Goal: Information Seeking & Learning: Learn about a topic

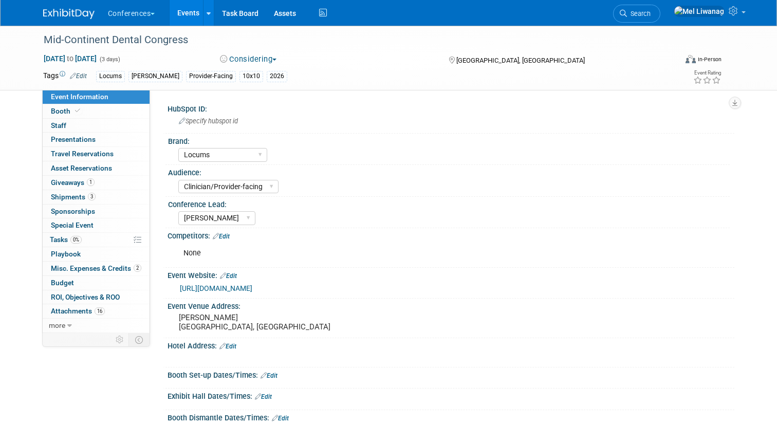
select select "Locums"
select select "Clinician/Provider-facing"
select select "[PERSON_NAME]"
click at [78, 10] on img at bounding box center [68, 14] width 51 height 10
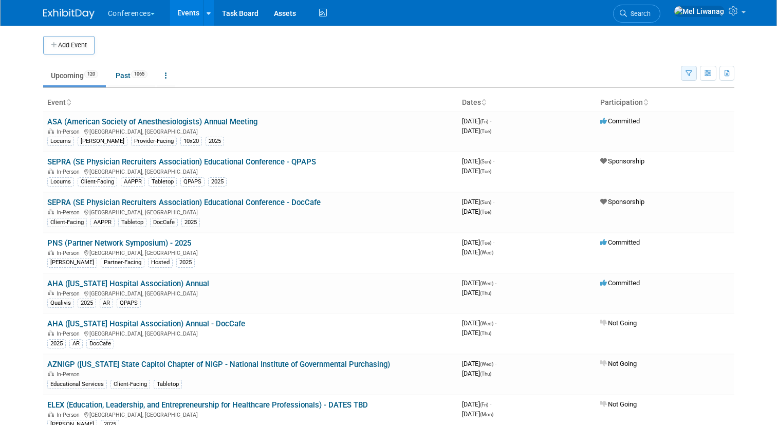
click at [690, 76] on icon "button" at bounding box center [689, 73] width 7 height 7
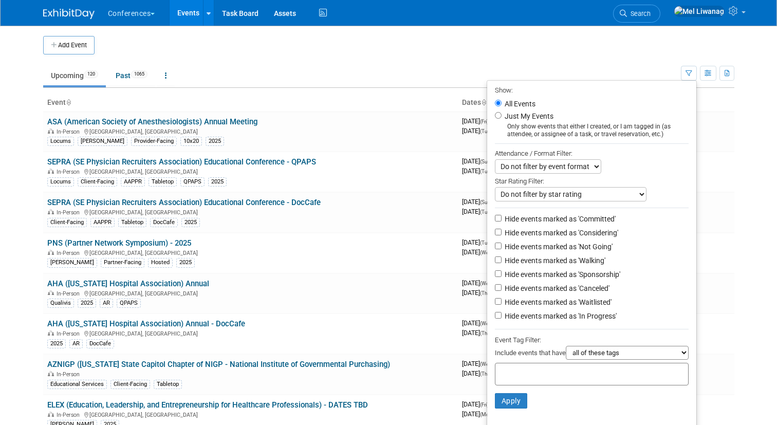
click at [543, 113] on label "Just My Events" at bounding box center [528, 116] width 51 height 10
click at [502, 113] on input "Just My Events" at bounding box center [498, 115] width 7 height 7
radio input "true"
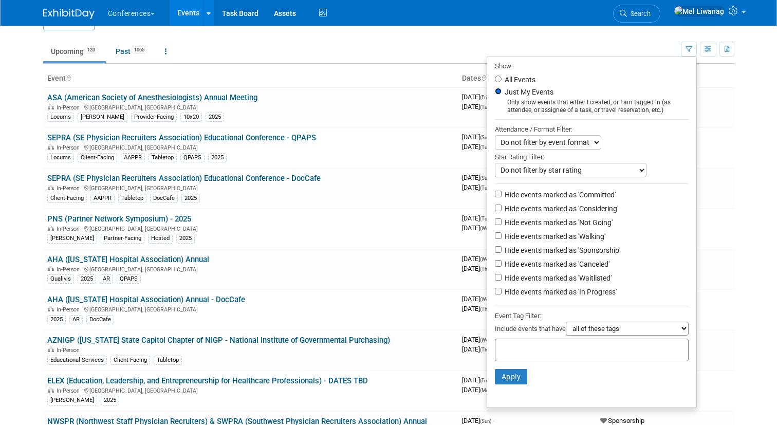
scroll to position [34, 0]
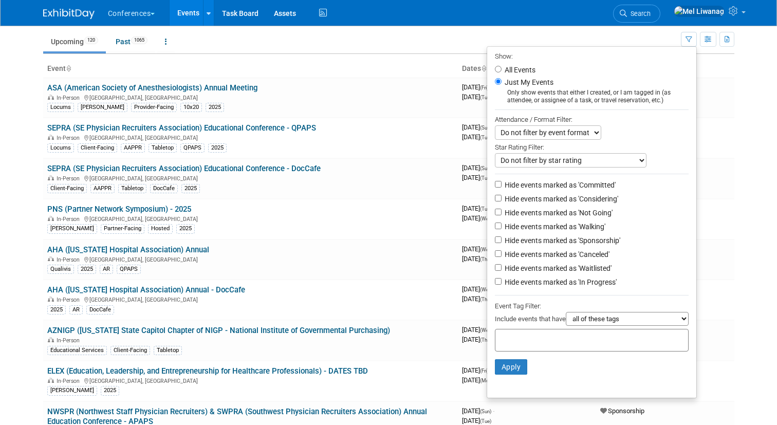
click at [576, 208] on li "Hide events marked as 'Not Going'" at bounding box center [591, 214] width 209 height 14
click at [577, 217] on label "Hide events marked as 'Not Going'" at bounding box center [558, 213] width 110 height 10
click at [502, 215] on input "Hide events marked as 'Not Going'" at bounding box center [498, 212] width 7 height 7
checkbox input "true"
click at [568, 272] on label "Hide events marked as 'Waitlisted'" at bounding box center [557, 268] width 109 height 10
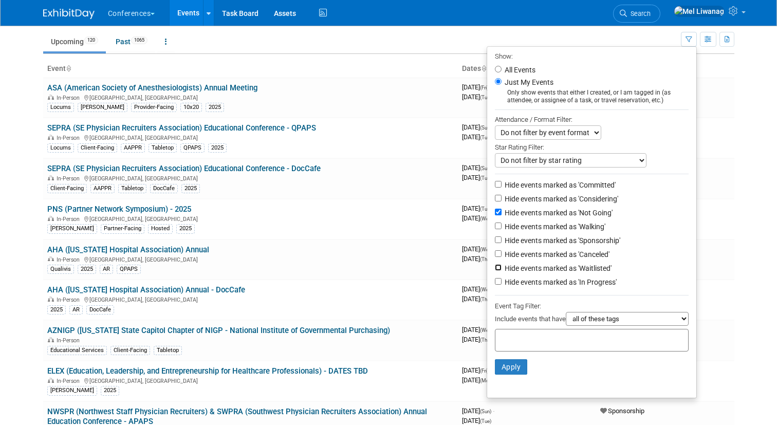
click at [502, 271] on input "Hide events marked as 'Waitlisted'" at bounding box center [498, 267] width 7 height 7
checkbox input "true"
click at [568, 262] on li "Hide events marked as 'Canceled'" at bounding box center [591, 255] width 209 height 14
click at [554, 258] on label "Hide events marked as 'Canceled'" at bounding box center [556, 254] width 107 height 10
click at [502, 257] on input "Hide events marked as 'Canceled'" at bounding box center [498, 253] width 7 height 7
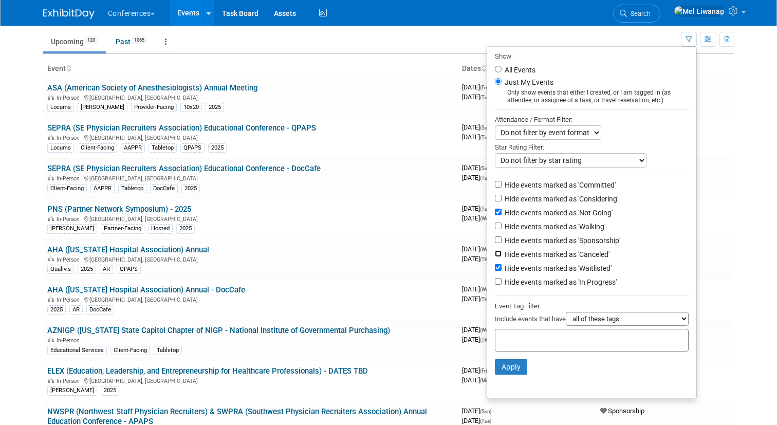
checkbox input "true"
click at [512, 367] on button "Apply" at bounding box center [511, 366] width 33 height 15
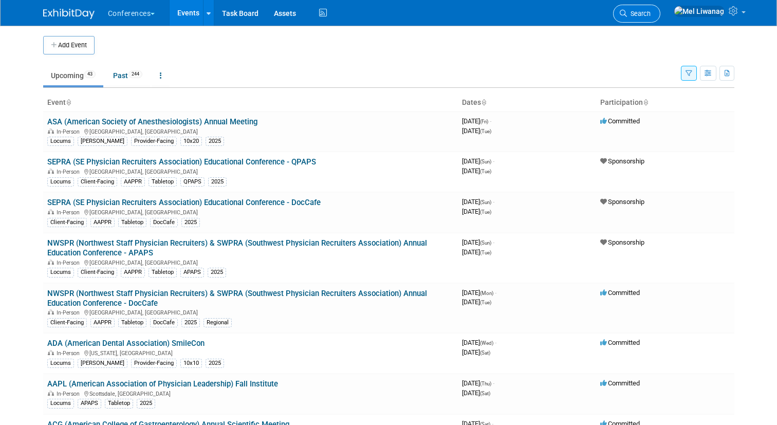
click at [627, 13] on icon at bounding box center [623, 13] width 7 height 7
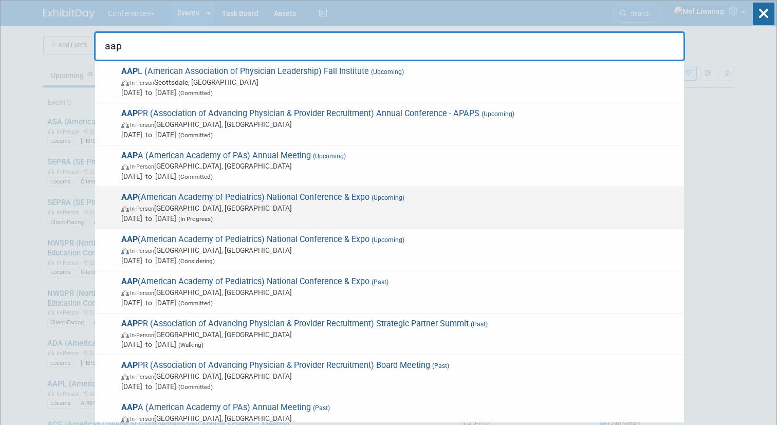
type input "aap"
click at [324, 218] on span "Sep 26, 2026 to Sep 29, 2026 (In Progress)" at bounding box center [400, 218] width 558 height 10
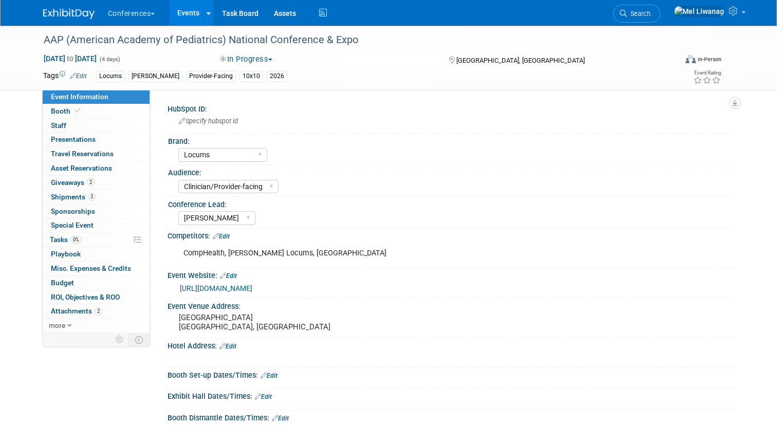
select select "Locums"
select select "Clinician/Provider-facing"
select select "[PERSON_NAME]"
click at [87, 103] on link "Event Information" at bounding box center [96, 97] width 107 height 14
select select "Locums"
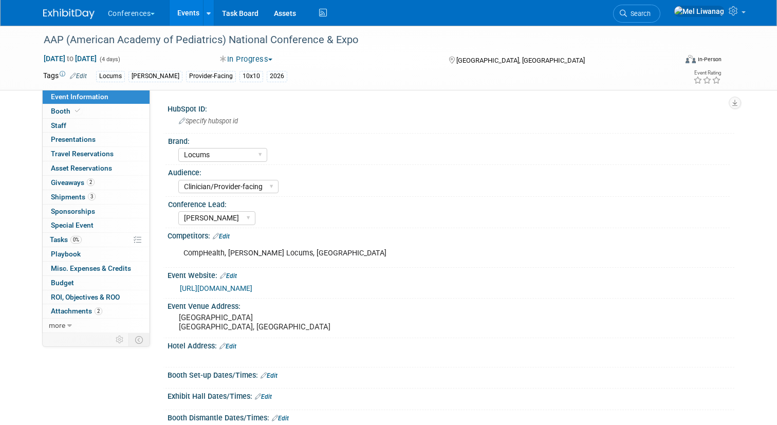
select select "Clinician/Provider-facing"
select select "[PERSON_NAME]"
click at [88, 108] on link "Booth" at bounding box center [96, 111] width 107 height 14
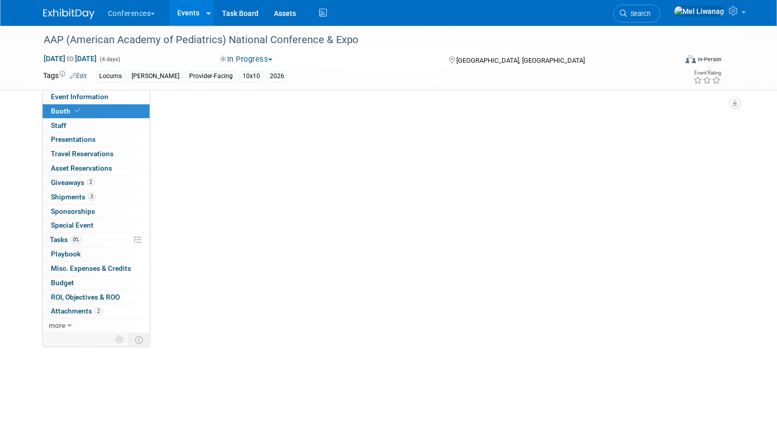
select select "10'x10'"
select select "Yes"
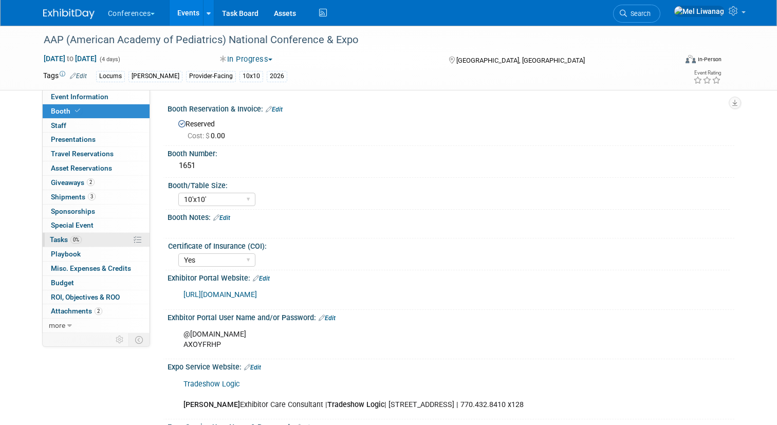
click at [103, 241] on link "0% Tasks 0%" at bounding box center [96, 240] width 107 height 14
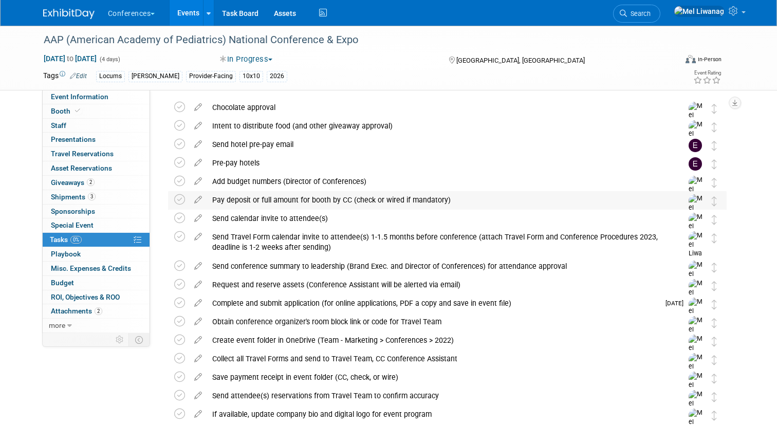
scroll to position [43, 0]
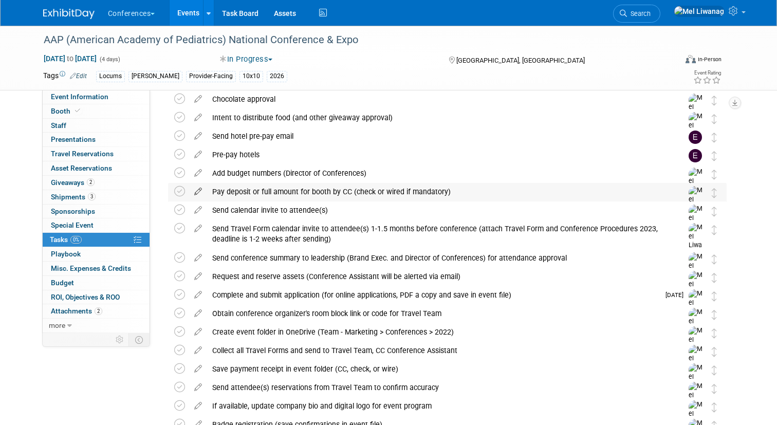
click at [193, 192] on icon at bounding box center [198, 189] width 18 height 13
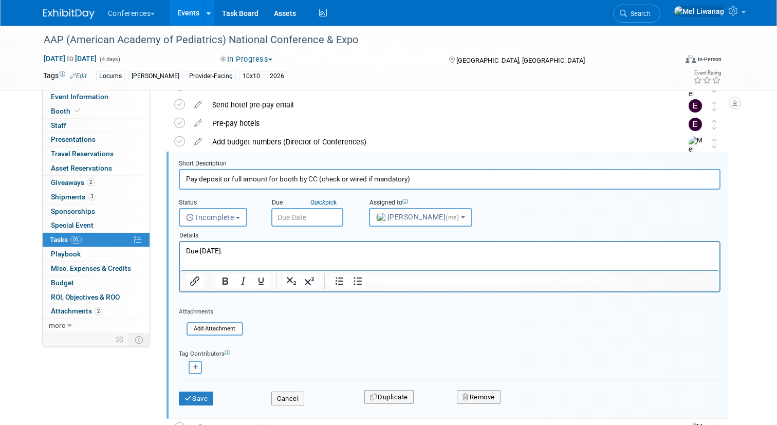
scroll to position [76, 0]
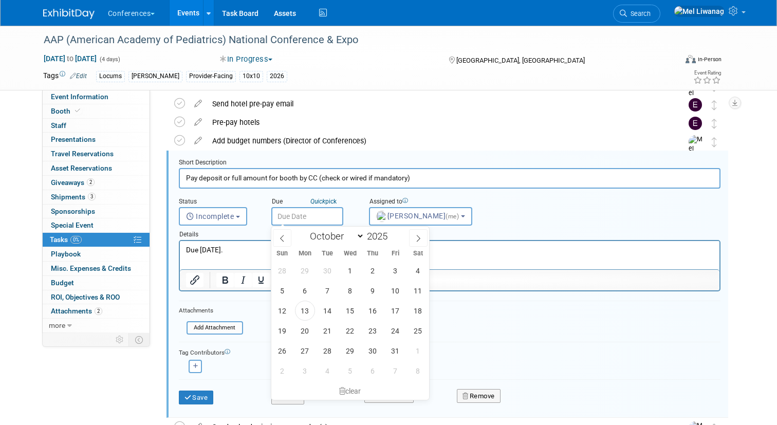
click at [324, 215] on input "text" at bounding box center [307, 216] width 72 height 19
click at [413, 235] on span at bounding box center [418, 237] width 19 height 17
select select "11"
click at [393, 309] on span "19" at bounding box center [396, 311] width 20 height 20
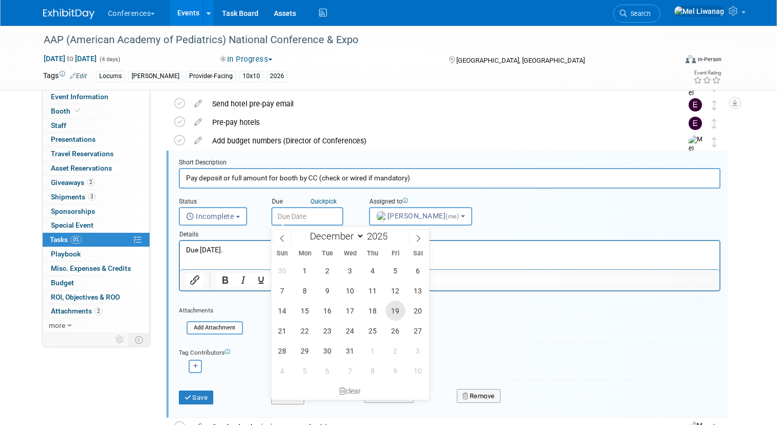
type input "Dec 19, 2025"
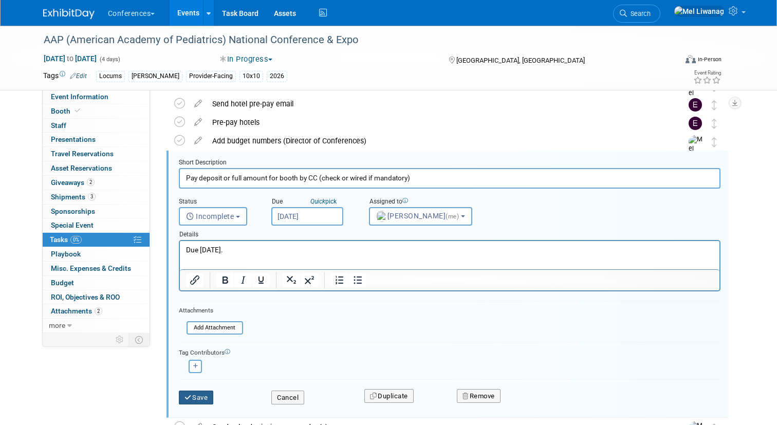
click at [211, 394] on button "Save" at bounding box center [196, 398] width 35 height 14
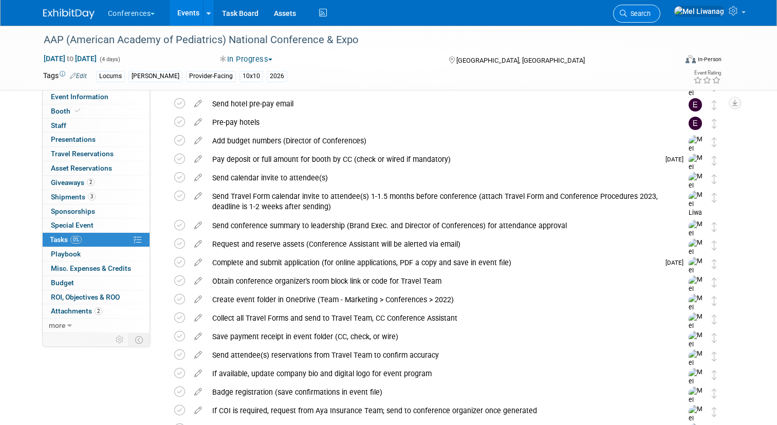
click at [661, 22] on link "Search" at bounding box center [636, 14] width 47 height 18
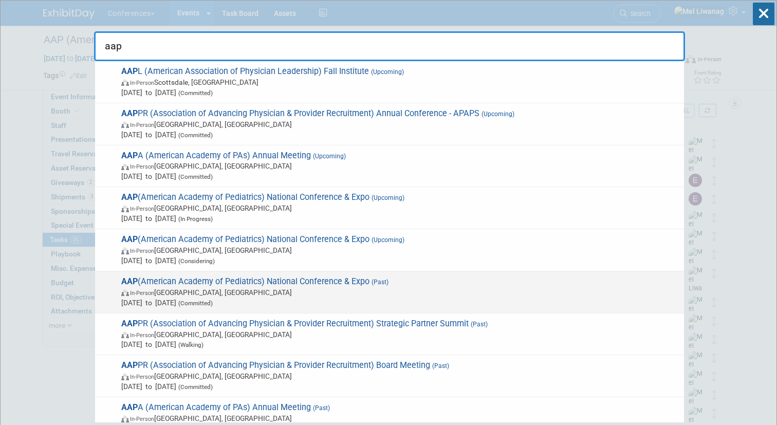
type input "aap"
click at [262, 293] on span "In-Person Denver, CO" at bounding box center [400, 292] width 558 height 10
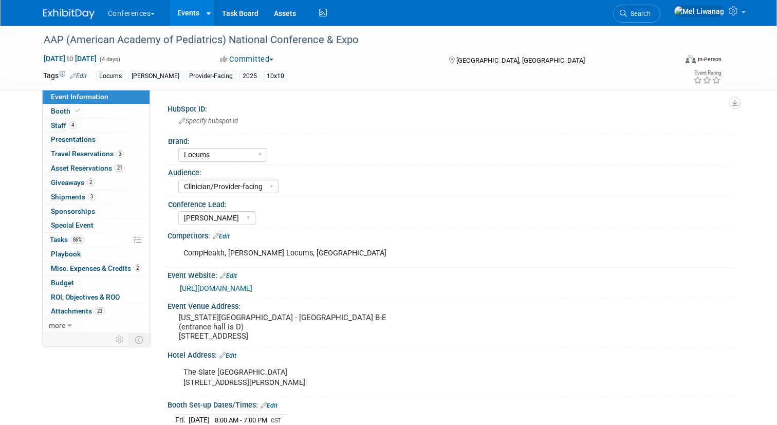
select select "Locums"
select select "Clinician/Provider-facing"
select select "[PERSON_NAME]"
click at [111, 112] on link "Booth" at bounding box center [96, 111] width 107 height 14
select select "10'x10'"
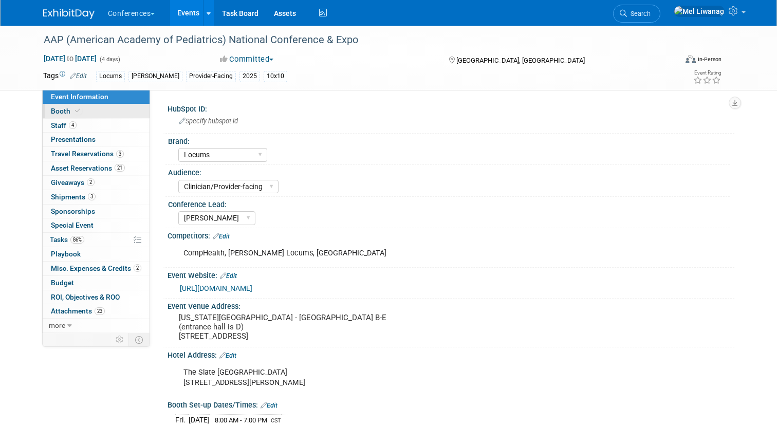
select select "Yes"
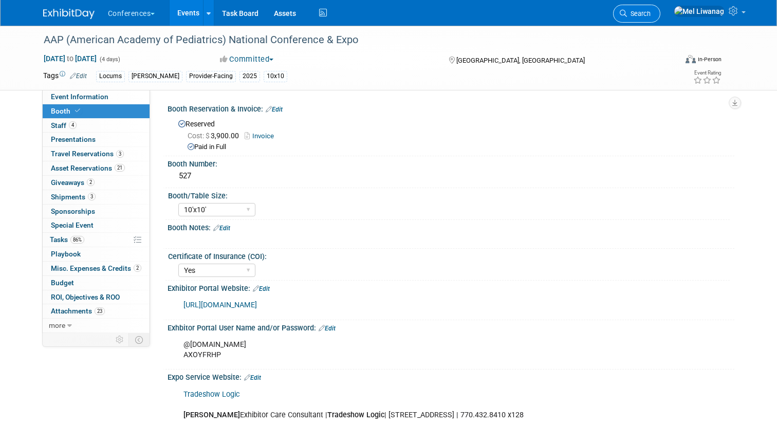
click at [661, 15] on link "Search" at bounding box center [636, 14] width 47 height 18
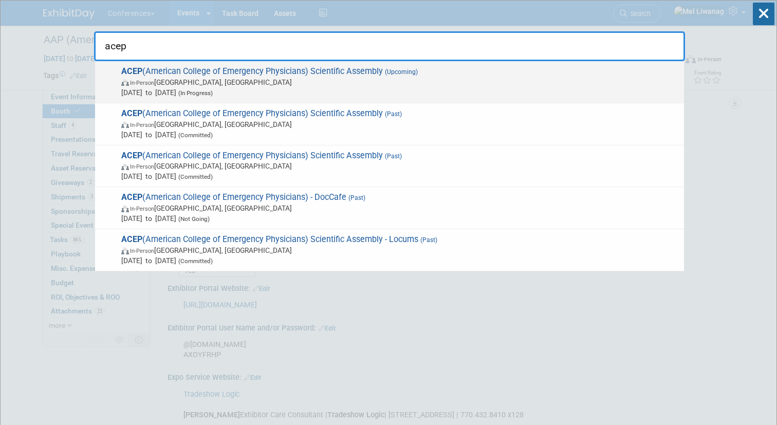
type input "acep"
click at [357, 93] on span "Oct 4, 2026 to Oct 8, 2026 (In Progress)" at bounding box center [400, 92] width 558 height 10
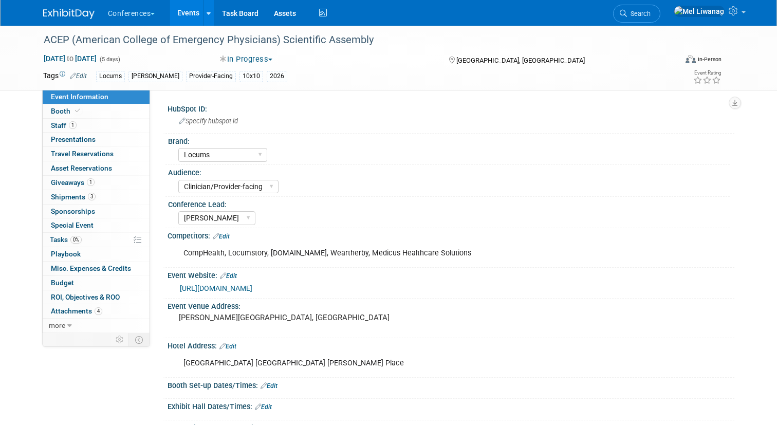
select select "Locums"
select select "Clinician/Provider-facing"
select select "[PERSON_NAME]"
click at [89, 106] on link "Booth" at bounding box center [96, 111] width 107 height 14
select select "10'x10'"
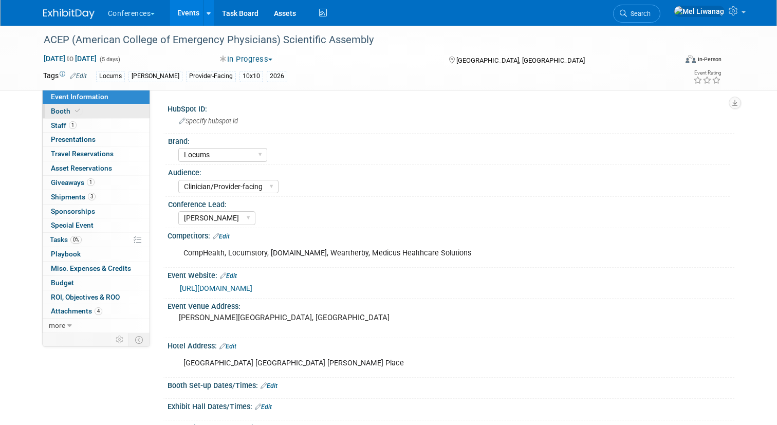
select select "Yes"
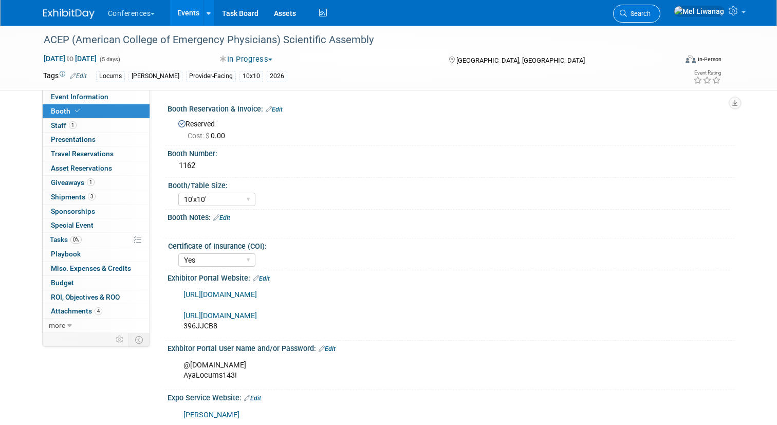
click at [627, 16] on icon at bounding box center [623, 13] width 7 height 7
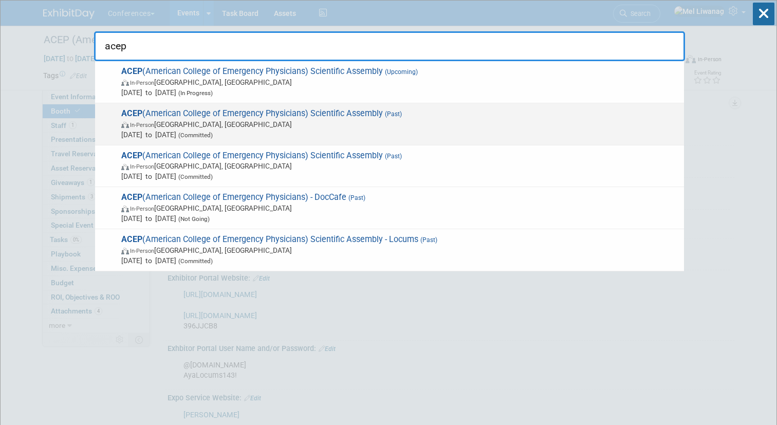
type input "acep"
click at [412, 117] on span "ACEP (American College of Emergency Physicians) Scientific Assembly (Past) In-P…" at bounding box center [398, 123] width 561 height 31
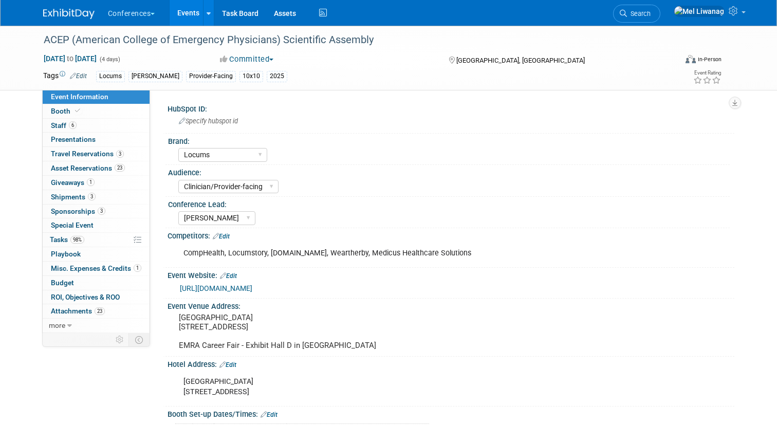
select select "Locums"
select select "Clinician/Provider-facing"
select select "[PERSON_NAME]"
click at [94, 114] on link "Booth" at bounding box center [96, 111] width 107 height 14
select select "10'x10'"
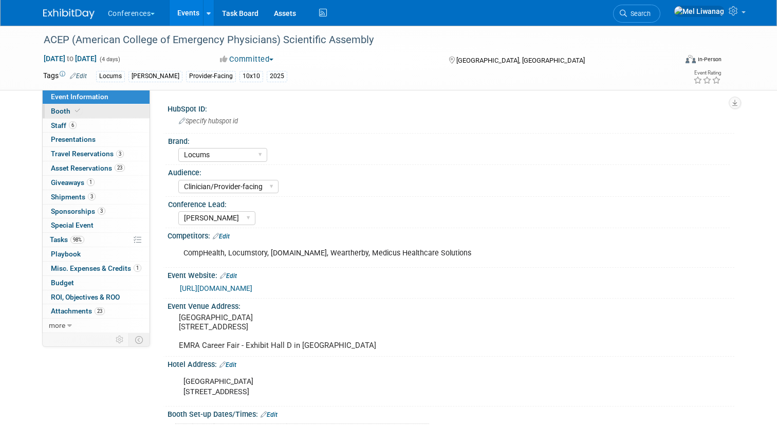
select select "Yes"
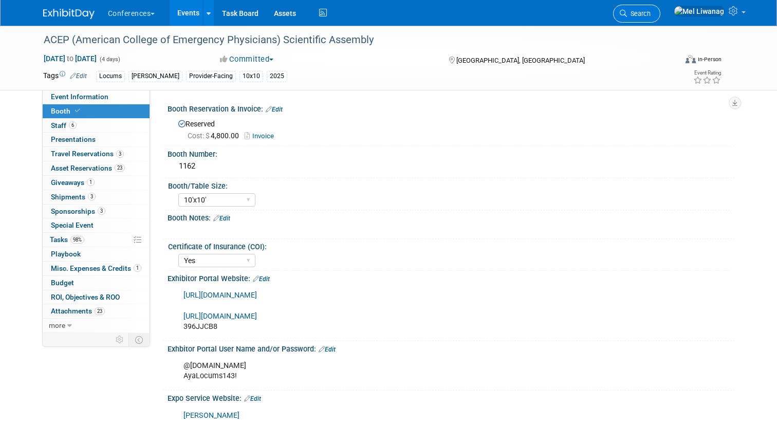
click at [656, 17] on link "Search" at bounding box center [636, 14] width 47 height 18
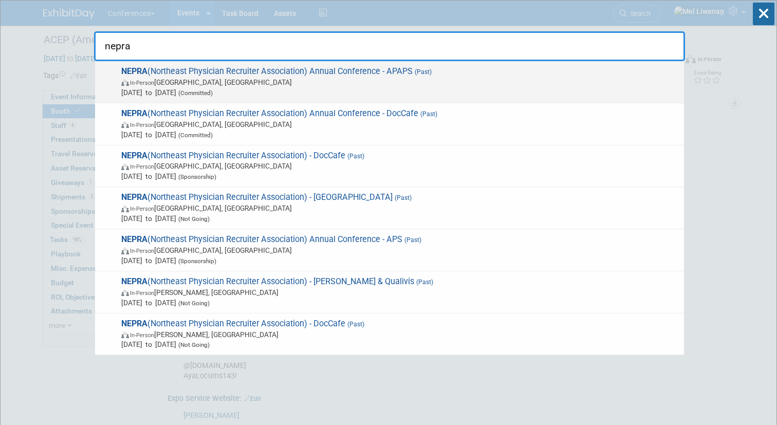
type input "nepra"
click at [405, 83] on span "In-Person [GEOGRAPHIC_DATA], [GEOGRAPHIC_DATA]" at bounding box center [400, 82] width 558 height 10
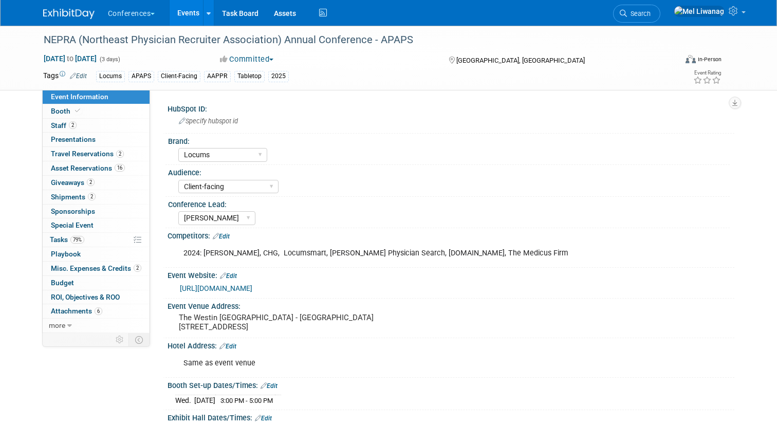
select select "Locums"
select select "Client-facing"
select select "[PERSON_NAME]"
click at [97, 251] on link "0 Playbook 0" at bounding box center [96, 254] width 107 height 14
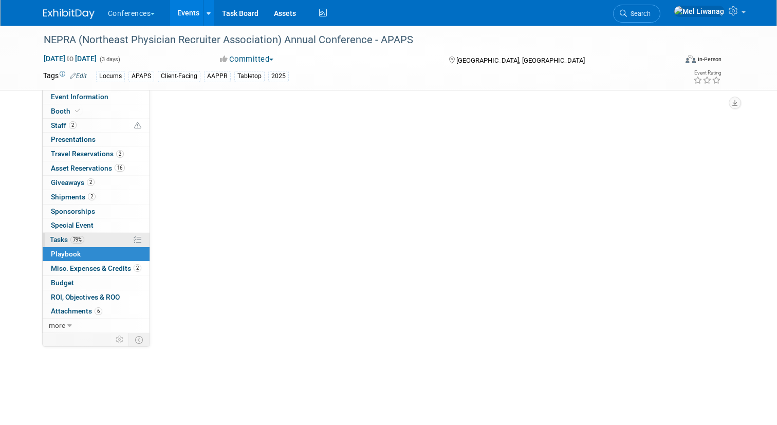
click at [97, 236] on link "79% Tasks 79%" at bounding box center [96, 240] width 107 height 14
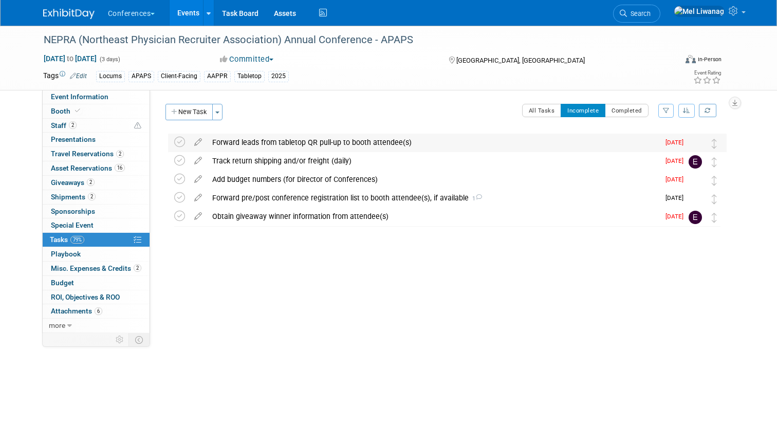
click at [281, 146] on div "Forward leads from tabletop QR pull-up to booth attendee(s)" at bounding box center [433, 142] width 452 height 17
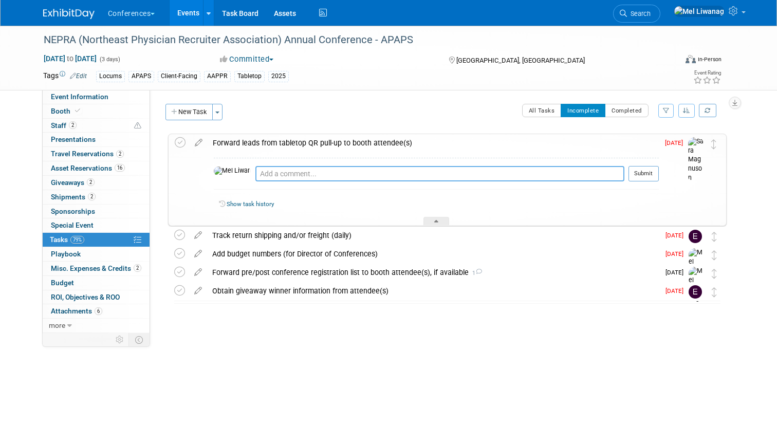
click at [283, 174] on textarea at bounding box center [439, 173] width 369 height 15
click at [108, 100] on link "Event Information" at bounding box center [96, 97] width 107 height 14
select select "Locums"
select select "Client-facing"
select select "[PERSON_NAME]"
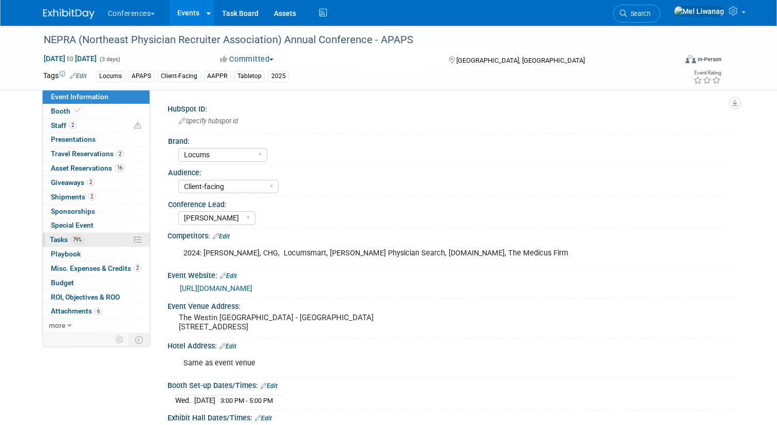
click at [118, 235] on link "79% Tasks 79%" at bounding box center [96, 240] width 107 height 14
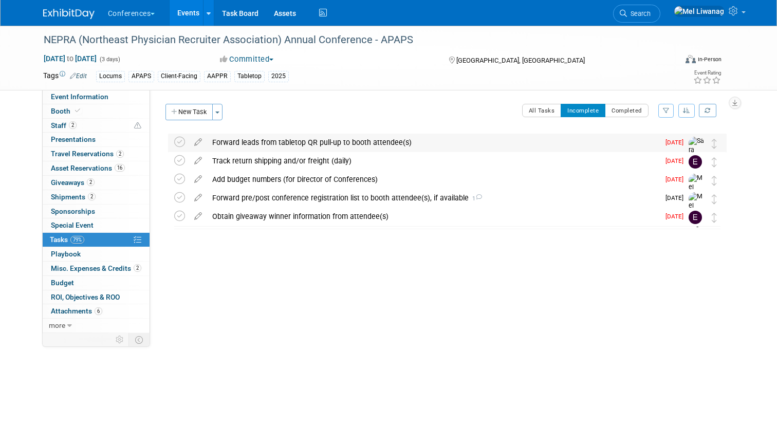
click at [368, 146] on div "Forward leads from tabletop QR pull-up to booth attendee(s)" at bounding box center [433, 142] width 452 height 17
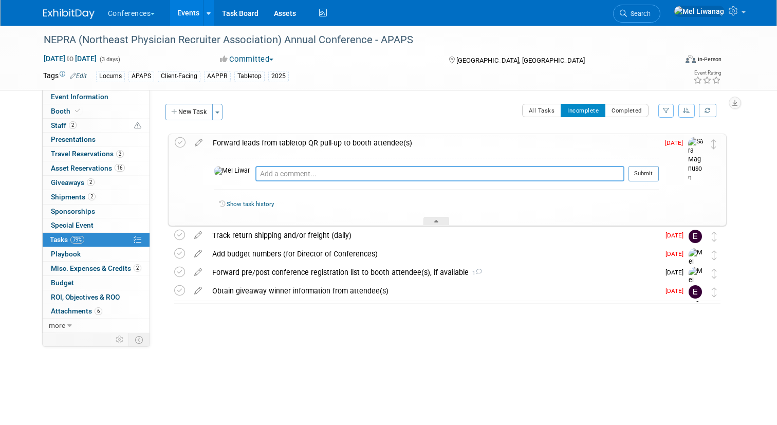
click at [351, 176] on textarea at bounding box center [439, 173] width 369 height 15
click at [304, 166] on textarea "10/13: Let me know, thanks, Mags!" at bounding box center [439, 173] width 369 height 15
click at [304, 176] on textarea "10/13: Let me know, thanks, Mags!" at bounding box center [439, 173] width 369 height 15
type textarea "10/13: Let me know - thanks, Mags!"
click at [630, 177] on button "Submit" at bounding box center [644, 173] width 30 height 15
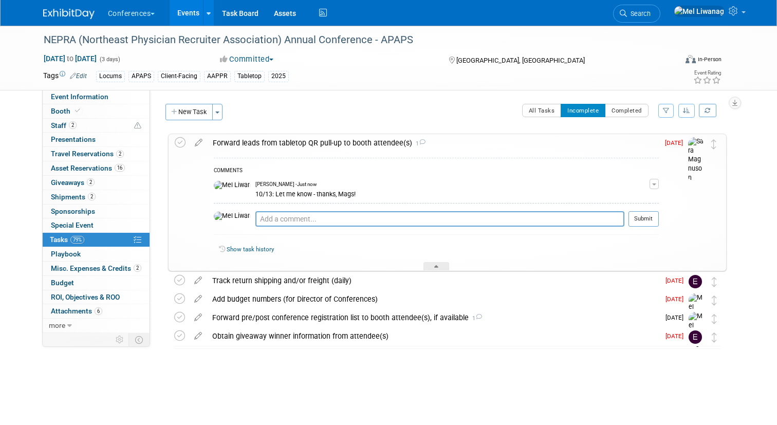
click at [384, 138] on div "Forward leads from tabletop QR pull-up to booth attendee(s) 1" at bounding box center [433, 142] width 451 height 17
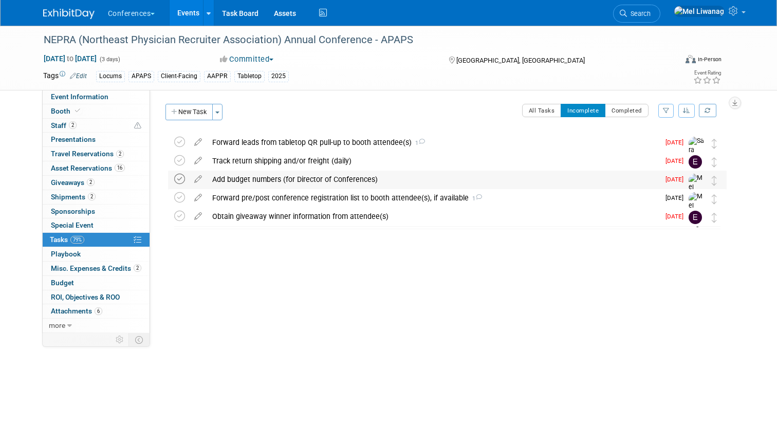
click at [176, 180] on icon at bounding box center [179, 179] width 11 height 11
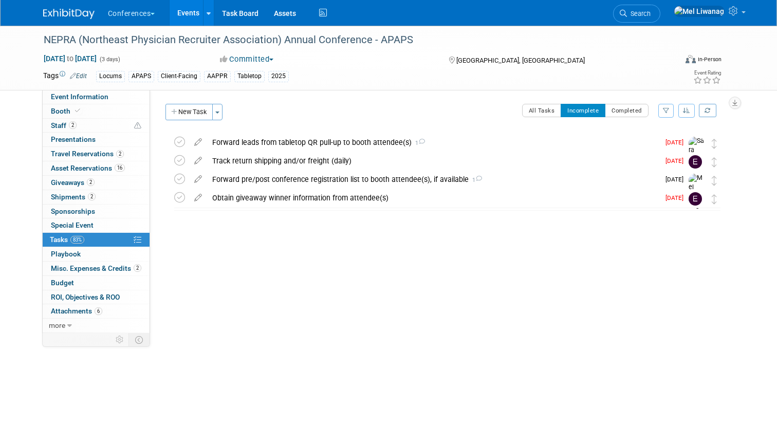
click at [651, 22] on li "Search" at bounding box center [636, 12] width 47 height 25
click at [661, 9] on link "Search" at bounding box center [636, 14] width 47 height 18
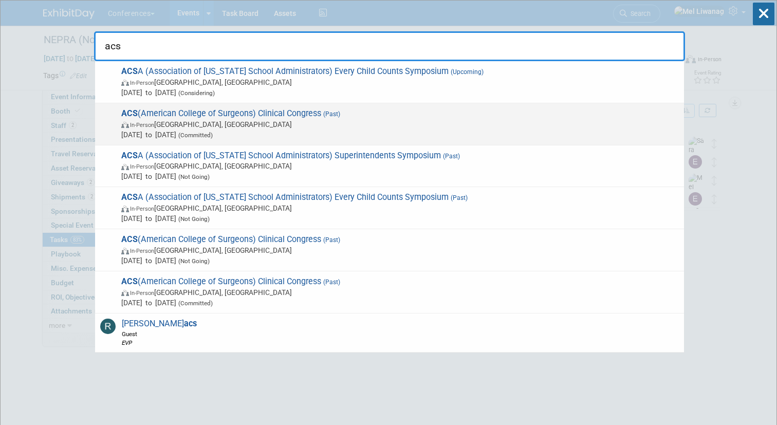
type input "acs"
click at [319, 117] on span "ACS (American College of Surgeons) Clinical Congress (Past) In-Person Chicago, …" at bounding box center [398, 123] width 561 height 31
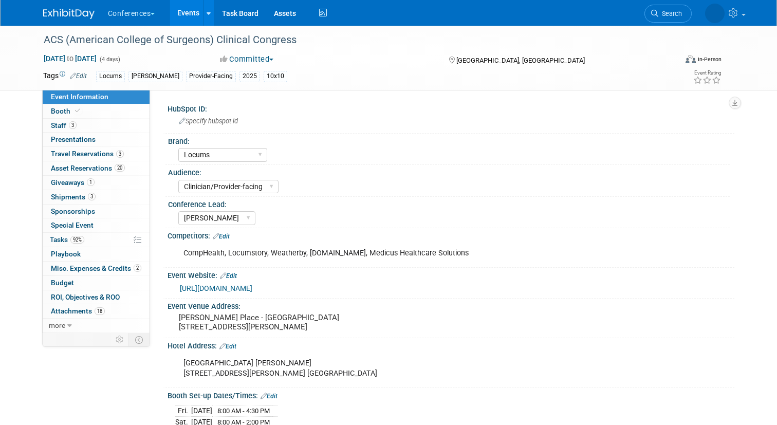
select select "Locums"
select select "Clinician/Provider-facing"
select select "[PERSON_NAME]"
click at [69, 324] on icon at bounding box center [69, 325] width 5 height 7
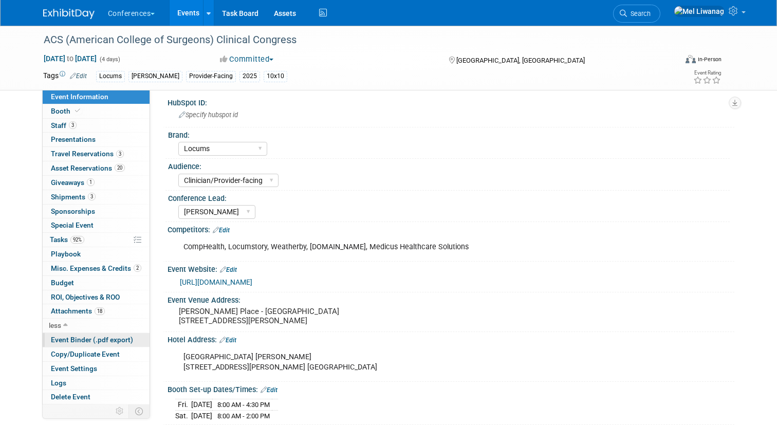
scroll to position [7, 0]
click at [117, 353] on span "Copy/Duplicate Event" at bounding box center [85, 354] width 69 height 8
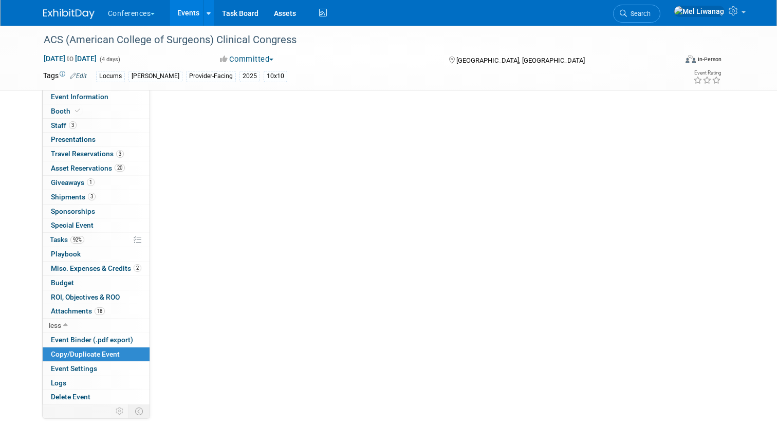
scroll to position [0, 0]
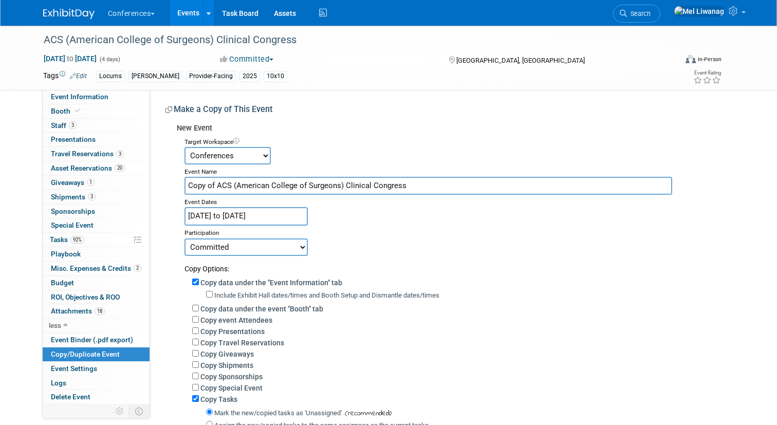
drag, startPoint x: 218, startPoint y: 186, endPoint x: 184, endPoint y: 182, distance: 34.7
click at [184, 182] on div "Target Workspace Conferences Marketing Requests Event Name Copy of ACS (America…" at bounding box center [452, 327] width 550 height 384
type input "ACS (American College of Surgeons) Clinical Congress"
click at [225, 214] on input "[DATE] to [DATE]" at bounding box center [246, 216] width 123 height 18
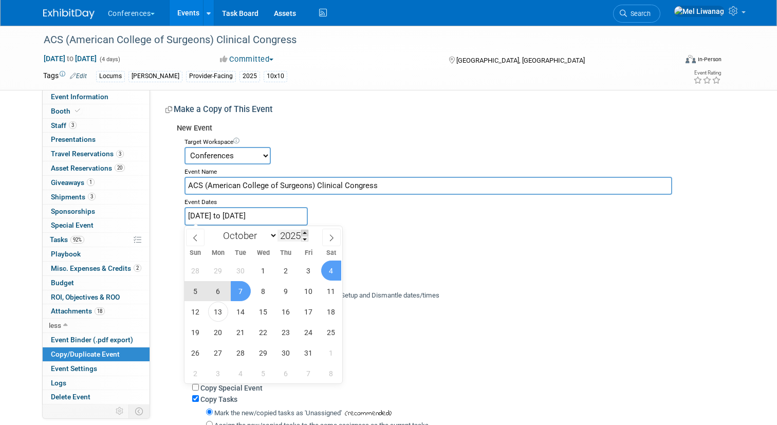
click at [308, 232] on span at bounding box center [304, 233] width 7 height 6
type input "2026"
click at [194, 235] on icon at bounding box center [195, 237] width 7 height 7
select select "8"
click at [311, 332] on span "25" at bounding box center [309, 332] width 20 height 20
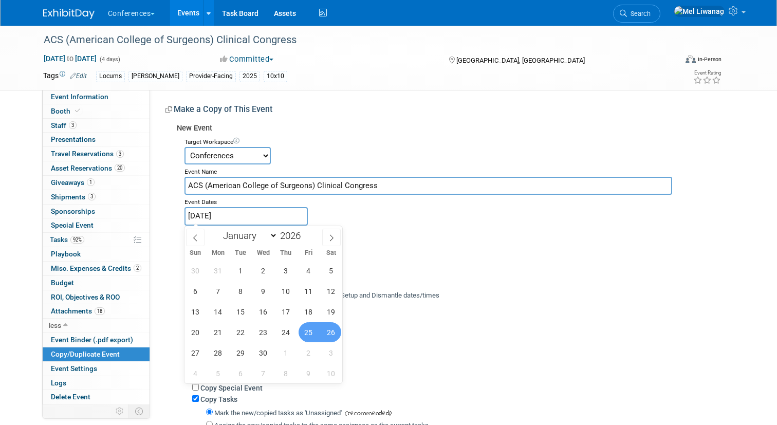
click at [331, 331] on span "26" at bounding box center [331, 332] width 20 height 20
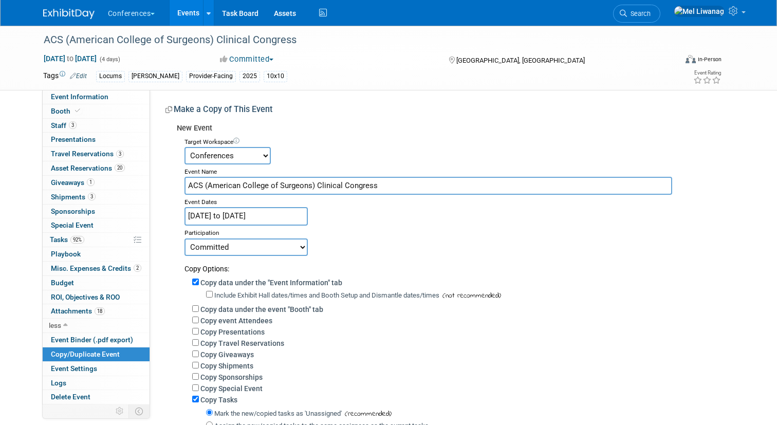
click at [241, 205] on div "Event Dates" at bounding box center [456, 201] width 542 height 12
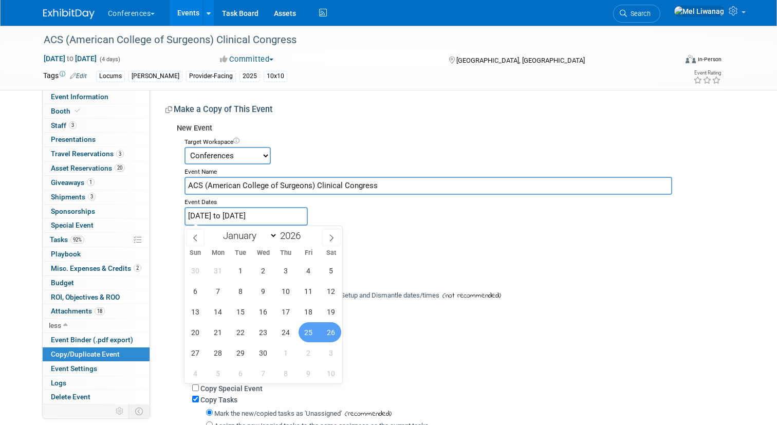
click at [241, 216] on input "Sep 25, 2026 to Sep 26, 2026" at bounding box center [246, 216] width 123 height 18
click at [331, 334] on span "26" at bounding box center [331, 332] width 20 height 20
click at [247, 349] on span "29" at bounding box center [241, 353] width 20 height 20
type input "[DATE] to [DATE]"
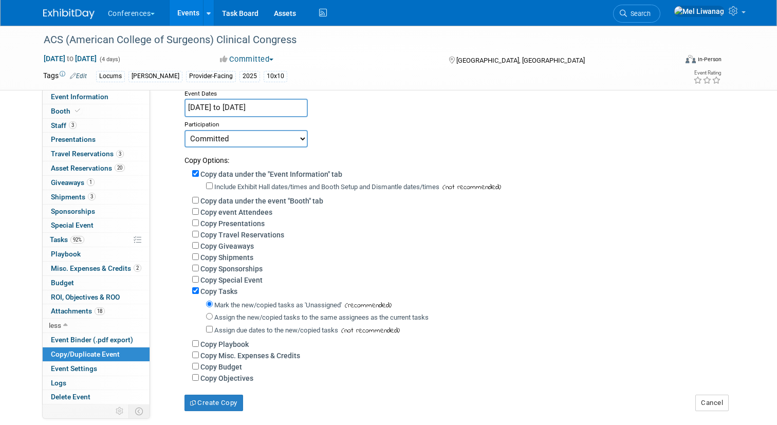
scroll to position [117, 0]
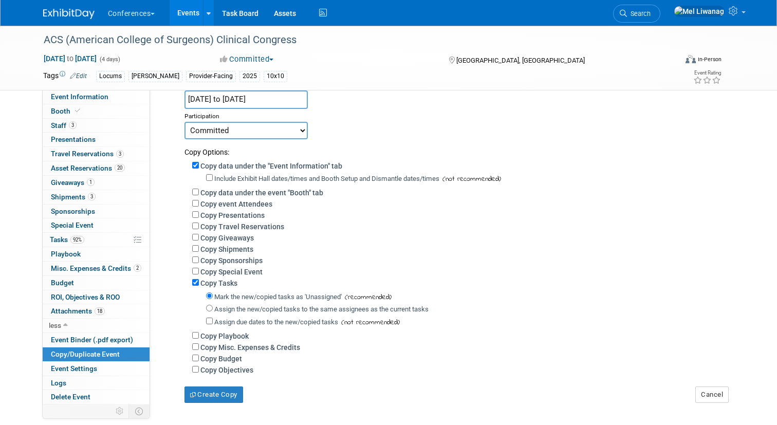
click at [304, 195] on label "Copy data under the event "Booth" tab" at bounding box center [261, 193] width 123 height 8
click at [199, 195] on input "Copy data under the event "Booth" tab" at bounding box center [195, 192] width 7 height 7
checkbox input "true"
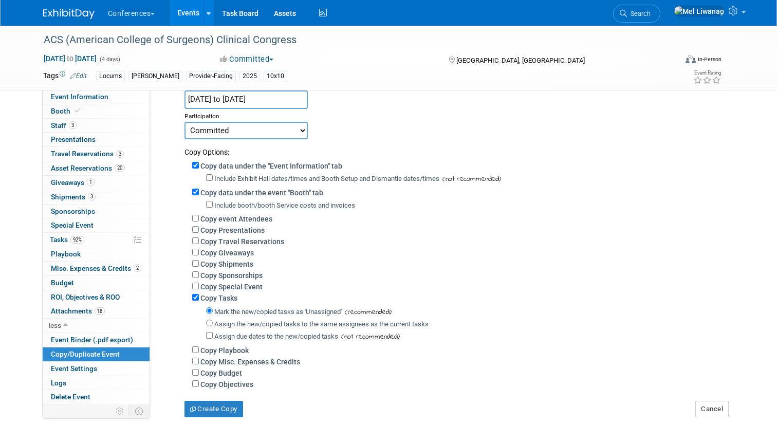
click at [251, 241] on label "Copy Travel Reservations" at bounding box center [242, 241] width 84 height 8
click at [199, 241] on input "Copy Travel Reservations" at bounding box center [195, 240] width 7 height 7
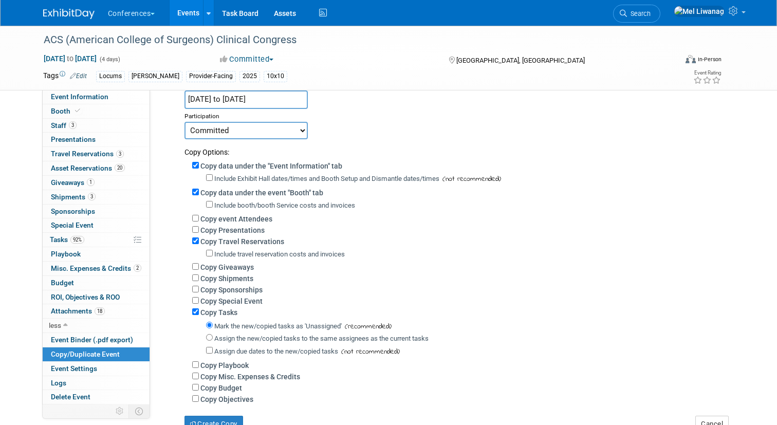
click at [251, 241] on label "Copy Travel Reservations" at bounding box center [242, 241] width 84 height 8
click at [199, 241] on input "Copy Travel Reservations" at bounding box center [195, 240] width 7 height 7
checkbox input "false"
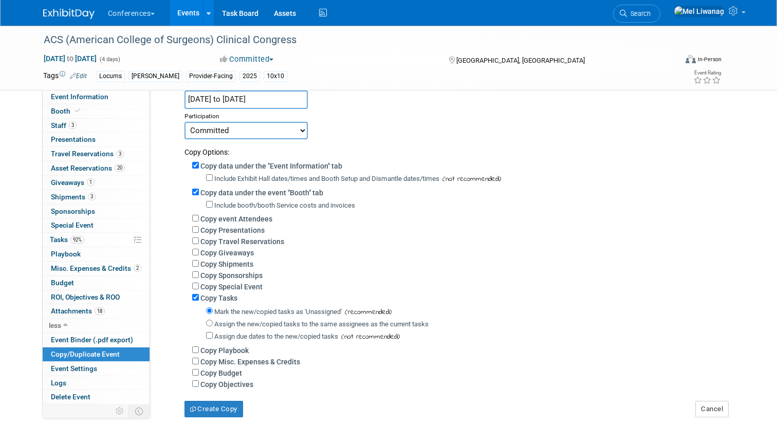
click at [243, 253] on label "Copy Giveaways" at bounding box center [226, 253] width 53 height 8
click at [199, 253] on input "Copy Giveaways" at bounding box center [195, 252] width 7 height 7
checkbox input "true"
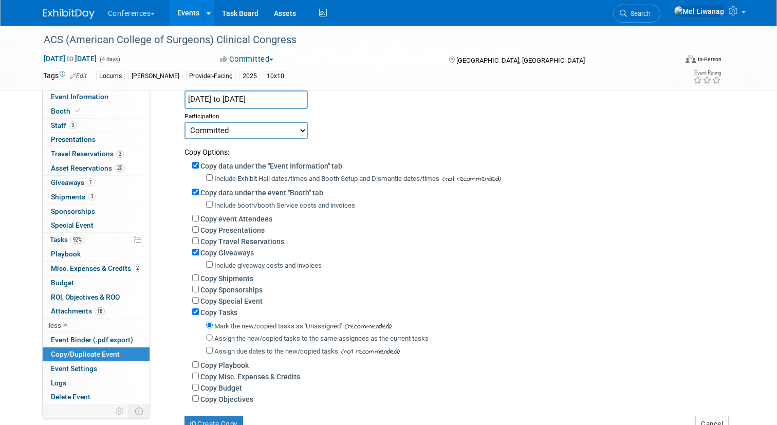
click at [243, 283] on label "Copy Shipments" at bounding box center [226, 279] width 53 height 8
click at [199, 281] on input "Copy Shipments" at bounding box center [195, 278] width 7 height 7
checkbox input "true"
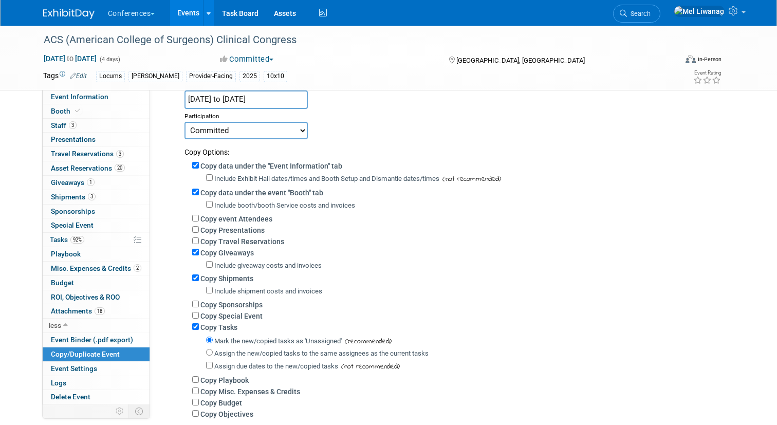
click at [254, 354] on label "Assign the new/copied tasks to the same assignees as the current tasks" at bounding box center [321, 354] width 214 height 8
click at [213, 354] on input "Assign the new/copied tasks to the same assignees as the current tasks" at bounding box center [209, 352] width 7 height 7
radio input "true"
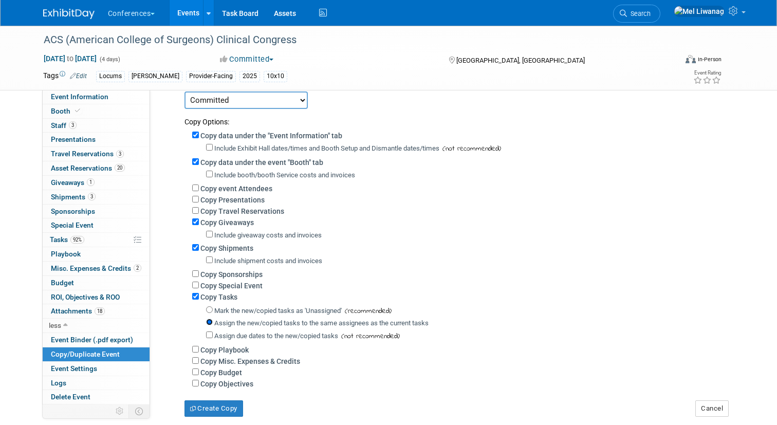
scroll to position [153, 0]
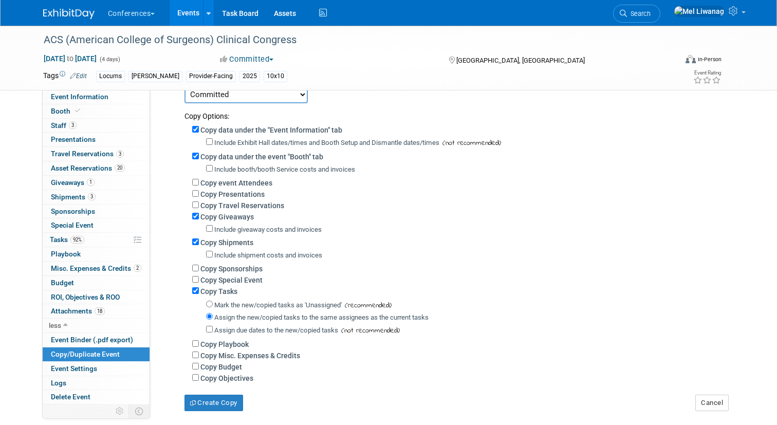
click at [250, 359] on label "Copy Misc. Expenses & Credits" at bounding box center [250, 356] width 100 height 8
click at [199, 358] on input "Copy Misc. Expenses & Credits" at bounding box center [195, 355] width 7 height 7
checkbox input "true"
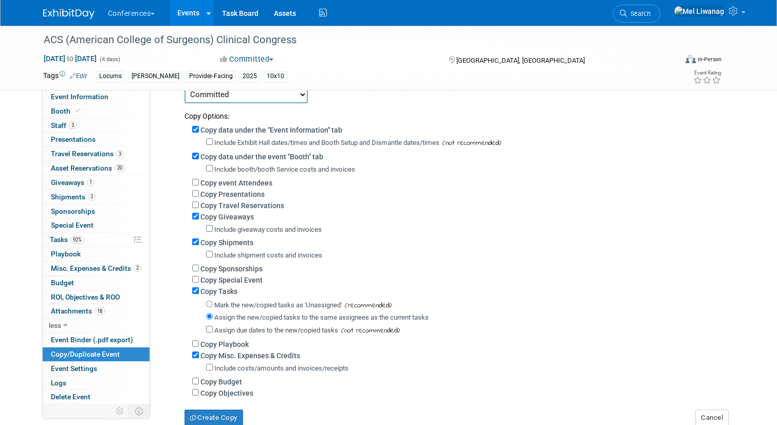
click at [232, 383] on label "Copy Budget" at bounding box center [221, 382] width 42 height 8
click at [199, 383] on input "Copy Budget" at bounding box center [195, 381] width 7 height 7
checkbox input "true"
click at [228, 422] on button "Create Copy" at bounding box center [214, 418] width 59 height 16
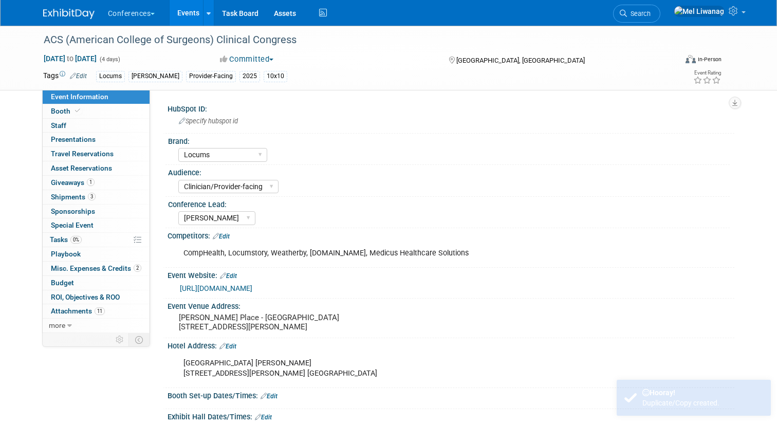
select select "Locums"
select select "Clinician/Provider-facing"
select select "[PERSON_NAME]"
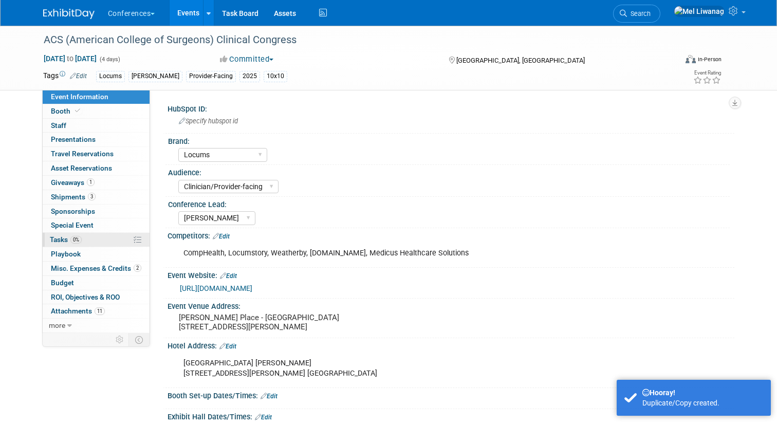
click at [90, 239] on link "0% Tasks 0%" at bounding box center [96, 240] width 107 height 14
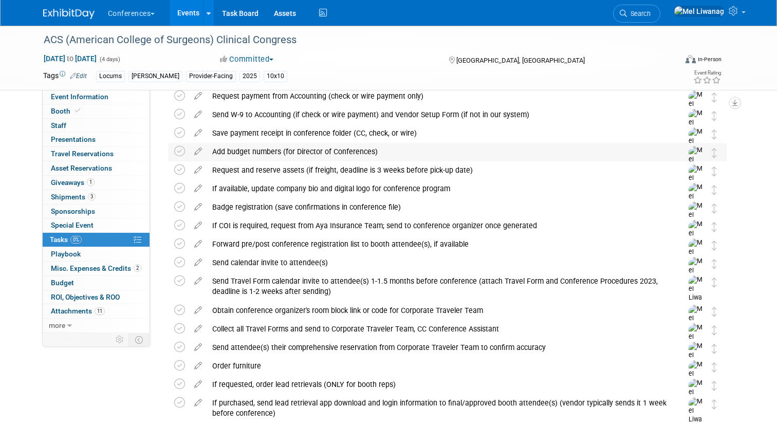
scroll to position [160, 0]
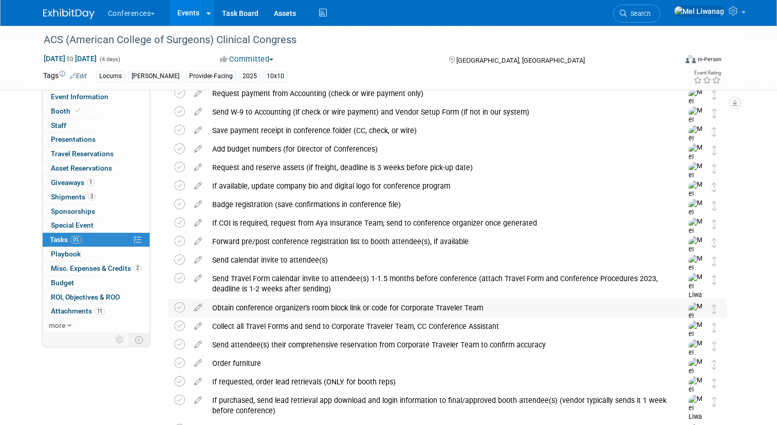
click at [302, 305] on div "Obtain conference organizer's room block link or code for Corporate Traveler Te…" at bounding box center [437, 307] width 461 height 17
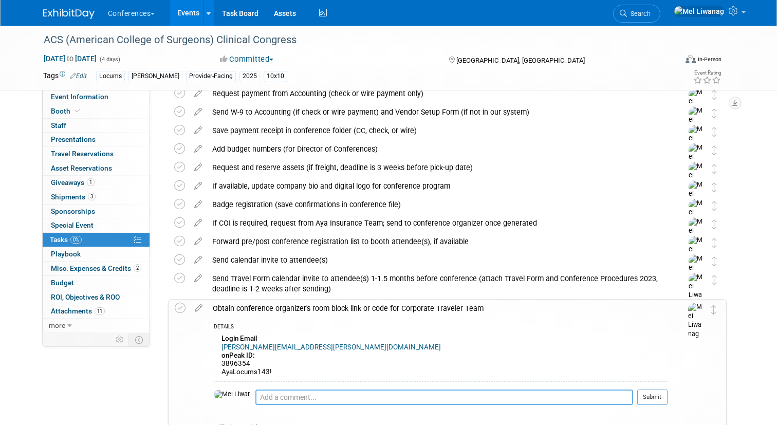
click at [285, 396] on textarea at bounding box center [444, 397] width 378 height 15
paste textarea "[URL][DOMAIN_NAME]"
type textarea "[URL][DOMAIN_NAME]"
click at [658, 402] on button "Submit" at bounding box center [652, 397] width 30 height 15
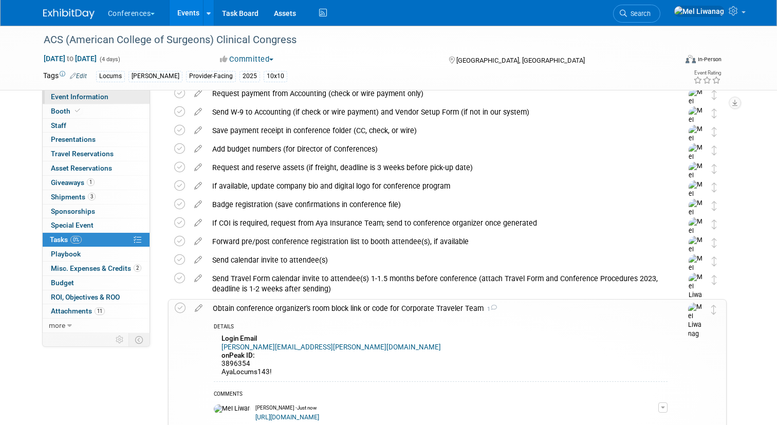
click at [82, 96] on span "Event Information" at bounding box center [80, 97] width 58 height 8
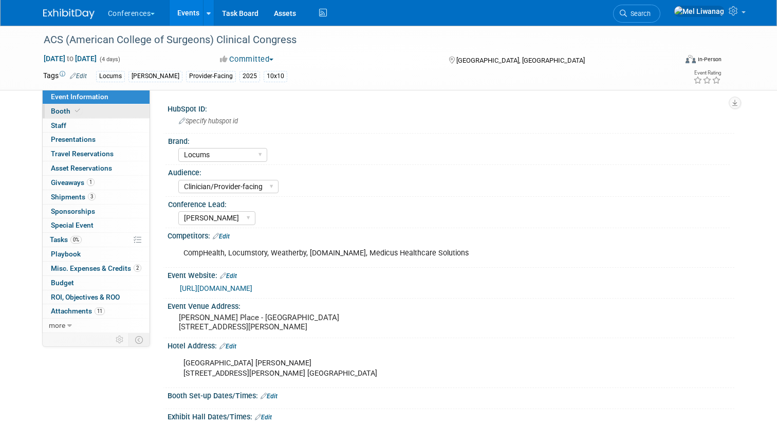
click at [99, 109] on link "Booth" at bounding box center [96, 111] width 107 height 14
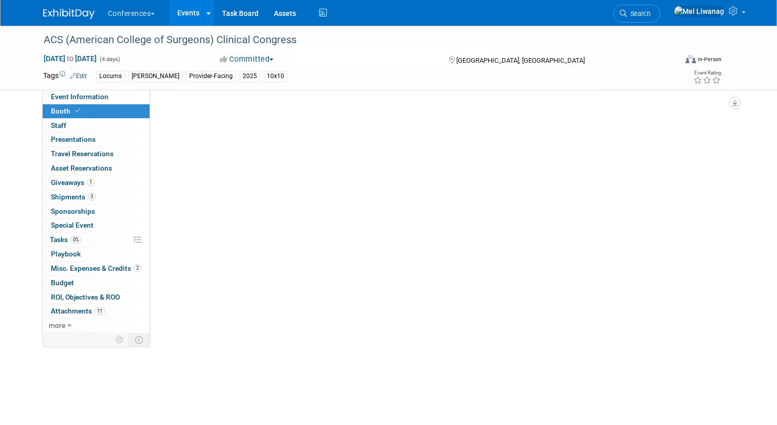
select select "10'x10'"
select select "Yes"
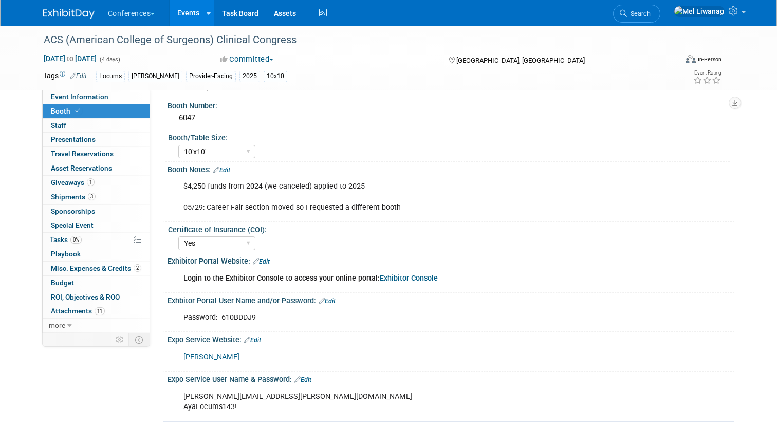
scroll to position [47, 0]
click at [661, 9] on link "Search" at bounding box center [636, 14] width 47 height 18
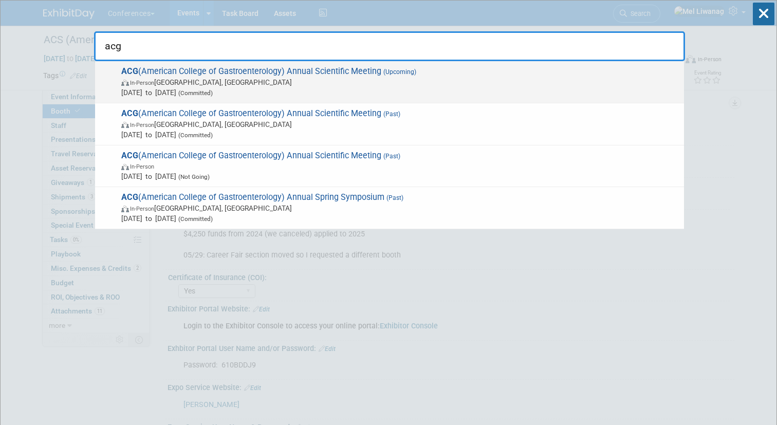
type input "acg"
click at [420, 80] on span "In-Person [GEOGRAPHIC_DATA], [GEOGRAPHIC_DATA]" at bounding box center [400, 82] width 558 height 10
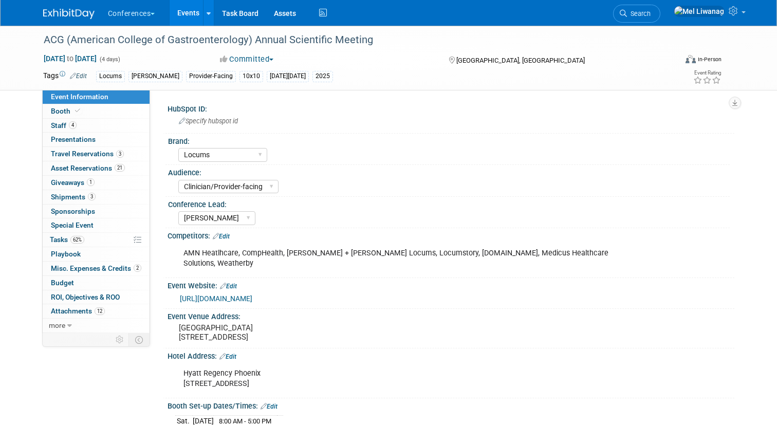
select select "Locums"
select select "Clinician/Provider-facing"
select select "[PERSON_NAME]"
click at [92, 113] on link "Booth" at bounding box center [96, 111] width 107 height 14
select select "10'x10'"
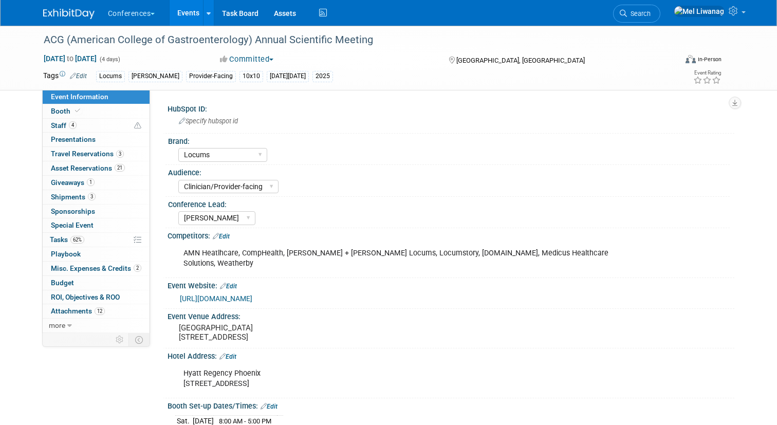
select select "Yes"
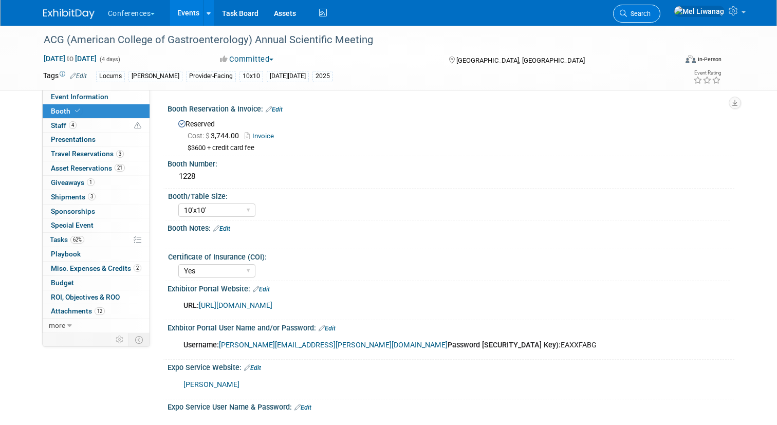
click at [651, 11] on span "Search" at bounding box center [639, 14] width 24 height 8
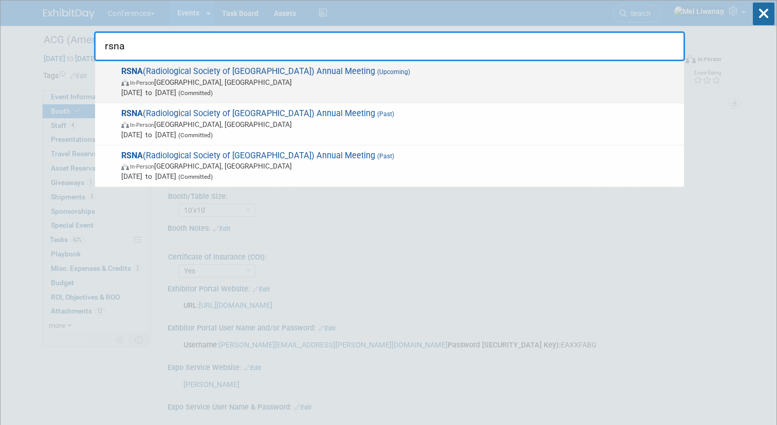
type input "rsna"
click at [418, 94] on span "Nov 29, 2025 to Dec 4, 2025 (Committed)" at bounding box center [400, 92] width 558 height 10
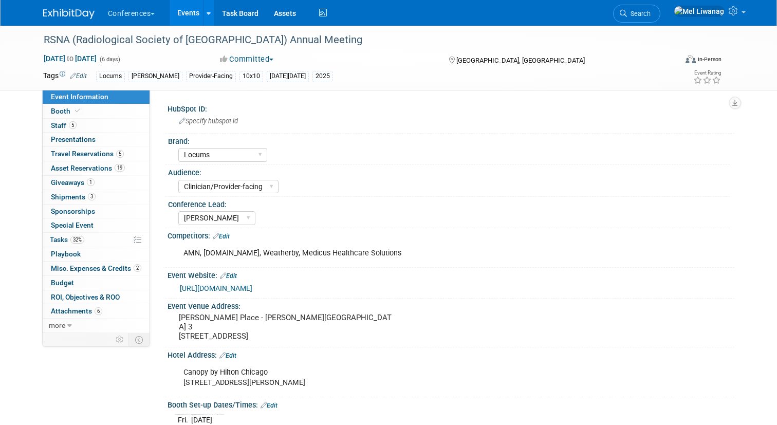
select select "Locums"
select select "Clinician/Provider-facing"
select select "[PERSON_NAME]"
click at [120, 113] on link "Booth" at bounding box center [96, 111] width 107 height 14
select select "10'x10'"
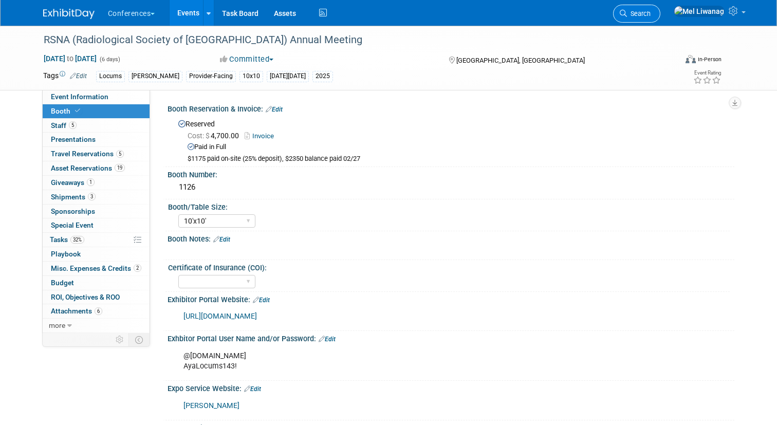
click at [661, 17] on link "Search" at bounding box center [636, 14] width 47 height 18
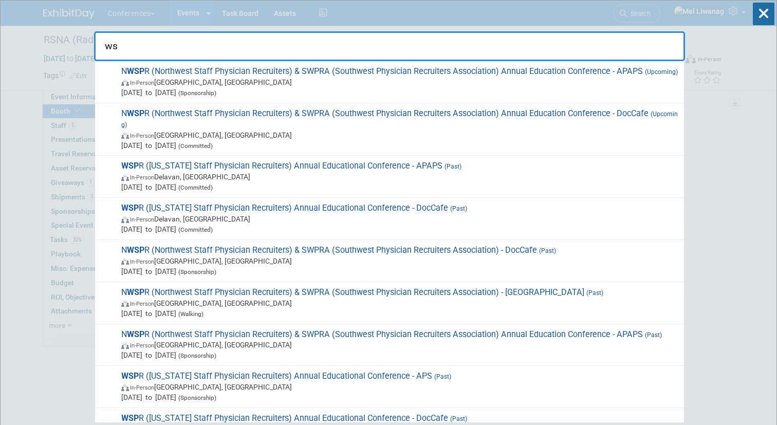
type input "w"
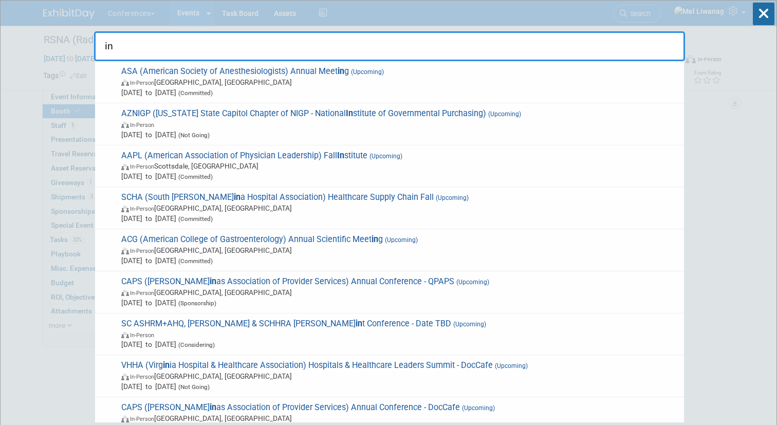
type input "i"
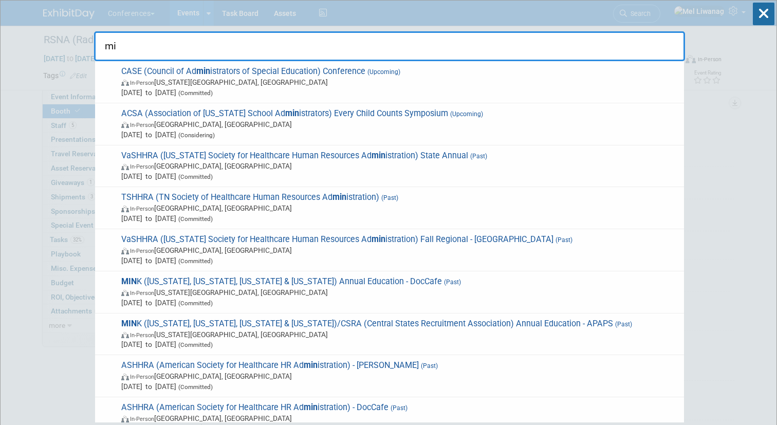
type input "m"
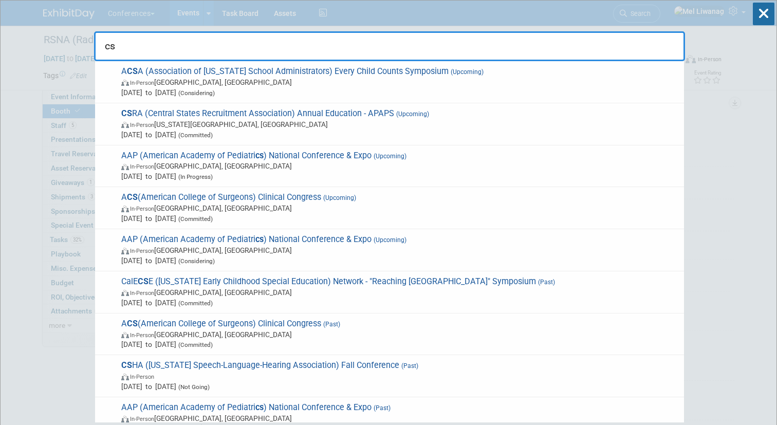
type input "c"
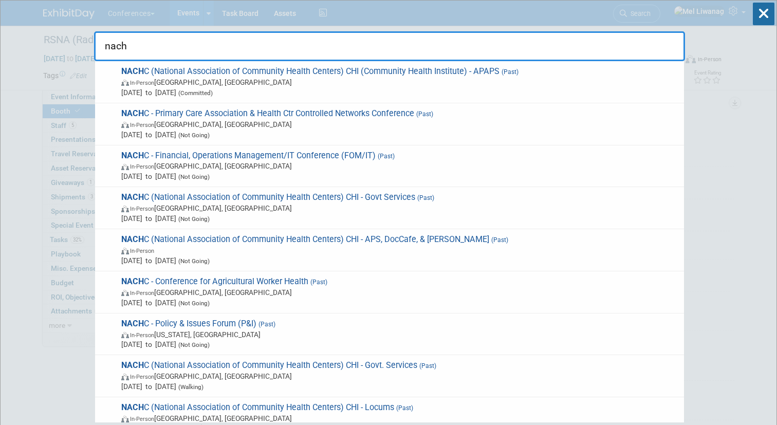
type input "nach"
click at [312, 45] on input "nach" at bounding box center [389, 46] width 591 height 30
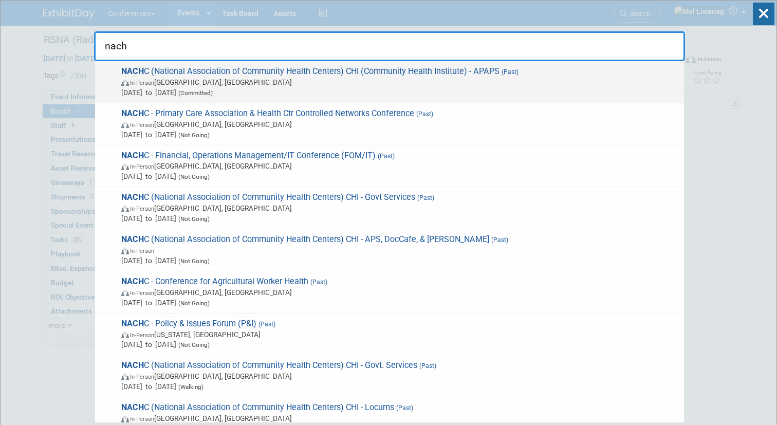
click at [316, 74] on span "NACH C (National Association of Community Health Centers) CHI (Community Health…" at bounding box center [398, 81] width 561 height 31
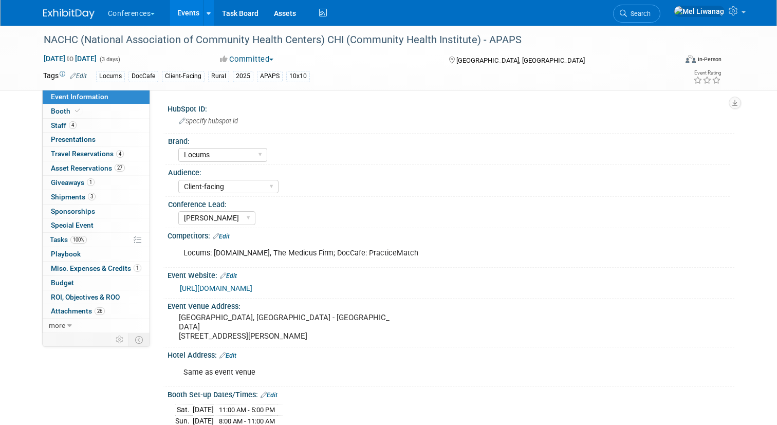
select select "Locums"
select select "Client-facing"
select select "[PERSON_NAME]"
click at [127, 108] on link "Booth" at bounding box center [96, 111] width 107 height 14
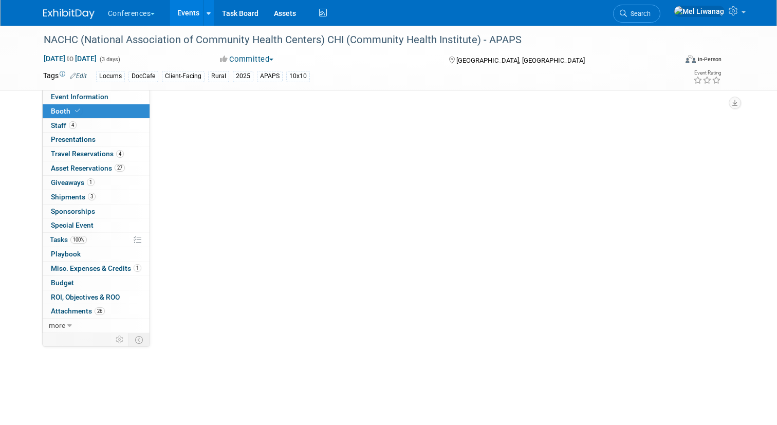
select select "8'x10'"
select select "Yes"
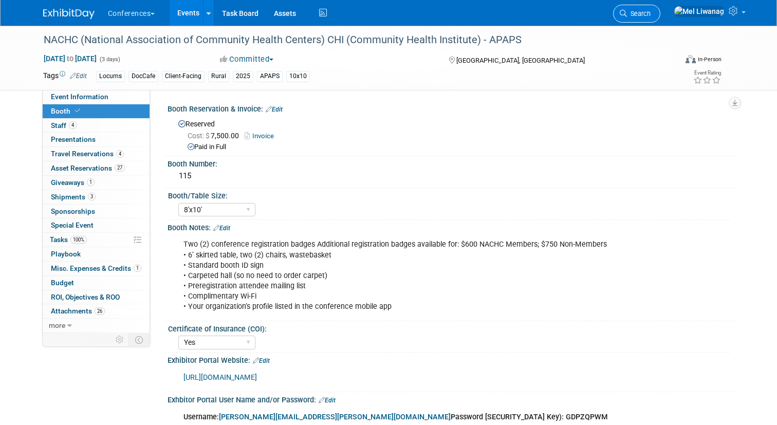
click at [651, 15] on span "Search" at bounding box center [639, 14] width 24 height 8
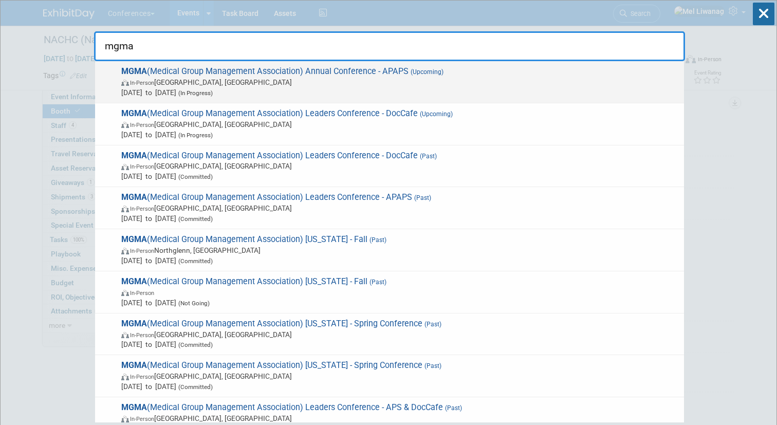
type input "mgma"
click at [445, 81] on span "In-Person San Antonio, TX" at bounding box center [400, 82] width 558 height 10
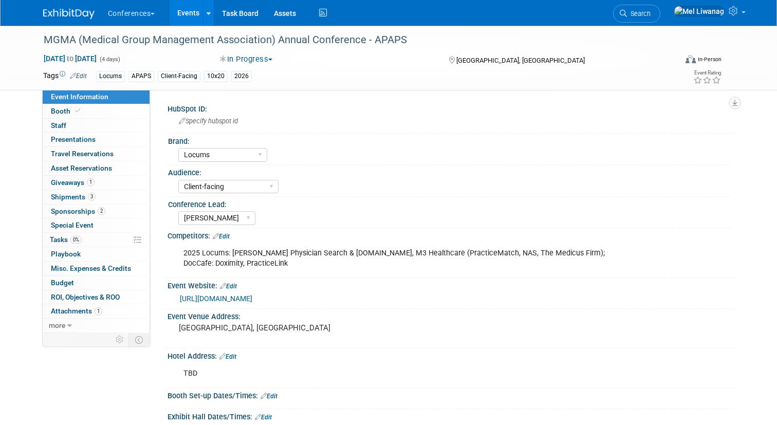
select select "Locums"
select select "Client-facing"
select select "[PERSON_NAME]"
click at [121, 113] on link "Booth" at bounding box center [96, 111] width 107 height 14
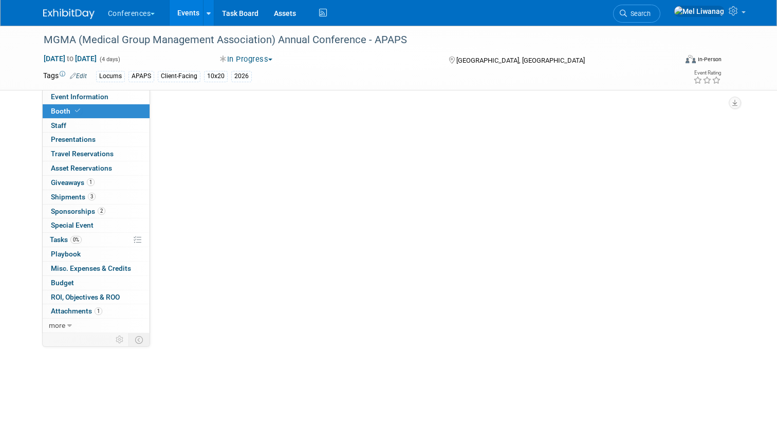
select select "10'x20'"
select select "Yes"
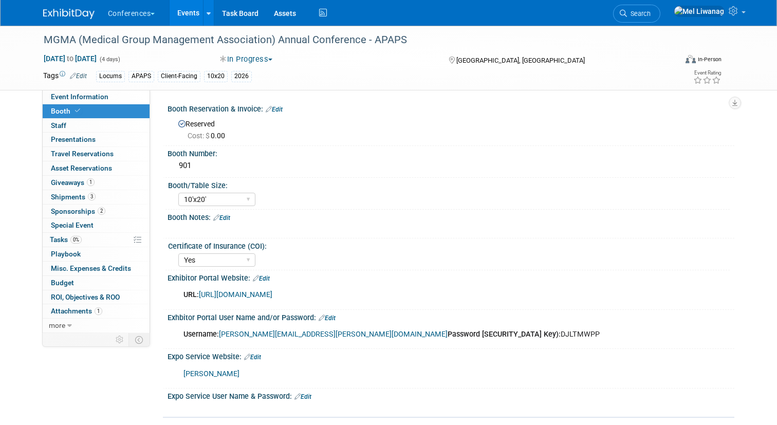
click at [282, 109] on link "Edit" at bounding box center [274, 109] width 17 height 7
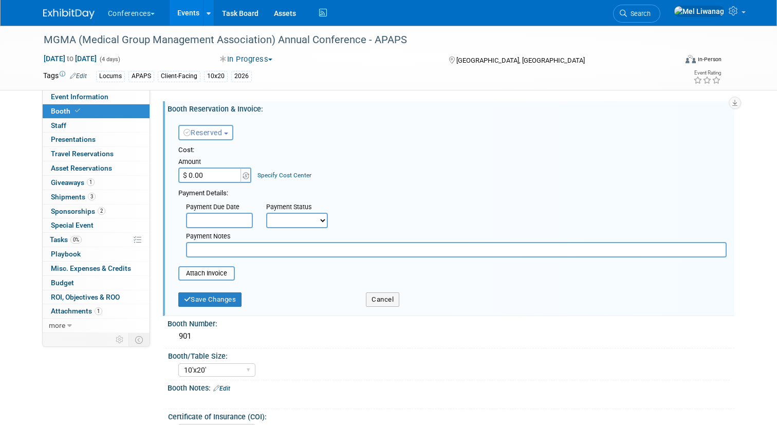
click at [223, 181] on input "$ 0.00" at bounding box center [210, 175] width 64 height 15
type input "$ 8,500.00"
click at [289, 170] on div "Specify Cost Center" at bounding box center [285, 170] width 54 height 19
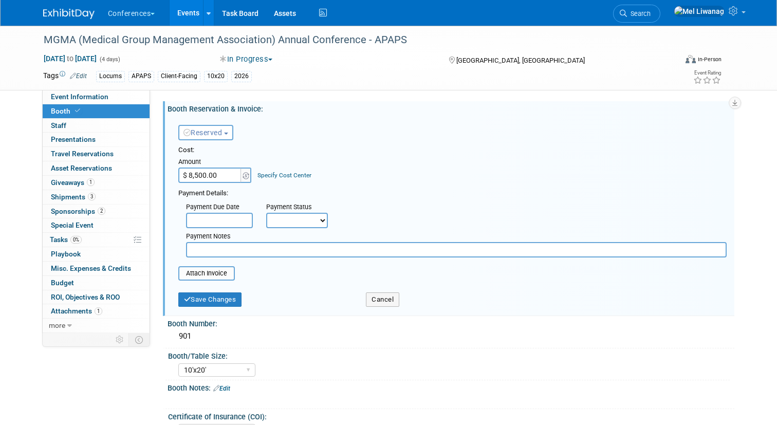
click at [285, 177] on link "Specify Cost Center" at bounding box center [285, 175] width 54 height 7
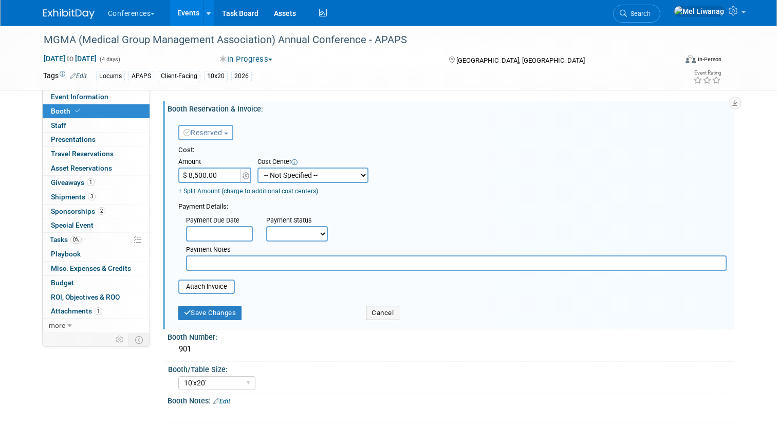
click at [285, 177] on select "-- Not Specified -- Aya Education Aya Healthcare Aya Locums Bespoke Corporate D…" at bounding box center [313, 175] width 111 height 15
select select "18965873"
click at [258, 168] on select "-- Not Specified -- Aya Education Aya Healthcare Aya Locums Bespoke Corporate D…" at bounding box center [313, 175] width 111 height 15
click at [291, 232] on select "Not Paid Yet Partially Paid Paid in Full" at bounding box center [297, 233] width 62 height 15
select select "3"
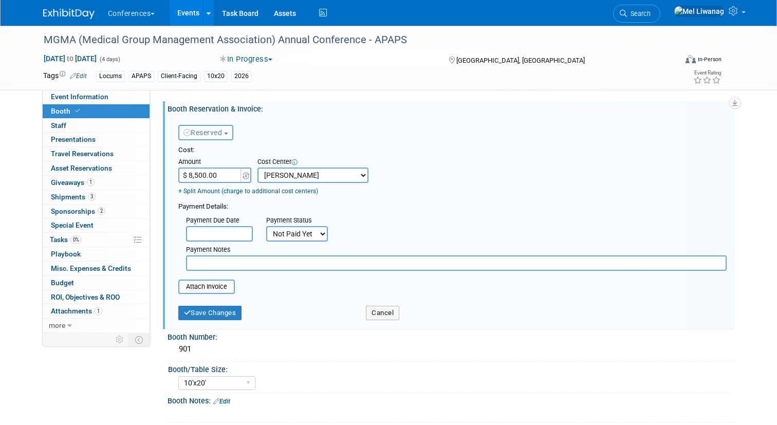
click at [266, 226] on select "Not Paid Yet Partially Paid Paid in Full" at bounding box center [297, 233] width 62 height 15
click at [240, 310] on button "Save Changes" at bounding box center [210, 313] width 64 height 14
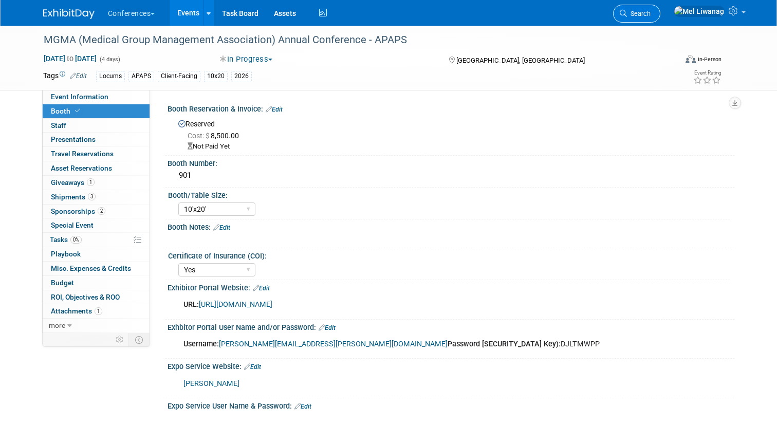
click at [651, 10] on span "Search" at bounding box center [639, 14] width 24 height 8
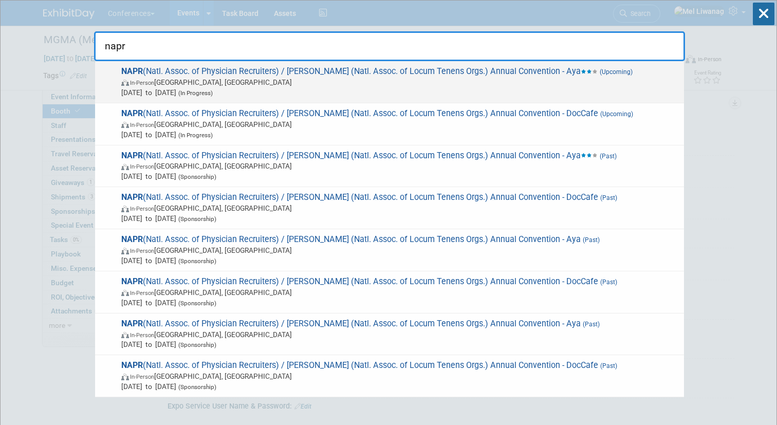
type input "napr"
click at [551, 81] on span "In-Person Las Vegas, NV" at bounding box center [400, 82] width 558 height 10
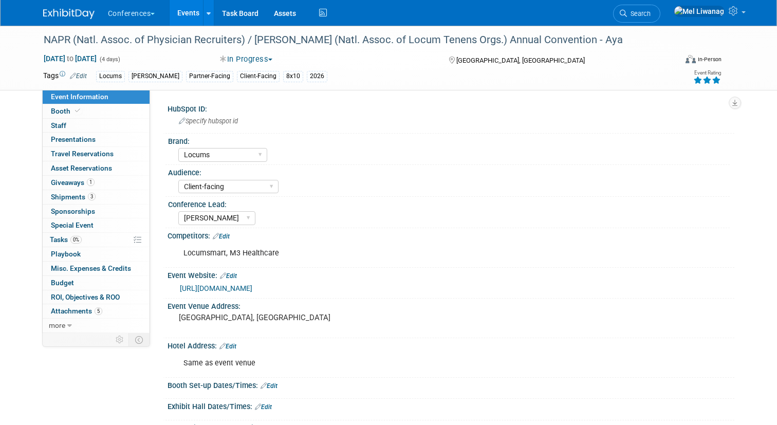
select select "Locums"
select select "Client-facing"
select select "[PERSON_NAME]"
click at [114, 117] on link "Booth" at bounding box center [96, 111] width 107 height 14
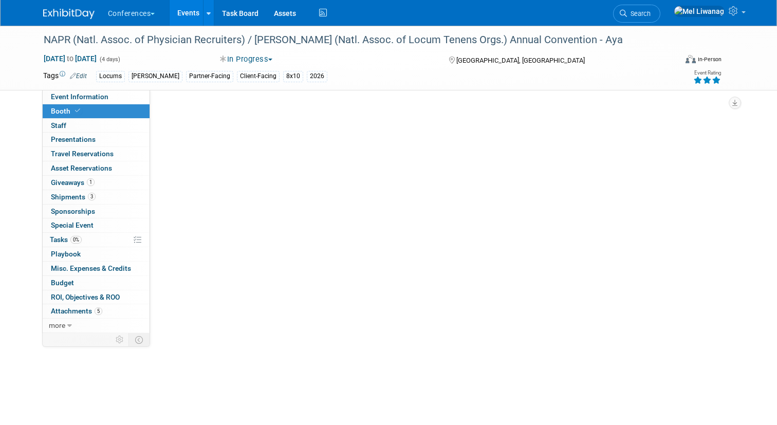
select select "8'x10'"
select select "No"
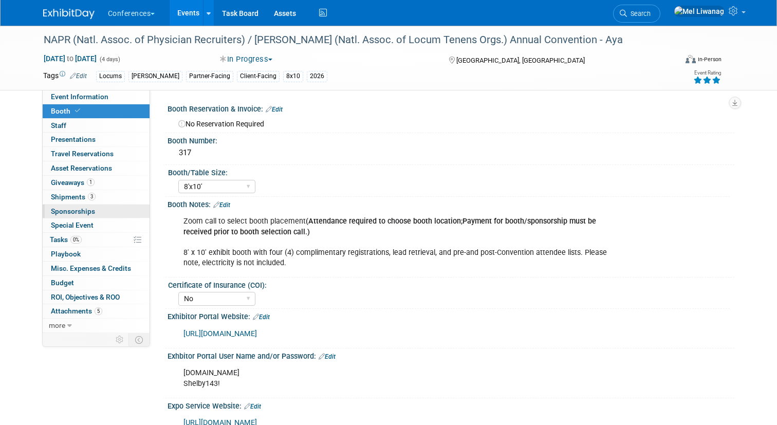
click at [97, 210] on link "0 Sponsorships 0" at bounding box center [96, 212] width 107 height 14
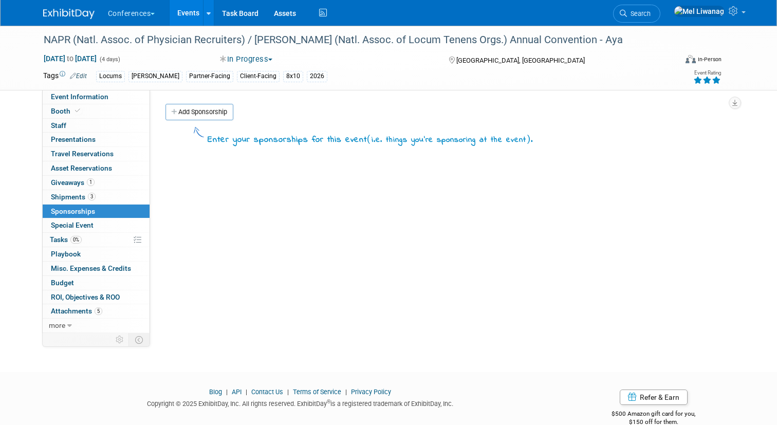
click at [223, 120] on div "Add Sponsorship" at bounding box center [449, 113] width 572 height 19
click at [220, 114] on link "Add Sponsorship" at bounding box center [200, 112] width 68 height 16
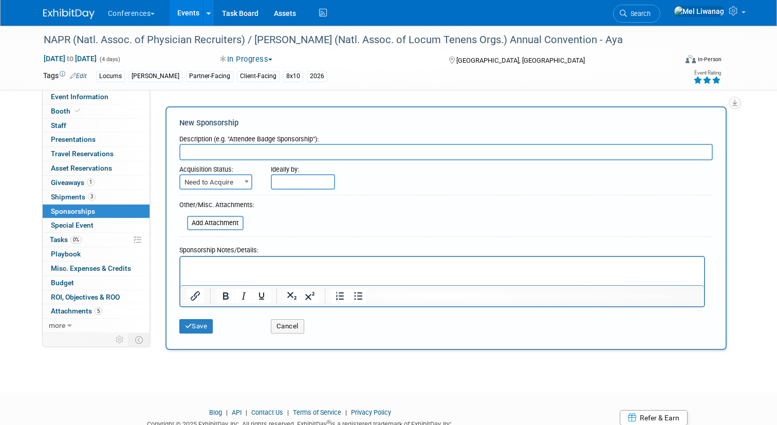
click at [230, 188] on span "Need to Acquire" at bounding box center [215, 182] width 71 height 14
click at [237, 146] on input "text" at bounding box center [446, 152] width 534 height 16
type input "S"
click at [227, 224] on input "file" at bounding box center [181, 223] width 122 height 12
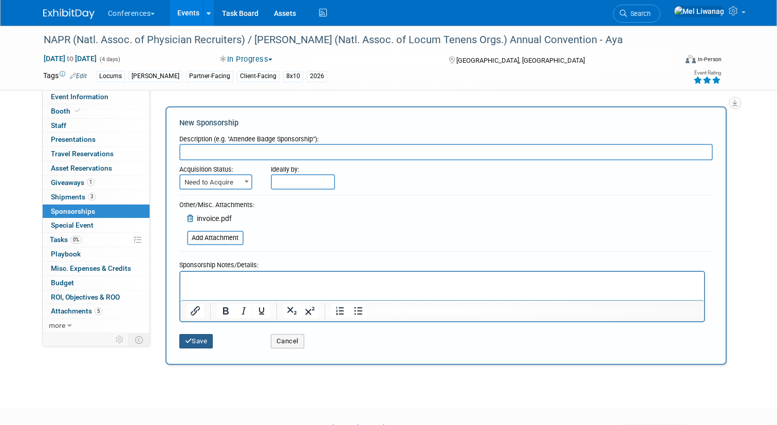
click at [207, 339] on button "Save" at bounding box center [196, 341] width 34 height 14
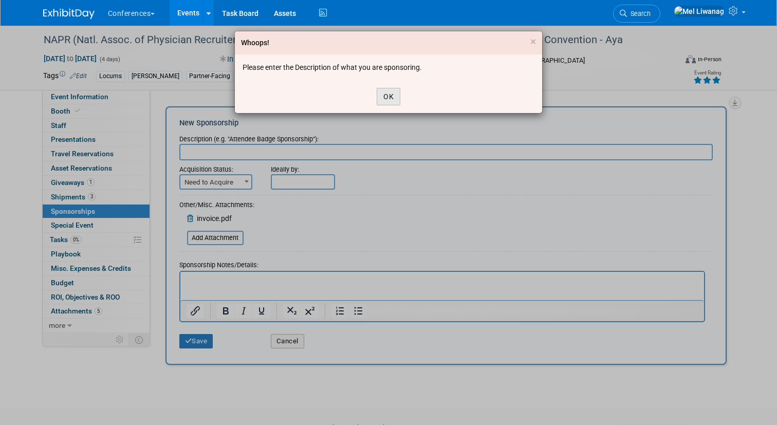
click at [388, 96] on button "OK" at bounding box center [389, 96] width 24 height 17
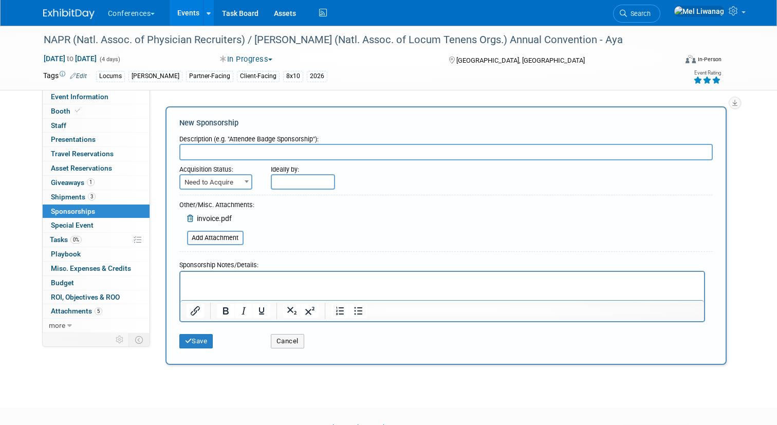
click at [342, 152] on input "text" at bounding box center [446, 152] width 534 height 16
type input "TBD"
click at [204, 341] on button "Save" at bounding box center [196, 341] width 34 height 14
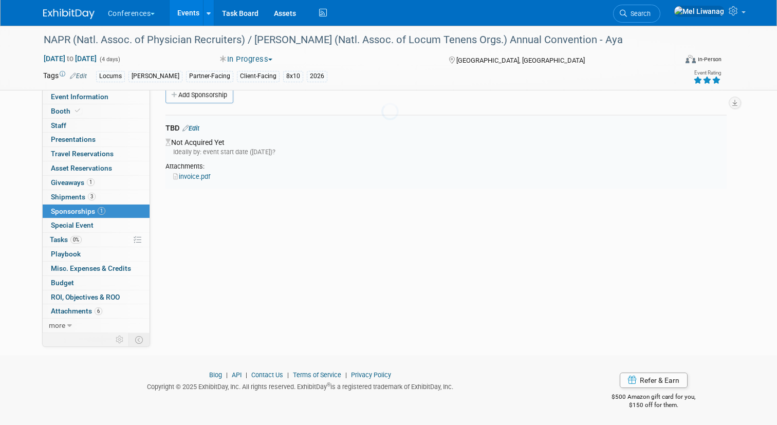
scroll to position [19, 0]
click at [199, 173] on link "invoice.pdf" at bounding box center [191, 175] width 37 height 8
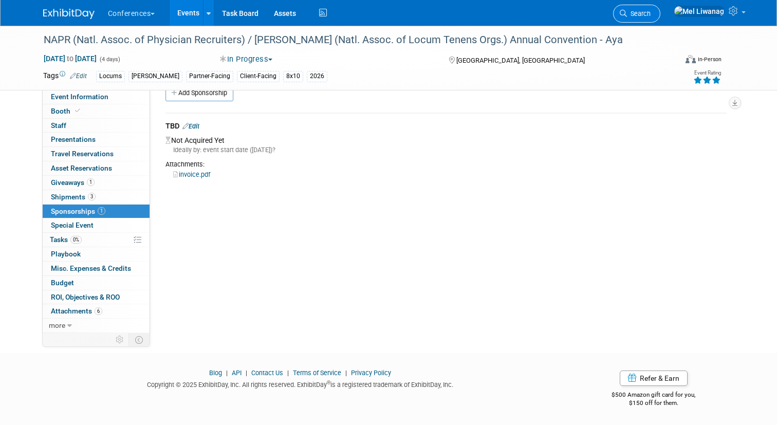
click at [651, 16] on span "Search" at bounding box center [639, 14] width 24 height 8
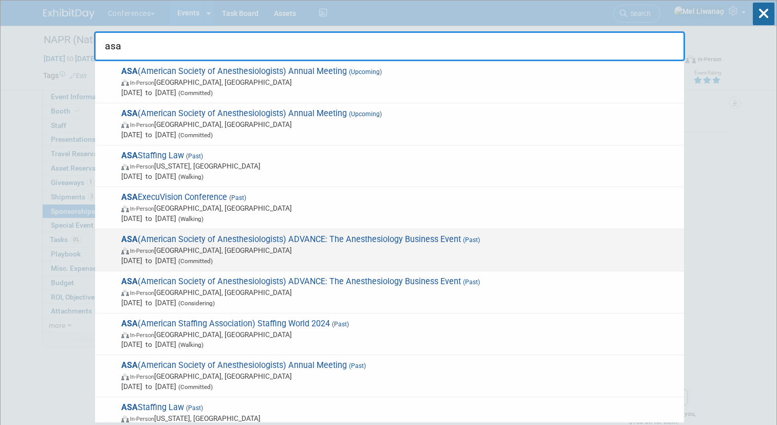
type input "asa"
click at [394, 239] on span "ASA (American Society of Anesthesiologists) ADVANCE: The Anesthesiology Busines…" at bounding box center [398, 249] width 561 height 31
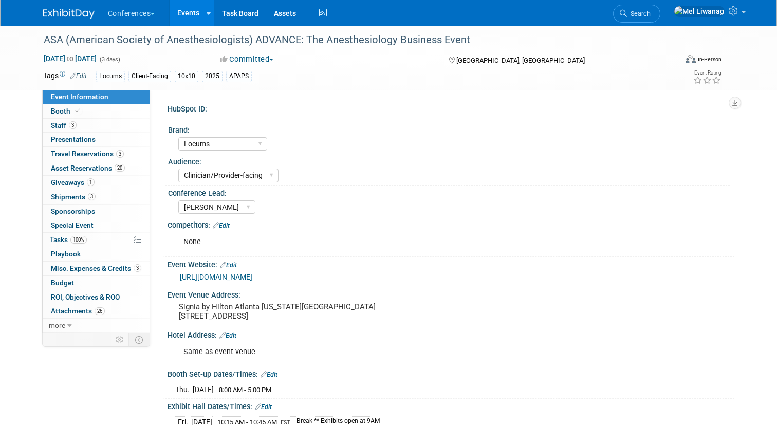
select select "Locums"
select select "Clinician/Provider-facing"
select select "[PERSON_NAME]"
select select "10'x10'"
select select "Yes"
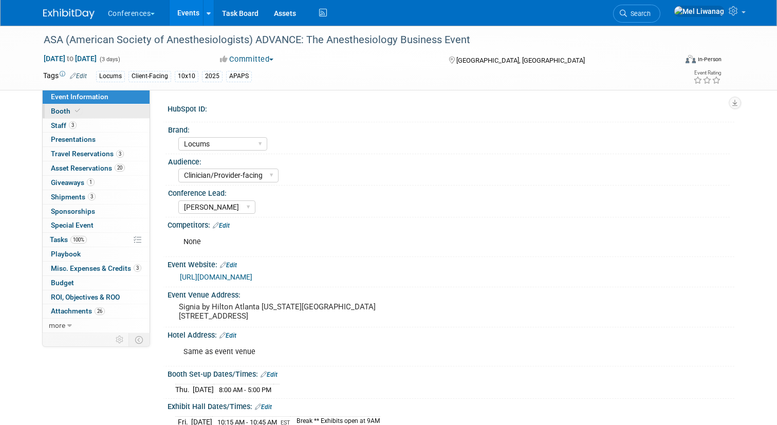
click at [85, 111] on link "Booth" at bounding box center [96, 111] width 107 height 14
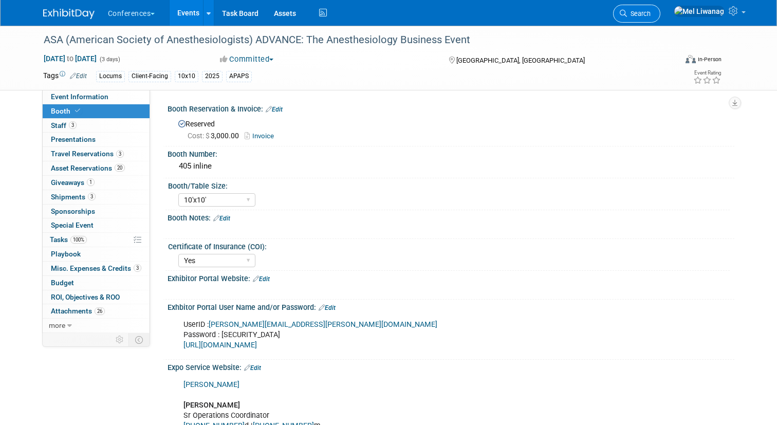
click at [651, 15] on span "Search" at bounding box center [639, 14] width 24 height 8
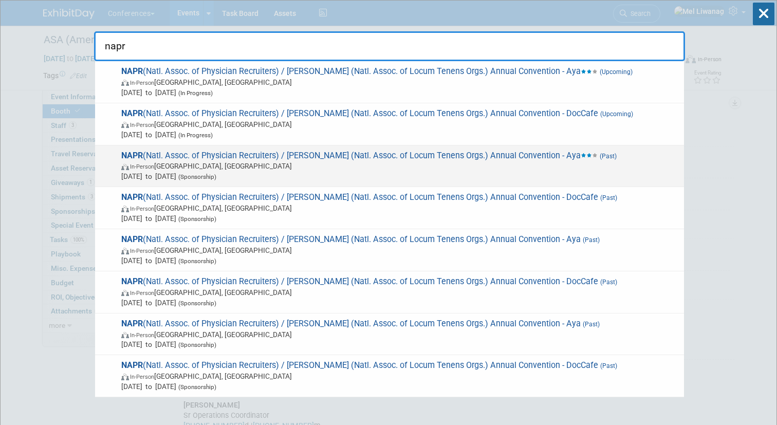
type input "napr"
click at [491, 162] on span "In-Person Ponte Vedra Beach, FL" at bounding box center [400, 166] width 558 height 10
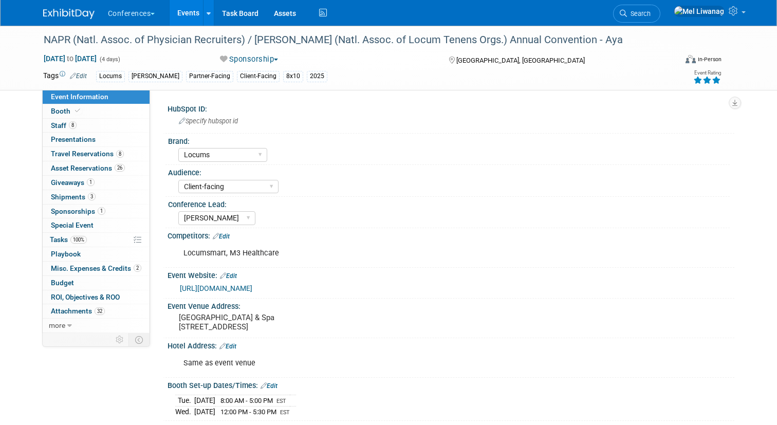
select select "Locums"
select select "Client-facing"
select select "[PERSON_NAME]"
click at [125, 208] on link "1 Sponsorships 1" at bounding box center [96, 212] width 107 height 14
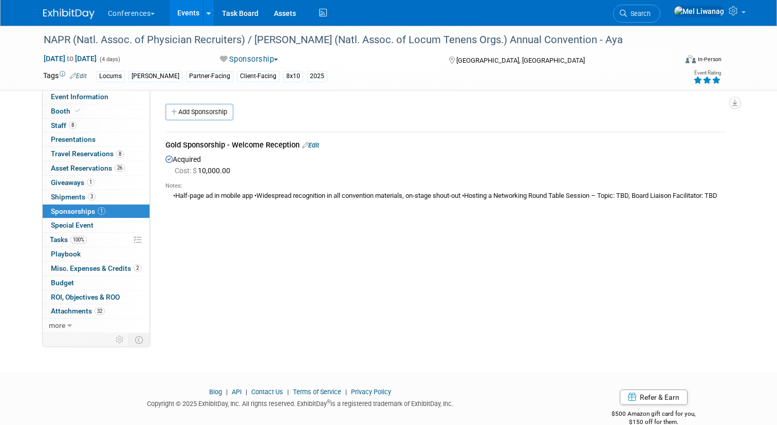
drag, startPoint x: 172, startPoint y: 194, endPoint x: 206, endPoint y: 203, distance: 35.4
click at [207, 201] on div "•Half-page ad in mobile app •Widespread recognition in all convention materials…" at bounding box center [446, 195] width 561 height 11
copy div "•Half-page ad in mobile app •Widespread recognition in all convention materials…"
click at [380, 235] on div "HubSpot ID: Specify hubspot id Brand: Aya Bespoke Corporate Dawson DocCafe Educ…" at bounding box center [442, 211] width 584 height 243
click at [627, 15] on icon at bounding box center [623, 13] width 7 height 7
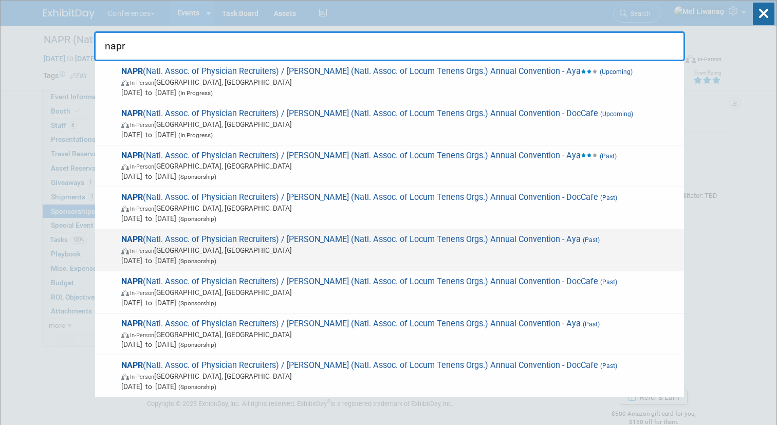
type input "napr"
click at [581, 253] on span "In-Person Charlotte, NC" at bounding box center [400, 250] width 558 height 10
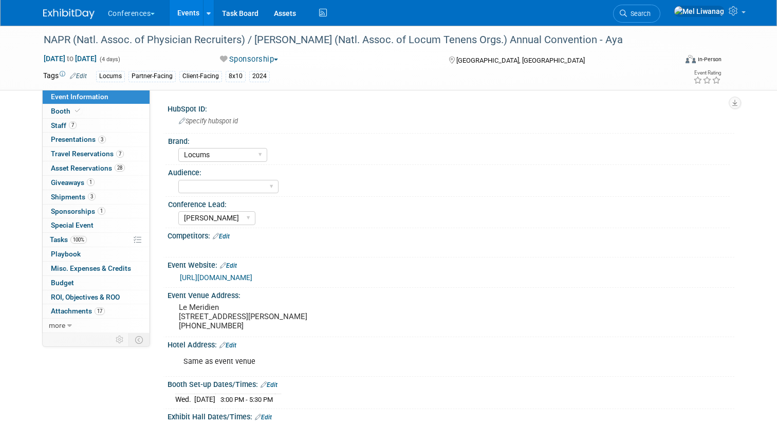
select select "Locums"
select select "[PERSON_NAME]"
click at [104, 129] on link "7 Staff 7" at bounding box center [96, 126] width 107 height 14
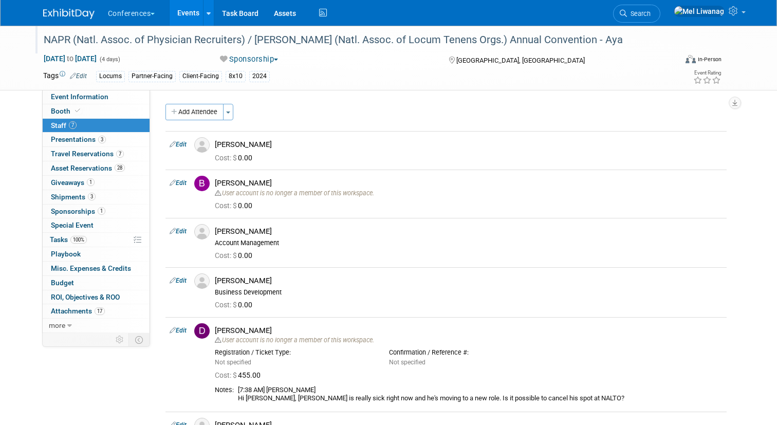
click at [653, 30] on div at bounding box center [356, 30] width 632 height 9
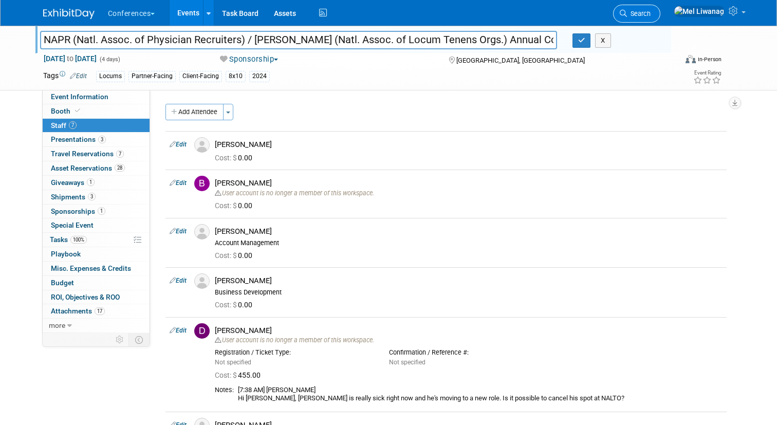
click at [654, 22] on link "Search" at bounding box center [636, 14] width 47 height 18
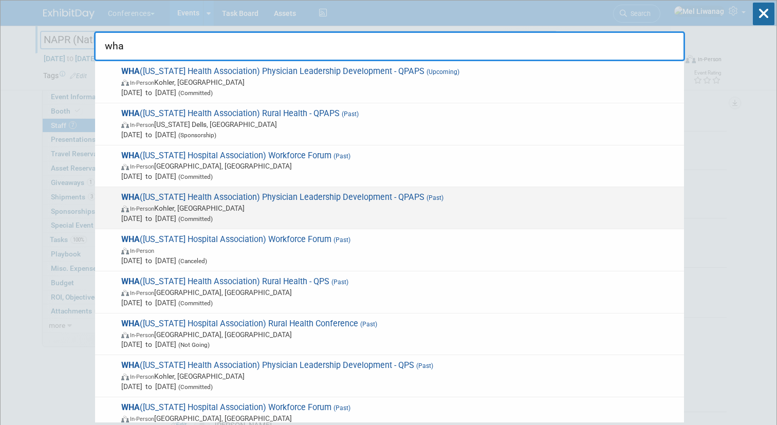
type input "wha"
click at [401, 218] on span "Mar 13, 2025 to Mar 15, 2025 (Committed)" at bounding box center [400, 218] width 558 height 10
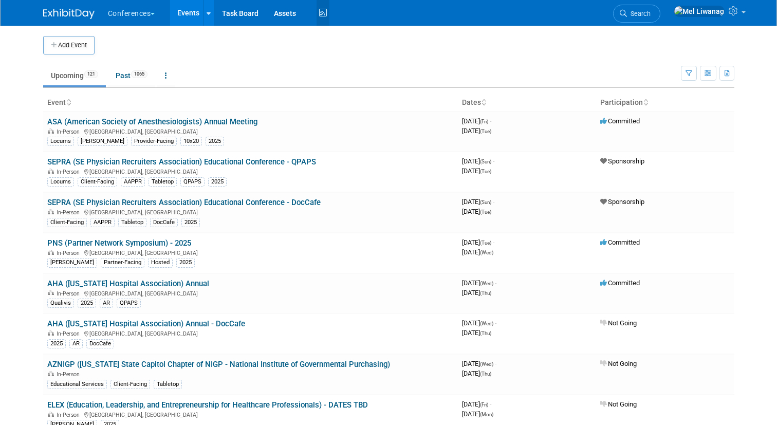
click at [324, 5] on link "Activity Feed" at bounding box center [323, 13] width 13 height 26
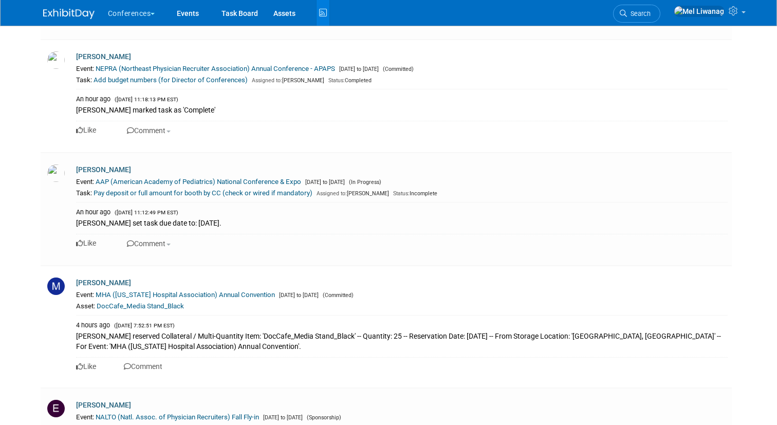
scroll to position [332, 0]
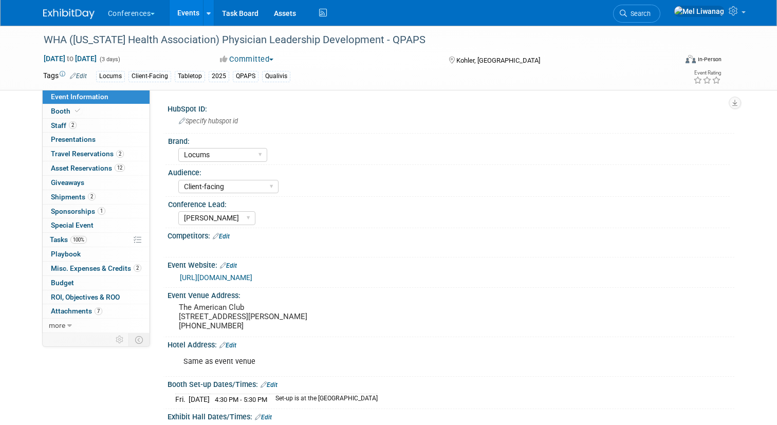
select select "Locums"
select select "Client-facing"
select select "[PERSON_NAME]"
click at [100, 116] on link "Booth" at bounding box center [96, 111] width 107 height 14
select select "6' tabletop"
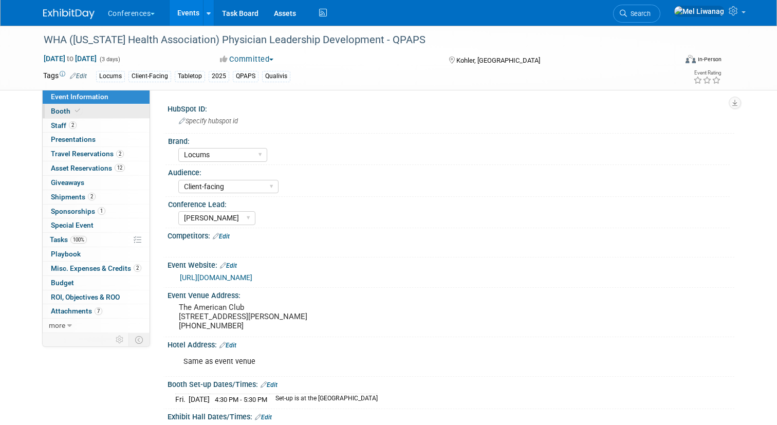
select select "No"
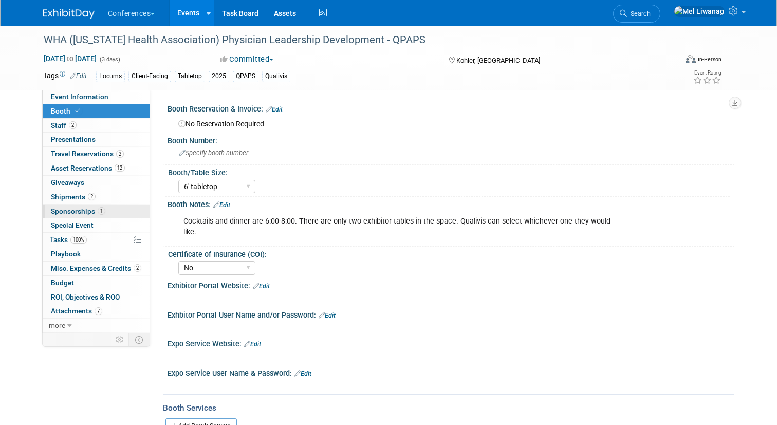
click at [107, 210] on link "1 Sponsorships 1" at bounding box center [96, 212] width 107 height 14
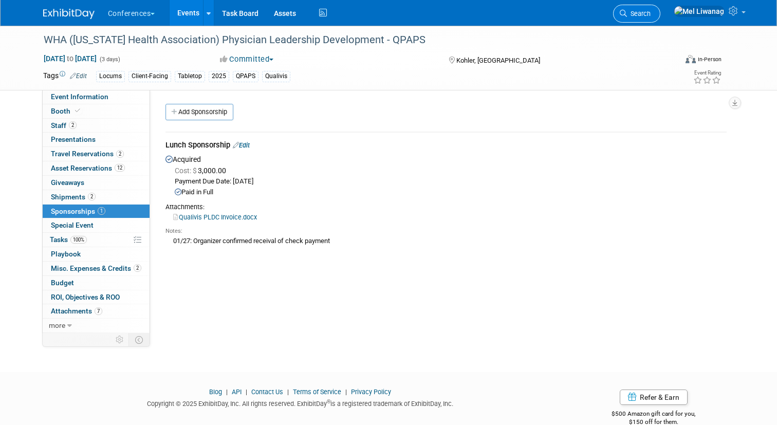
click at [647, 14] on link "Search" at bounding box center [636, 14] width 47 height 18
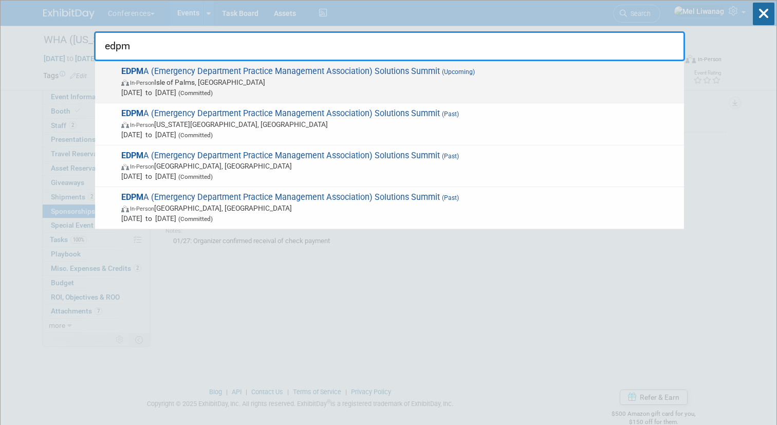
type input "edpm"
click at [267, 66] on span "EDPM A (Emergency Department Practice Management Association) Solutions Summit …" at bounding box center [398, 81] width 561 height 31
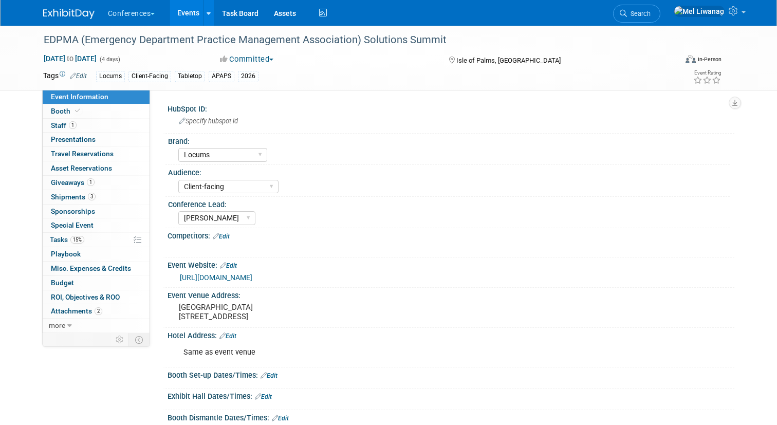
select select "Locums"
select select "Client-facing"
select select "[PERSON_NAME]"
click at [107, 111] on link "Booth" at bounding box center [96, 111] width 107 height 14
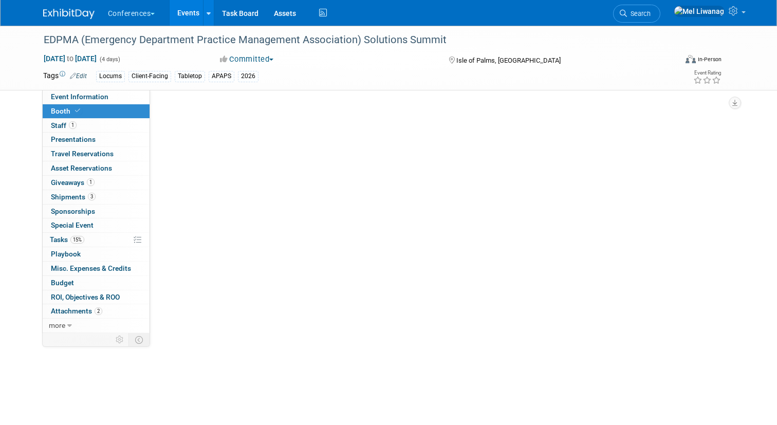
select select "6' tabletop"
select select "No"
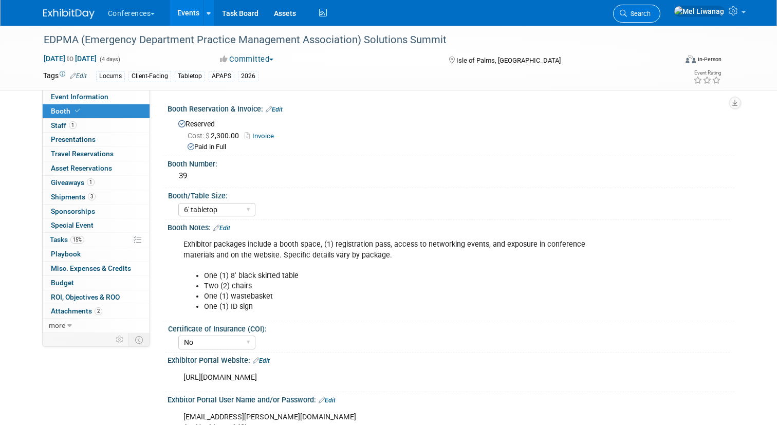
click at [627, 13] on icon at bounding box center [623, 13] width 7 height 7
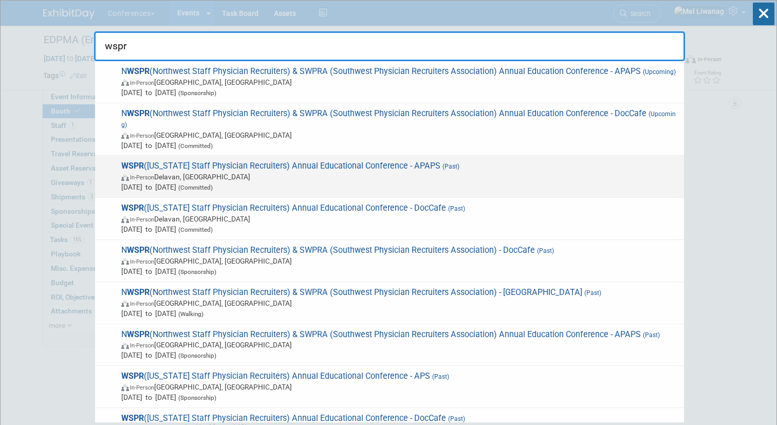
type input "wspr"
click at [427, 182] on span "[DATE] to [DATE] (Committed)" at bounding box center [400, 187] width 558 height 10
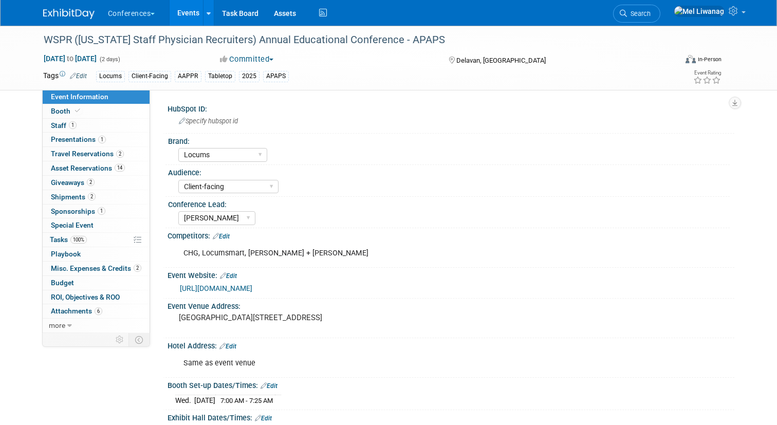
select select "Locums"
select select "Client-facing"
select select "[PERSON_NAME]"
click at [252, 287] on link "[URL][DOMAIN_NAME]" at bounding box center [216, 288] width 72 height 8
click at [98, 196] on link "2 Shipments 2" at bounding box center [96, 197] width 107 height 14
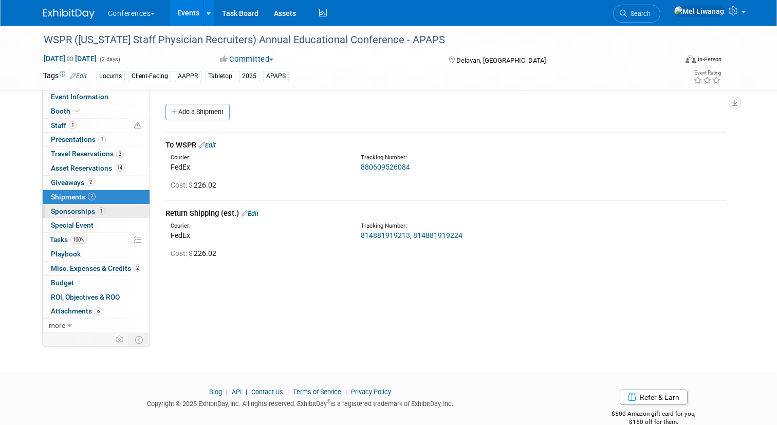
click at [103, 206] on link "1 Sponsorships 1" at bounding box center [96, 212] width 107 height 14
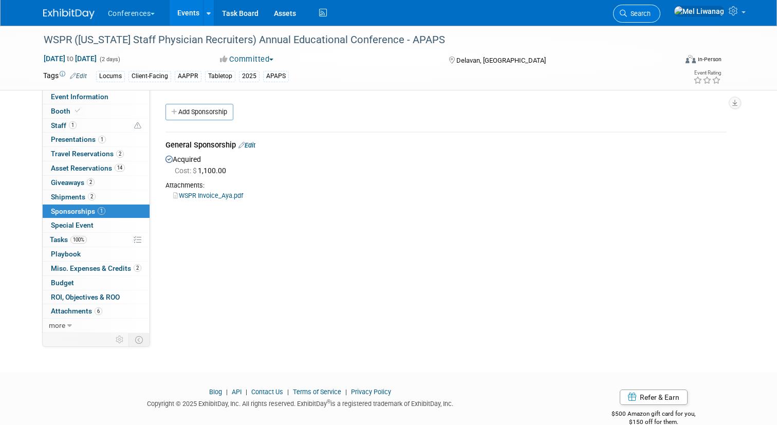
click at [658, 19] on link "Search" at bounding box center [636, 14] width 47 height 18
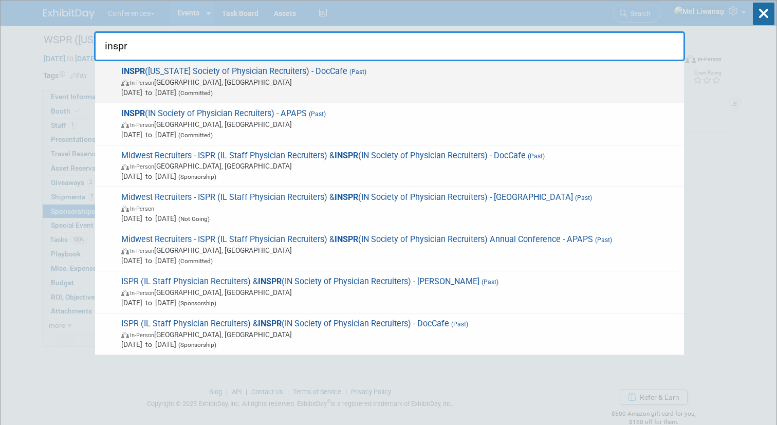
type input "inspr"
click at [464, 71] on span "INSPR ([US_STATE] Society of Physician Recruiters) - DocCafe (Past) In-Person […" at bounding box center [398, 81] width 561 height 31
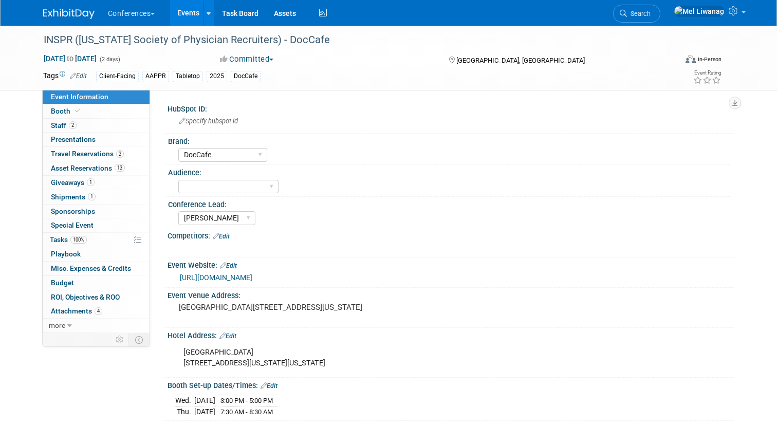
select select "DocCafe"
select select "[PERSON_NAME]"
click at [652, 17] on link "Search" at bounding box center [636, 14] width 47 height 18
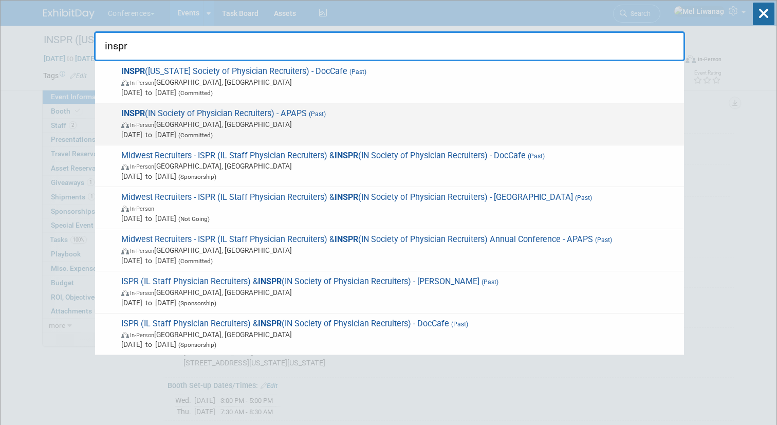
type input "inspr"
click at [532, 123] on span "In-Person Indianapolis, IN" at bounding box center [400, 124] width 558 height 10
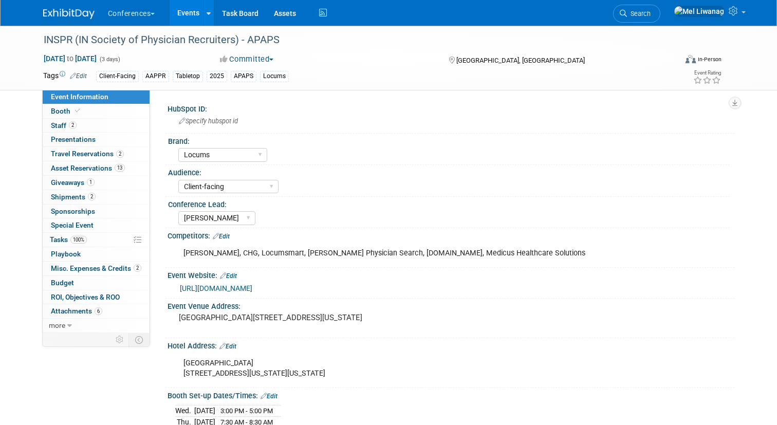
select select "Locums"
select select "Client-facing"
select select "[PERSON_NAME]"
click at [115, 127] on link "2 Staff 2" at bounding box center [96, 126] width 107 height 14
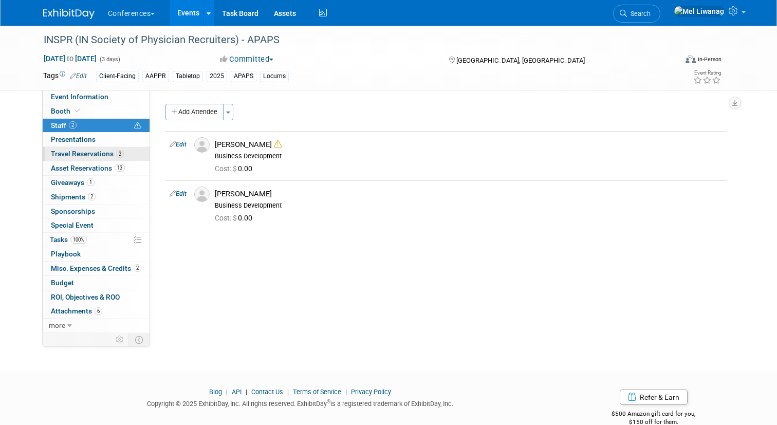
click at [117, 150] on link "2 Travel Reservations 2" at bounding box center [96, 154] width 107 height 14
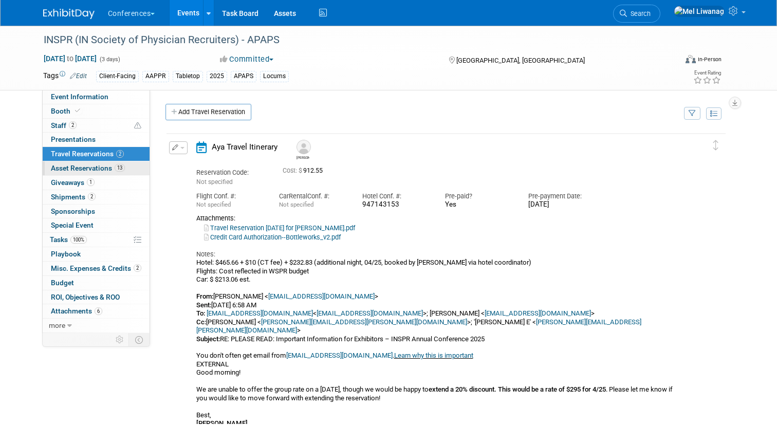
click at [117, 167] on span "13" at bounding box center [120, 168] width 10 height 8
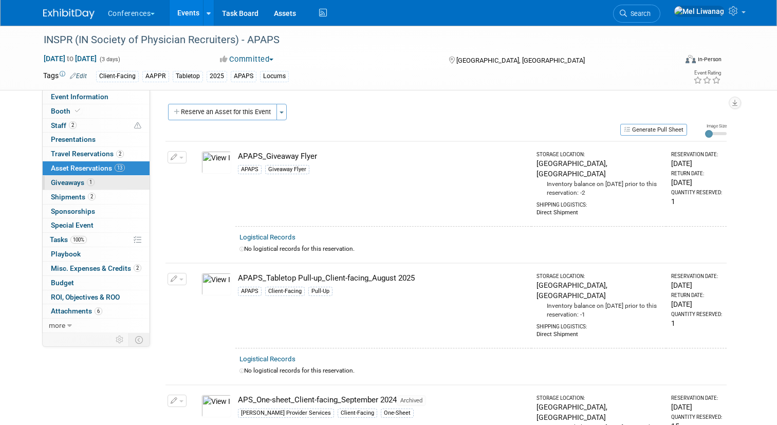
click at [113, 184] on link "1 Giveaways 1" at bounding box center [96, 183] width 107 height 14
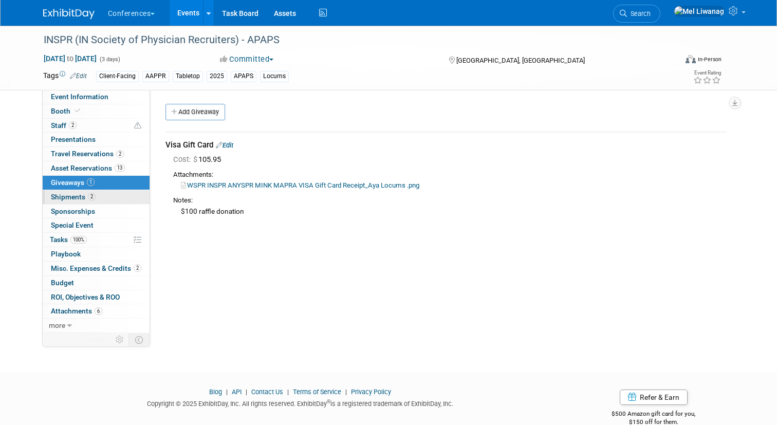
click at [113, 196] on link "2 Shipments 2" at bounding box center [96, 197] width 107 height 14
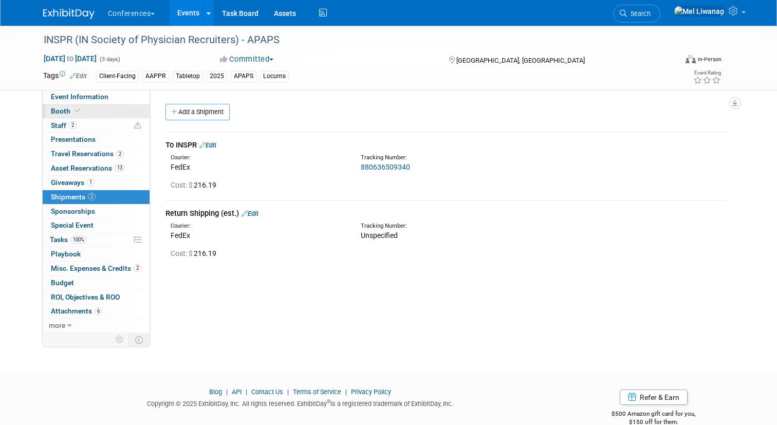
click at [114, 114] on link "Booth" at bounding box center [96, 111] width 107 height 14
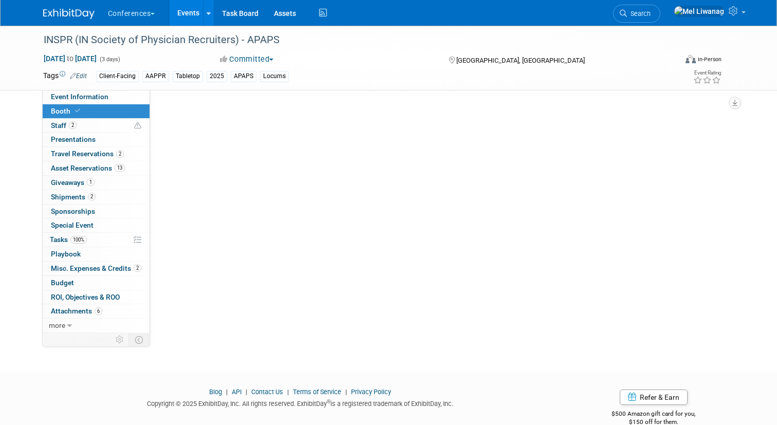
select select "6' tabletop"
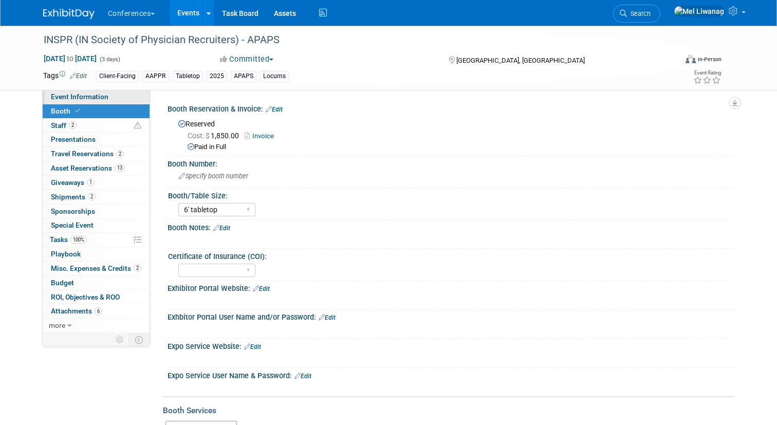
click at [98, 97] on span "Event Information" at bounding box center [80, 97] width 58 height 8
select select "Locums"
select select "Client-facing"
select select "[PERSON_NAME]"
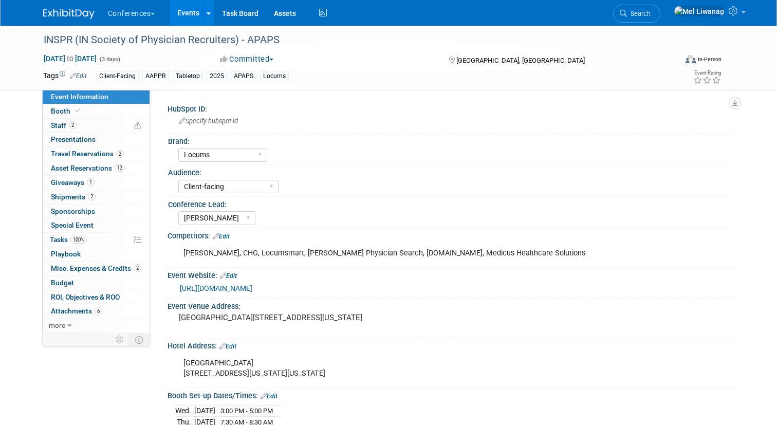
click at [252, 287] on link "[URL][DOMAIN_NAME]" at bounding box center [216, 288] width 72 height 8
click at [651, 11] on span "Search" at bounding box center [639, 14] width 24 height 8
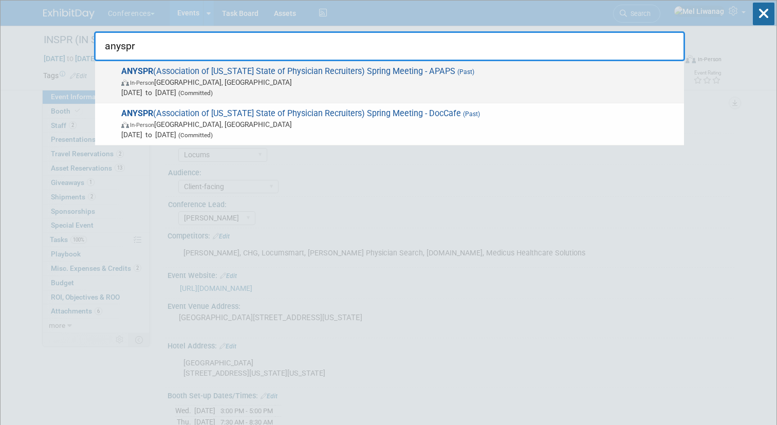
type input "anyspr"
click at [430, 68] on span "ANYSPR (Association of New York State of Physician Recruiters) Spring Meeting -…" at bounding box center [398, 81] width 561 height 31
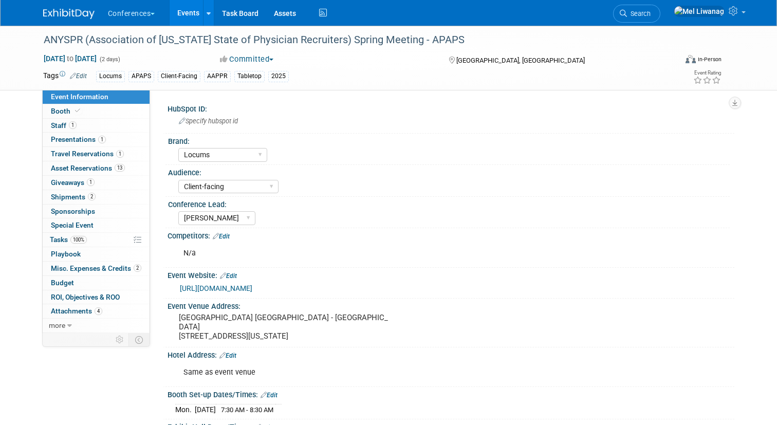
select select "Locums"
select select "Client-facing"
select select "[PERSON_NAME]"
click at [252, 286] on link "https://www.nyphysiciancareers.org/meetings-events-news/" at bounding box center [216, 288] width 72 height 8
click at [113, 104] on link "Booth" at bounding box center [96, 111] width 107 height 14
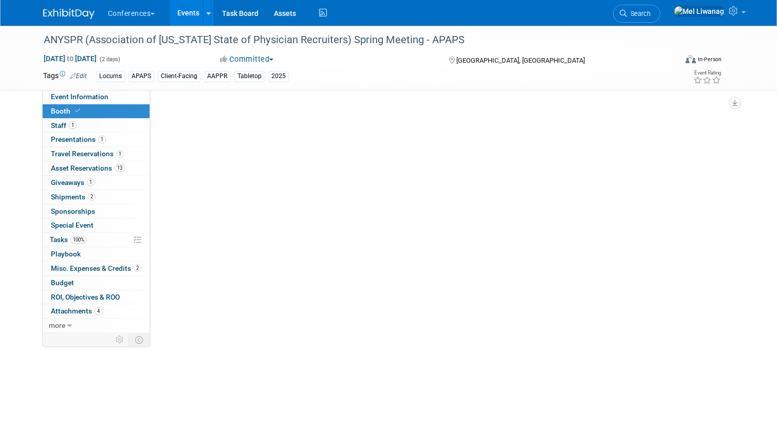
select select "6' tabletop"
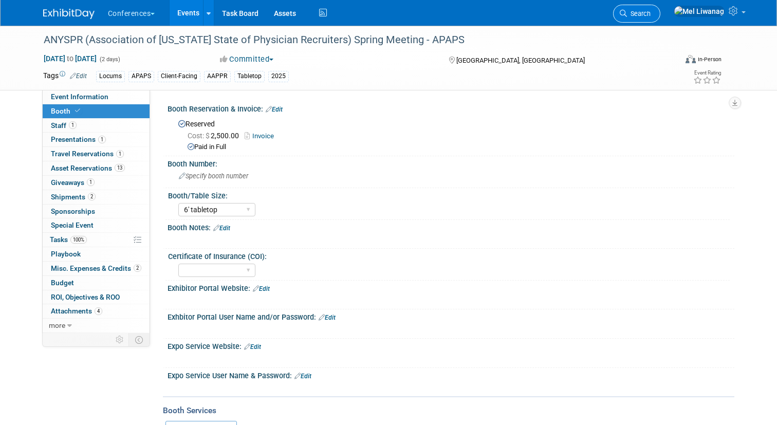
click at [627, 16] on icon at bounding box center [623, 13] width 7 height 7
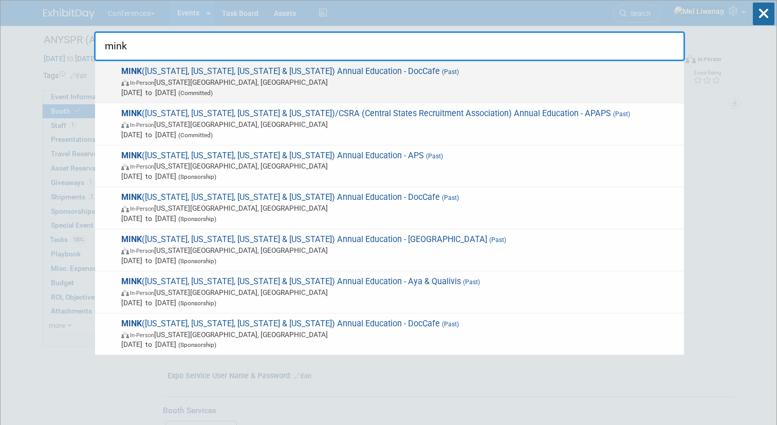
type input "mink"
click at [403, 80] on span "In-Person Kansas City, MO" at bounding box center [400, 82] width 558 height 10
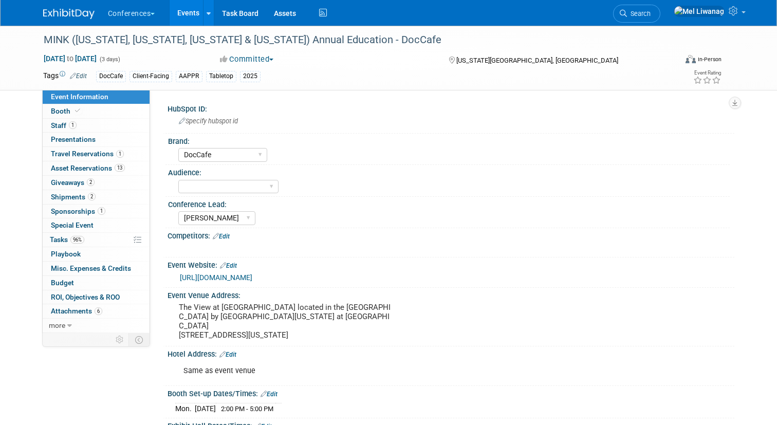
select select "DocCafe"
select select "[PERSON_NAME]"
click at [115, 106] on link "Booth" at bounding box center [96, 111] width 107 height 14
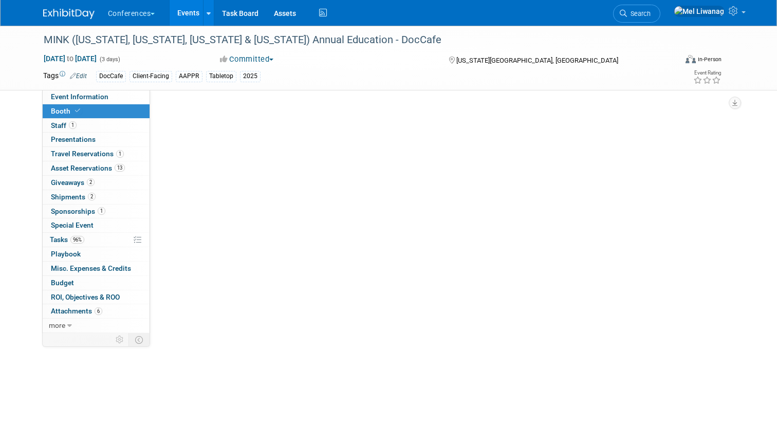
select select "6' tabletop"
select select "No"
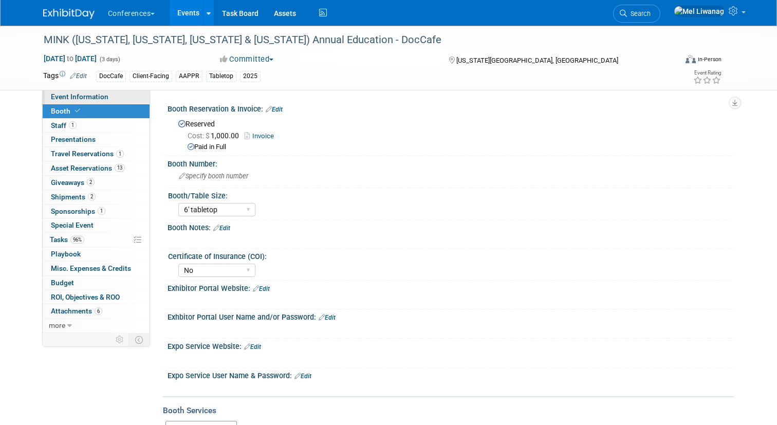
click at [108, 100] on link "Event Information" at bounding box center [96, 97] width 107 height 14
select select "DocCafe"
select select "[PERSON_NAME]"
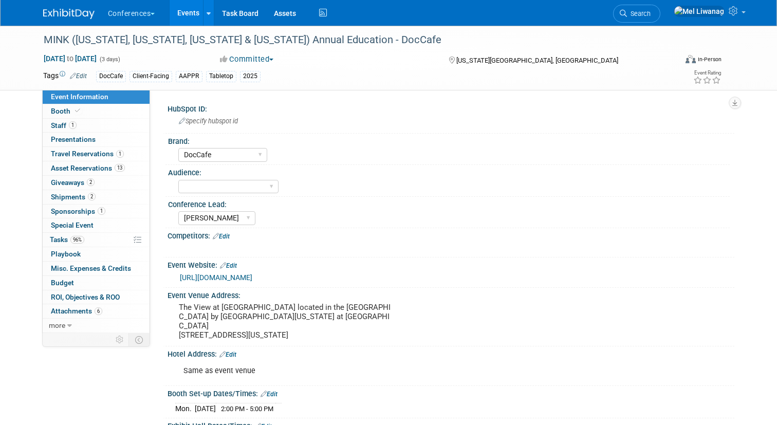
click at [252, 275] on link "[URL][DOMAIN_NAME]" at bounding box center [216, 277] width 72 height 8
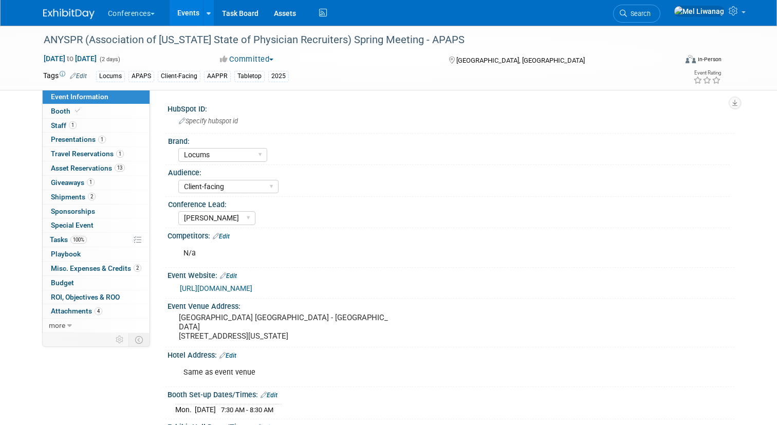
select select "Locums"
select select "Client-facing"
select select "[PERSON_NAME]"
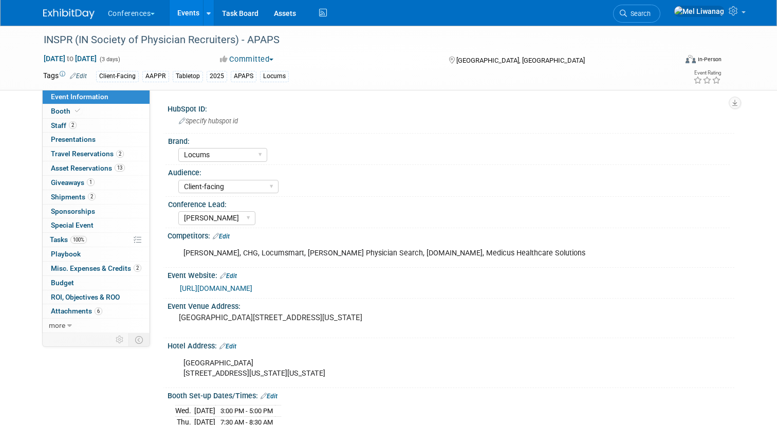
select select "Locums"
select select "Client-facing"
select select "[PERSON_NAME]"
click at [651, 14] on span "Search" at bounding box center [639, 14] width 24 height 8
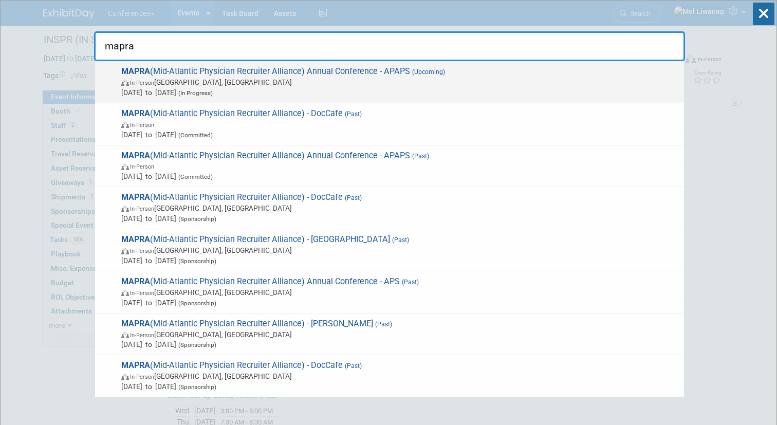
type input "mapra"
click at [392, 99] on div "MAPRA (Mid-Atlantic Physician Recruiter Alliance) Annual Conference - APAPS (Up…" at bounding box center [389, 82] width 589 height 42
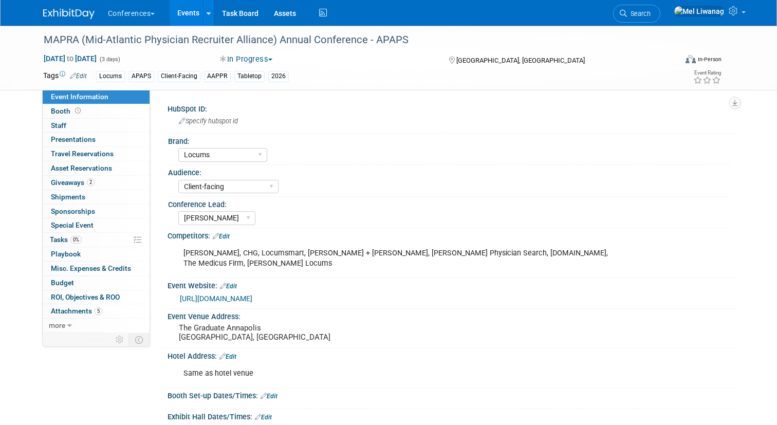
select select "Locums"
select select "Client-facing"
select select "[PERSON_NAME]"
click at [110, 117] on link "Booth" at bounding box center [96, 111] width 107 height 14
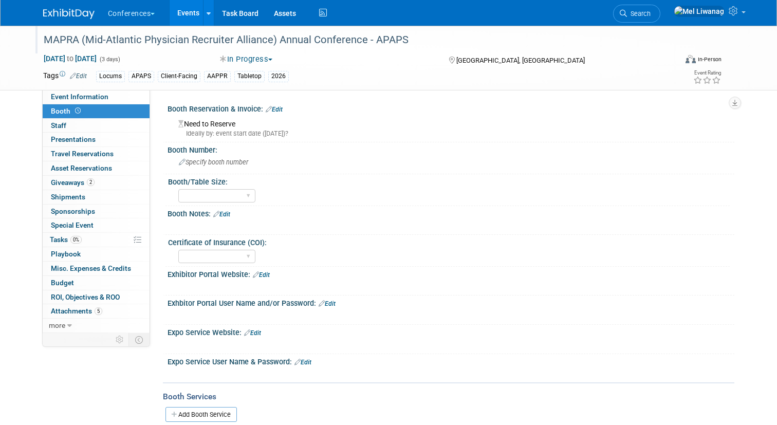
click at [657, 34] on div "MAPRA (Mid-Atlantic Physician Recruiter Alliance) Annual Conference - APAPS" at bounding box center [352, 40] width 624 height 19
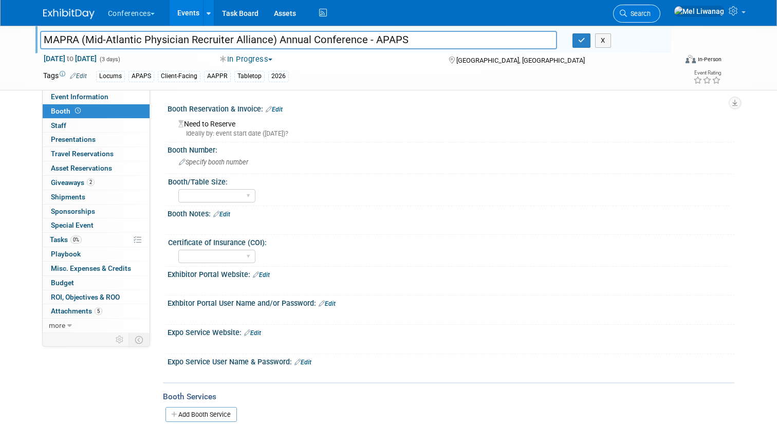
click at [651, 17] on span "Search" at bounding box center [639, 14] width 24 height 8
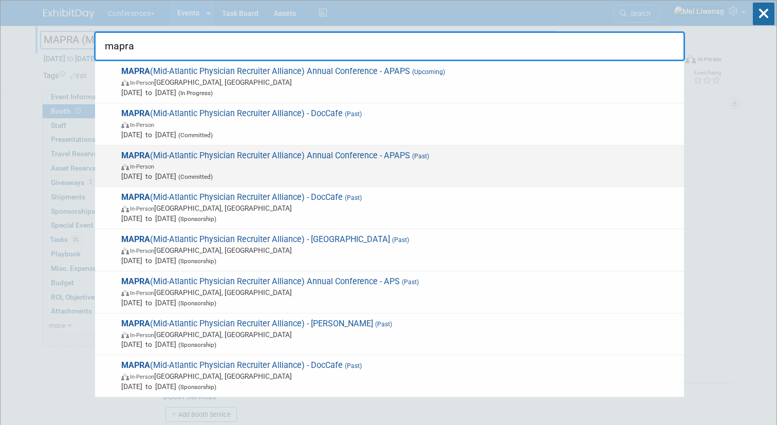
type input "mapra"
click at [395, 173] on span "Jun 8, 2025 to Jun 10, 2025 (Committed)" at bounding box center [400, 176] width 558 height 10
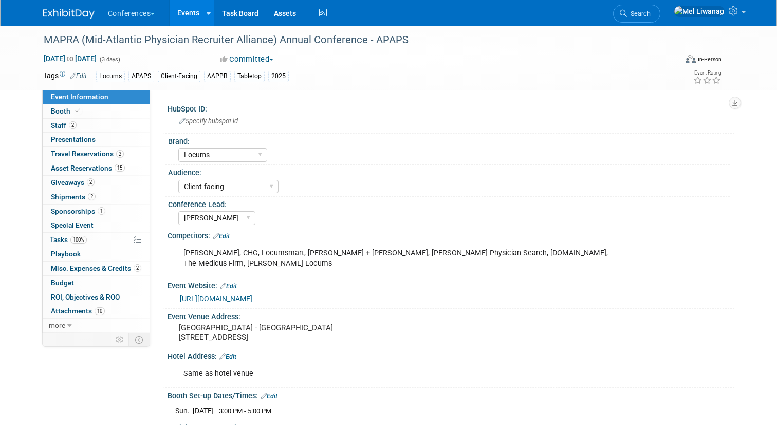
select select "Locums"
select select "Client-facing"
select select "[PERSON_NAME]"
click at [82, 109] on link "Booth" at bounding box center [96, 111] width 107 height 14
select select "6' tabletop"
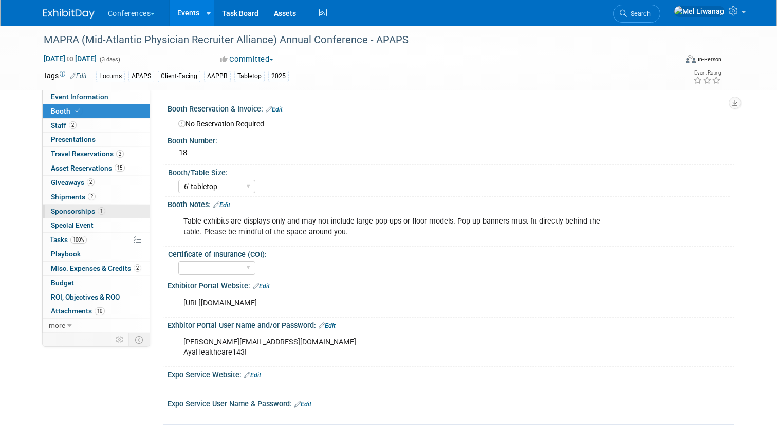
click at [116, 208] on link "1 Sponsorships 1" at bounding box center [96, 212] width 107 height 14
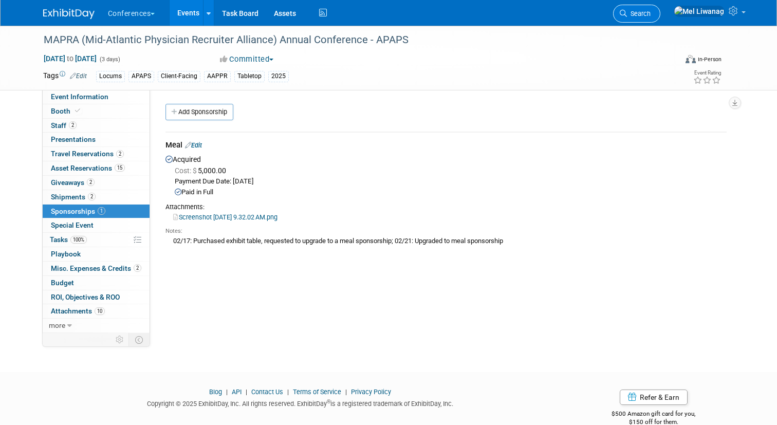
click at [651, 13] on span "Search" at bounding box center [639, 14] width 24 height 8
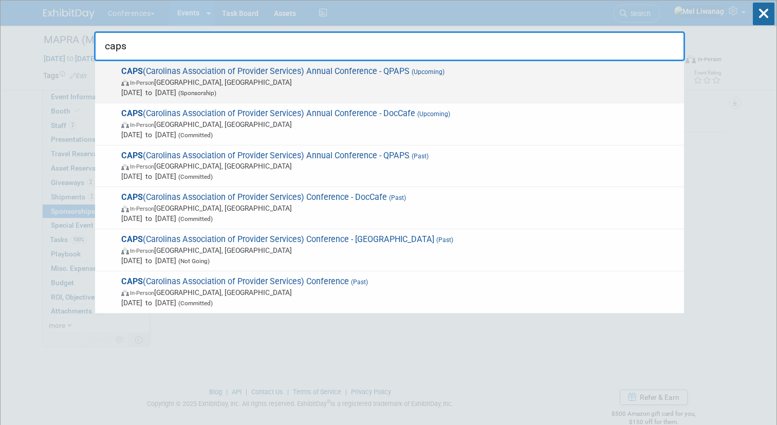
type input "caps"
click at [379, 77] on span "CAPS (Carolinas Association of Provider Services) Annual Conference - QPAPS (Up…" at bounding box center [398, 81] width 561 height 31
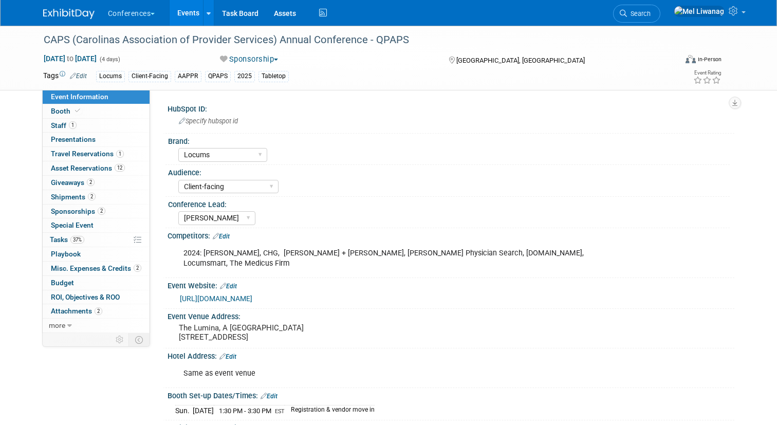
select select "Locums"
select select "Client-facing"
select select "[PERSON_NAME]"
click at [252, 295] on link "[URL][DOMAIN_NAME]" at bounding box center [216, 299] width 72 height 8
click at [124, 222] on link "Special Event" at bounding box center [96, 225] width 107 height 14
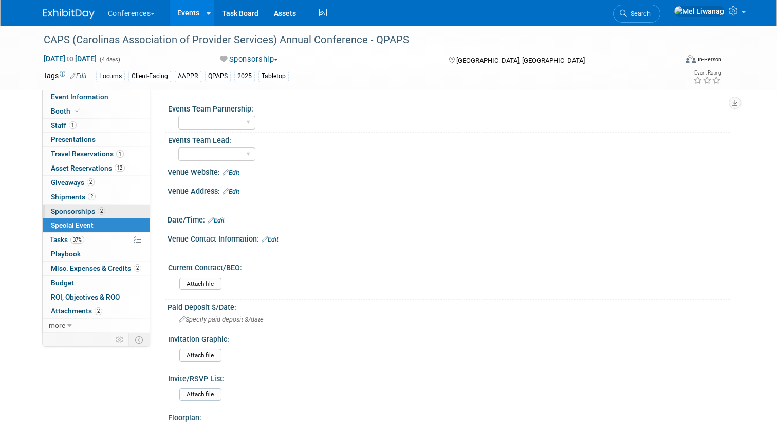
click at [124, 213] on link "2 Sponsorships 2" at bounding box center [96, 212] width 107 height 14
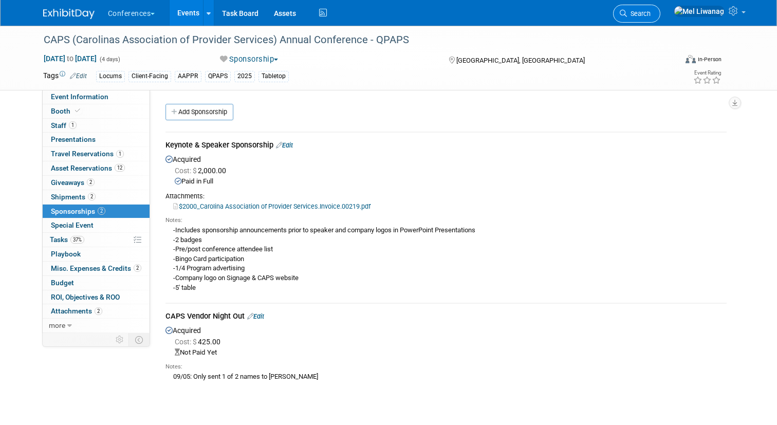
click at [627, 16] on icon at bounding box center [623, 13] width 7 height 7
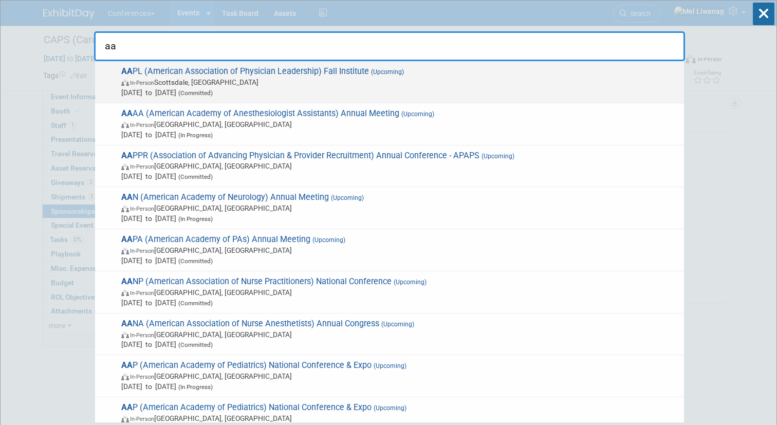
type input "aa"
click at [501, 71] on span "AA PL (American Association of Physician Leadership) Fall Institute (Upcoming) …" at bounding box center [398, 81] width 561 height 31
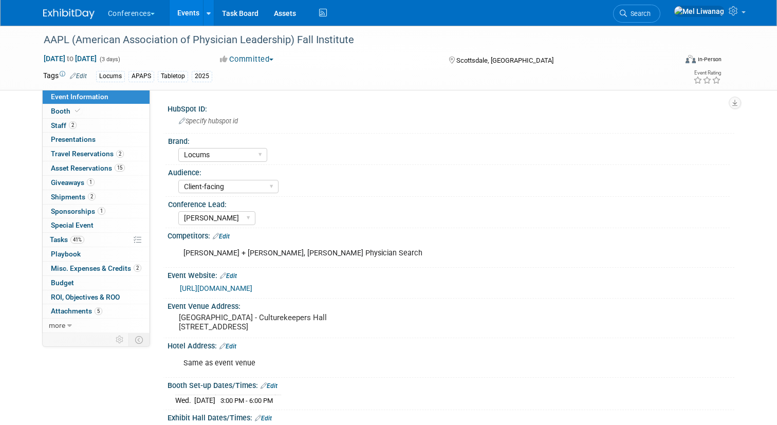
select select "Locums"
select select "Client-facing"
select select "[PERSON_NAME]"
click at [106, 115] on link "Booth" at bounding box center [96, 111] width 107 height 14
select select "6' tabletop"
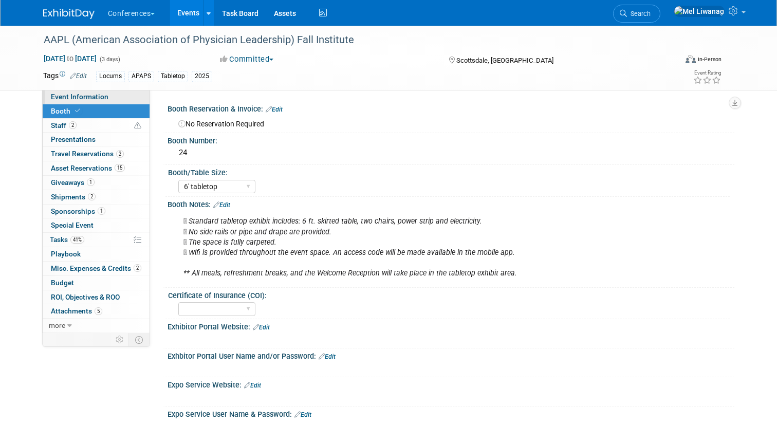
click at [79, 94] on span "Event Information" at bounding box center [80, 97] width 58 height 8
select select "Locums"
select select "Client-facing"
select select "[PERSON_NAME]"
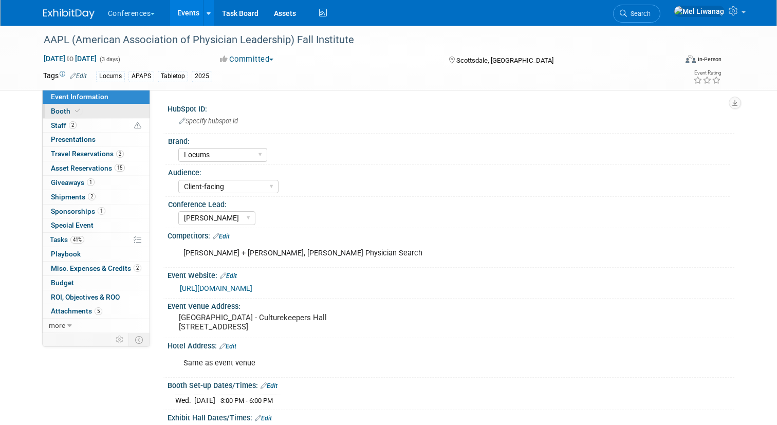
click at [96, 111] on link "Booth" at bounding box center [96, 111] width 107 height 14
select select "6' tabletop"
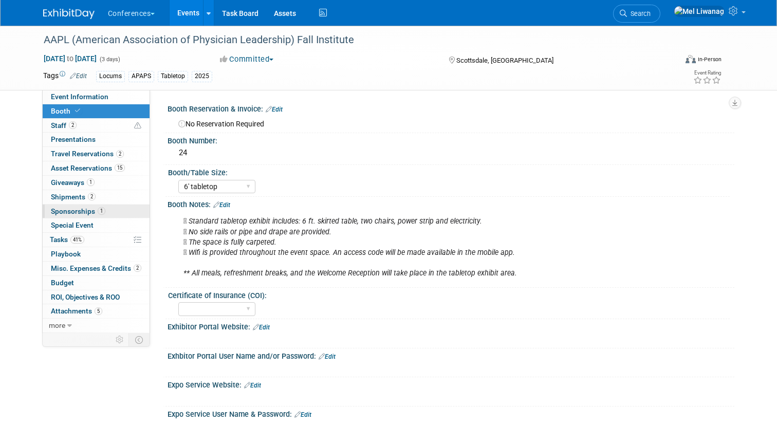
click at [98, 210] on span "1" at bounding box center [102, 211] width 8 height 8
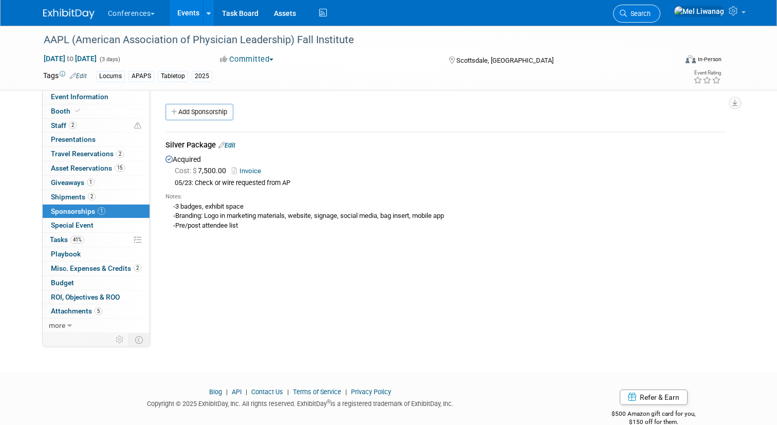
click at [661, 22] on link "Search" at bounding box center [636, 14] width 47 height 18
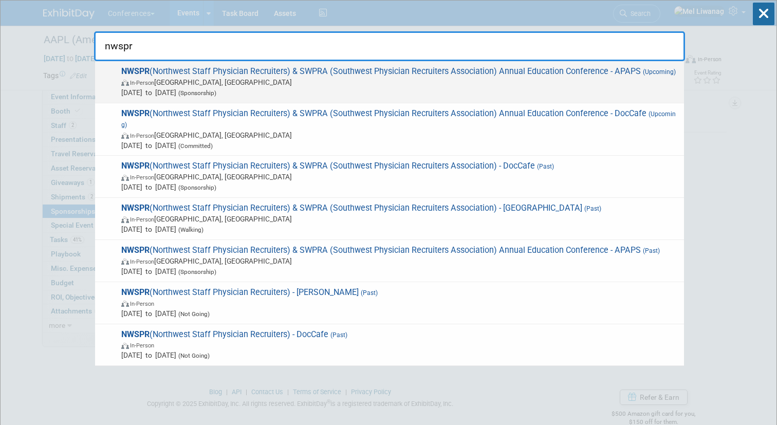
type input "nwspr"
click at [275, 79] on span "In-Person Sacramento, CA" at bounding box center [400, 82] width 558 height 10
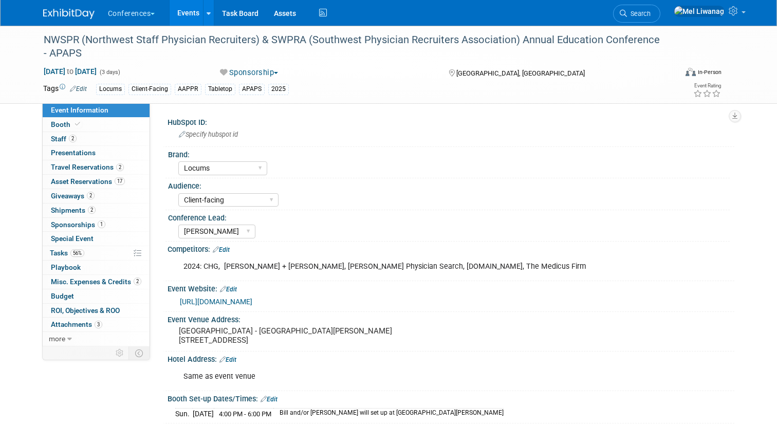
select select "Locums"
select select "Client-facing"
select select "[PERSON_NAME]"
click at [125, 220] on link "1 Sponsorships 1" at bounding box center [96, 225] width 107 height 14
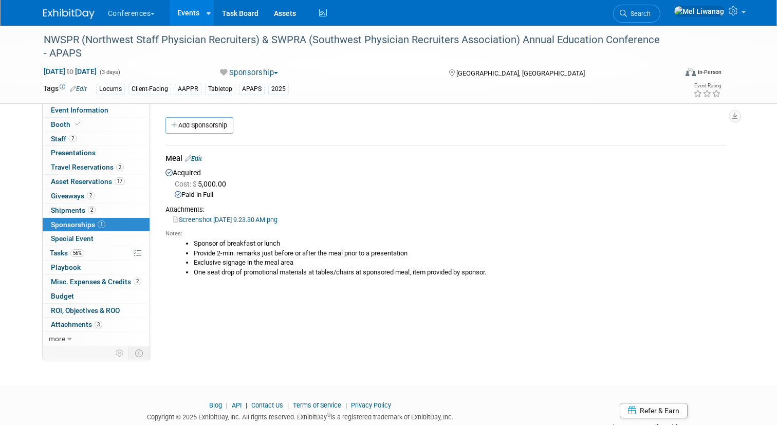
click at [644, 15] on li "Search" at bounding box center [636, 12] width 47 height 25
click at [651, 15] on span "Search" at bounding box center [639, 14] width 24 height 8
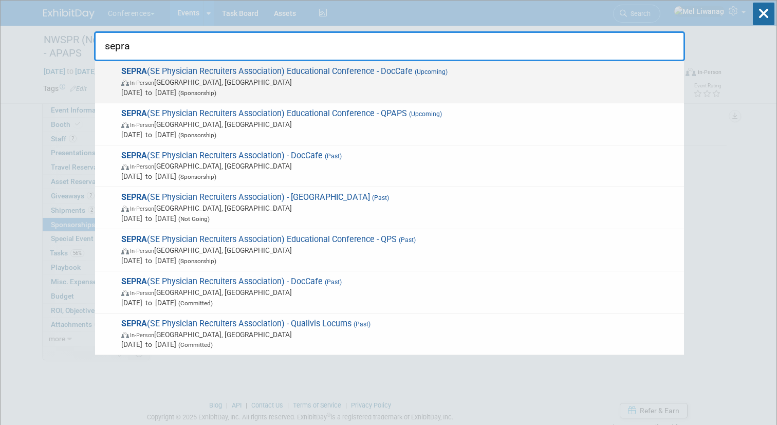
type input "sepra"
click at [365, 68] on span "SEPRA (SE Physician Recruiters Association) Educational Conference - DocCafe (U…" at bounding box center [398, 81] width 561 height 31
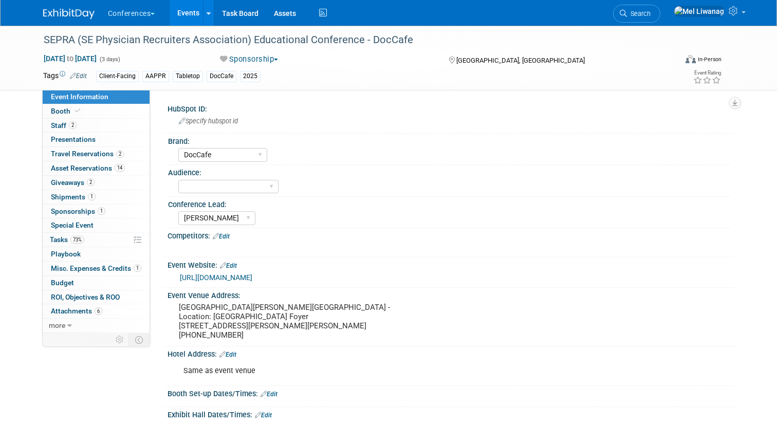
select select "DocCafe"
select select "[PERSON_NAME]"
click at [651, 13] on span "Search" at bounding box center [639, 14] width 24 height 8
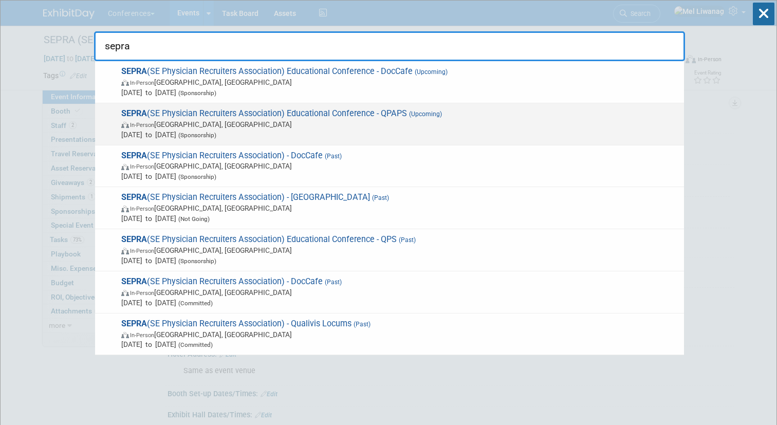
type input "sepra"
click at [391, 119] on span "In-Person FL, United States" at bounding box center [400, 124] width 558 height 10
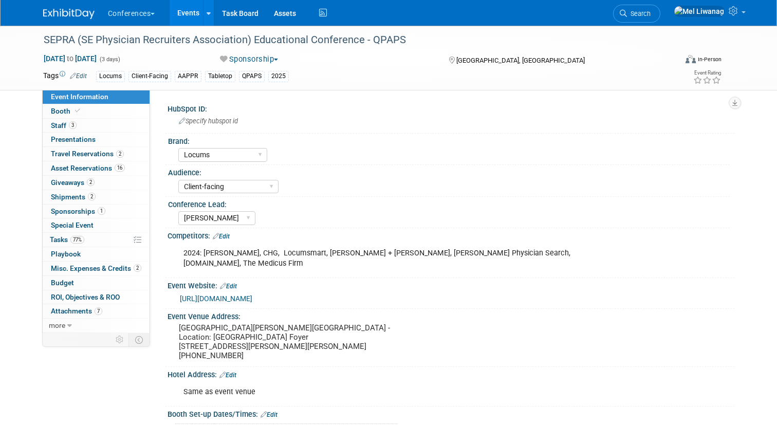
select select "Locums"
select select "Client-facing"
select select "[PERSON_NAME]"
click at [133, 209] on link "1 Sponsorships 1" at bounding box center [96, 212] width 107 height 14
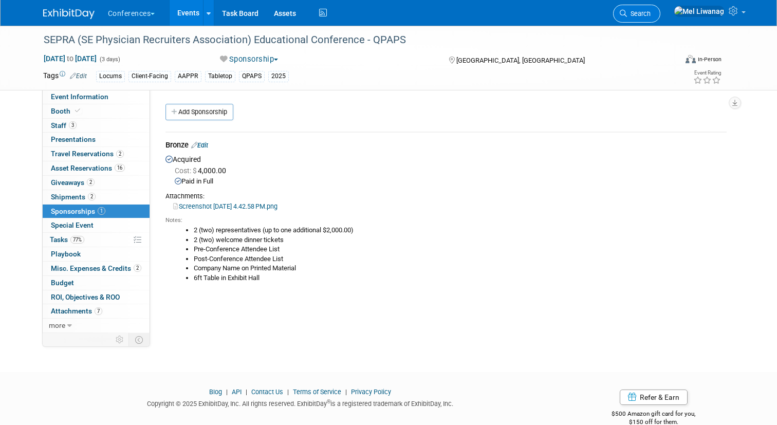
click at [651, 14] on span "Search" at bounding box center [639, 14] width 24 height 8
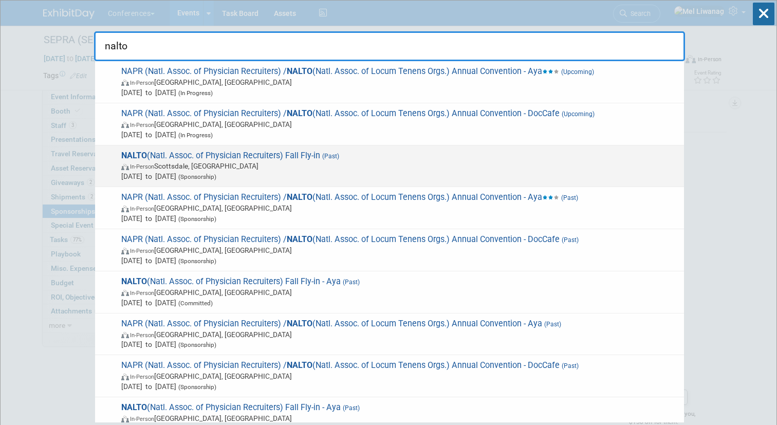
type input "nalto"
click at [339, 173] on span "[DATE] to [DATE] (Sponsorship)" at bounding box center [400, 176] width 558 height 10
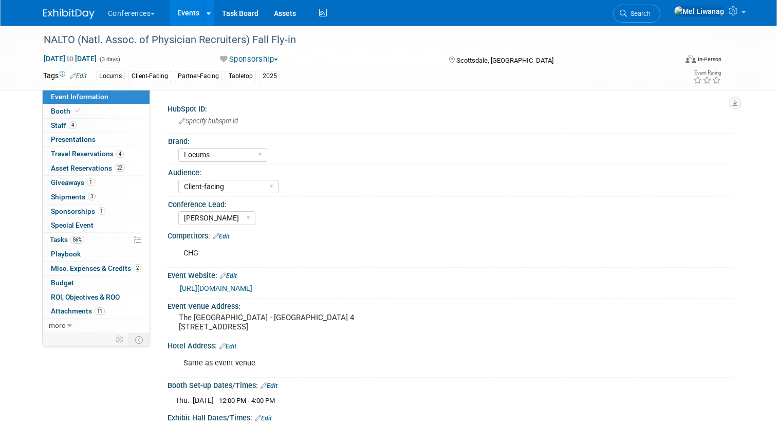
select select "Locums"
select select "Client-facing"
select select "[PERSON_NAME]"
click at [112, 208] on link "1 Sponsorships 1" at bounding box center [96, 212] width 107 height 14
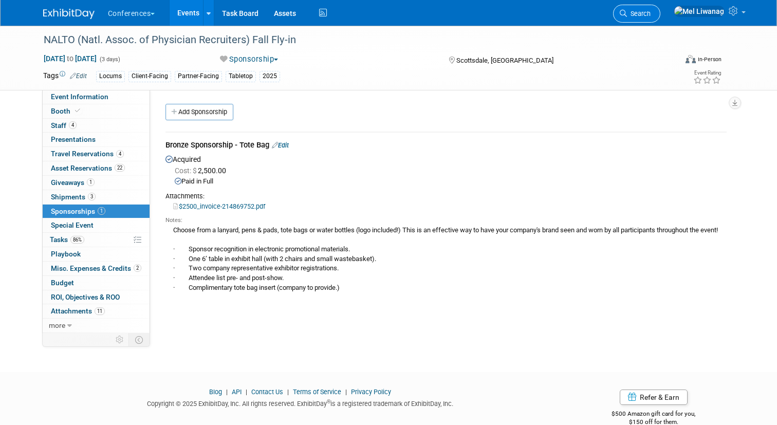
click at [660, 9] on link "Search" at bounding box center [636, 14] width 47 height 18
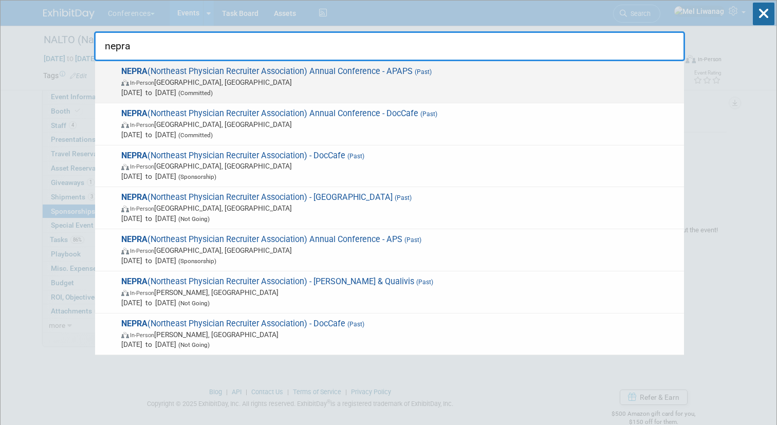
type input "nepra"
click at [374, 85] on span "In-Person [GEOGRAPHIC_DATA], [GEOGRAPHIC_DATA]" at bounding box center [400, 82] width 558 height 10
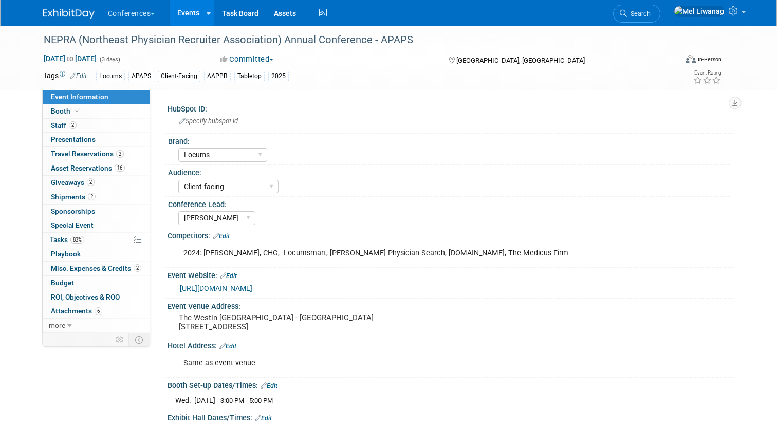
select select "Locums"
select select "Client-facing"
select select "[PERSON_NAME]"
click at [123, 122] on link "2 Staff 2" at bounding box center [96, 126] width 107 height 14
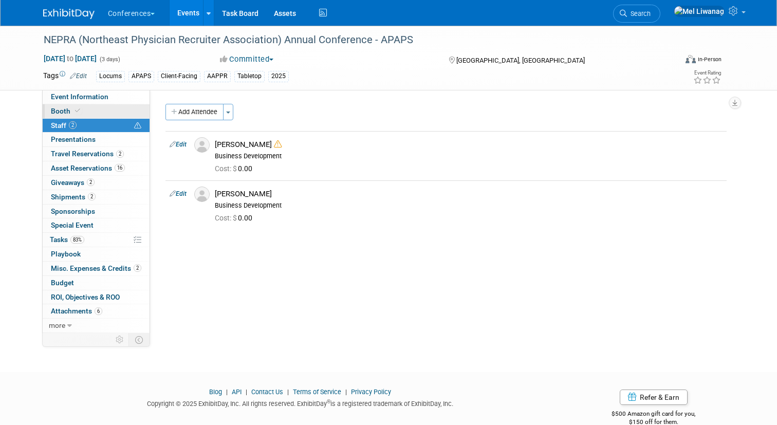
click at [113, 112] on link "Booth" at bounding box center [96, 111] width 107 height 14
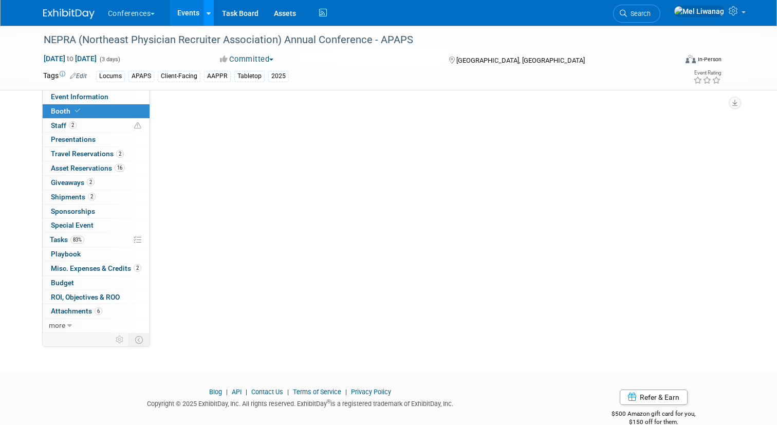
select select "6' tabletop"
select select "No"
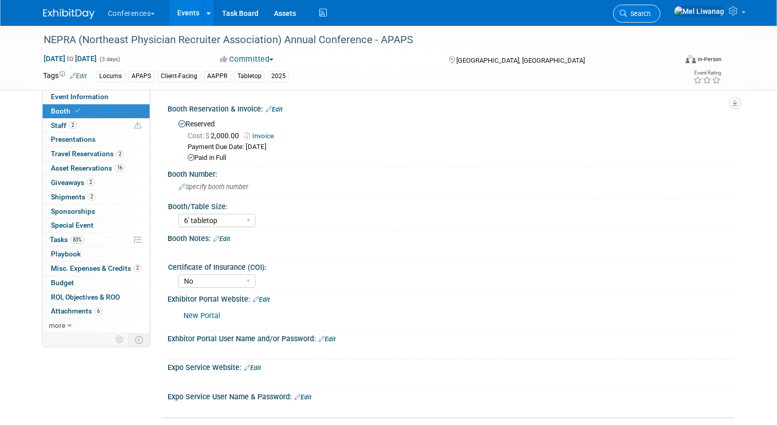
click at [661, 6] on link "Search" at bounding box center [636, 14] width 47 height 18
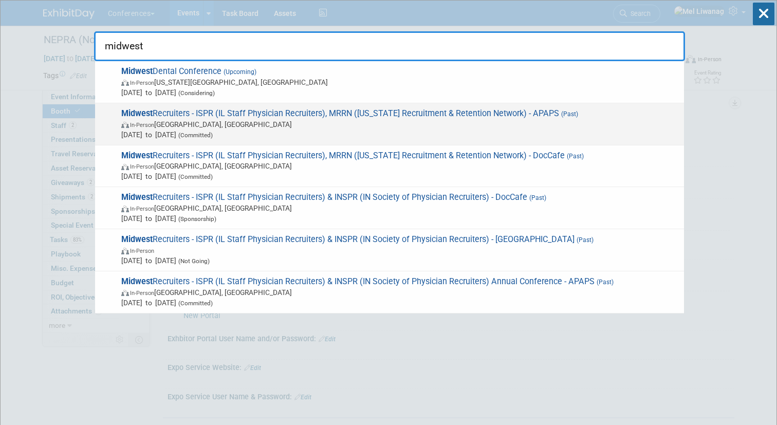
type input "midwest"
click at [480, 133] on span "Sep 7, 2025 to Sep 9, 2025 (Committed)" at bounding box center [400, 135] width 558 height 10
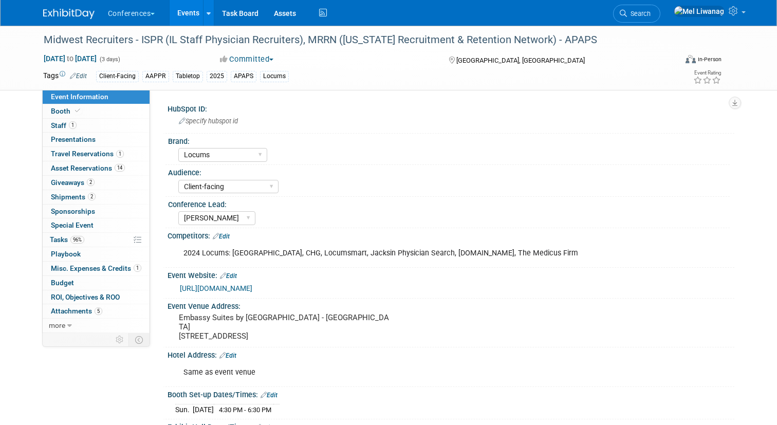
select select "Locums"
select select "Client-facing"
select select "[PERSON_NAME]"
click at [105, 119] on link "1 Staff 1" at bounding box center [96, 126] width 107 height 14
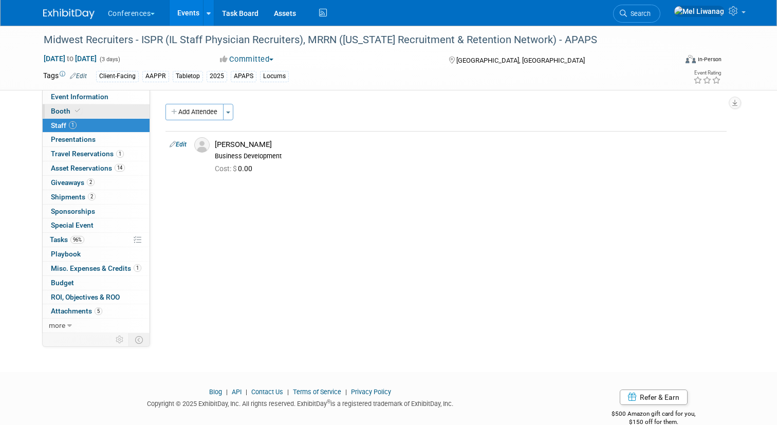
click at [100, 111] on link "Booth" at bounding box center [96, 111] width 107 height 14
select select "6' tabletop"
